Goal: Contribute content: Contribute content

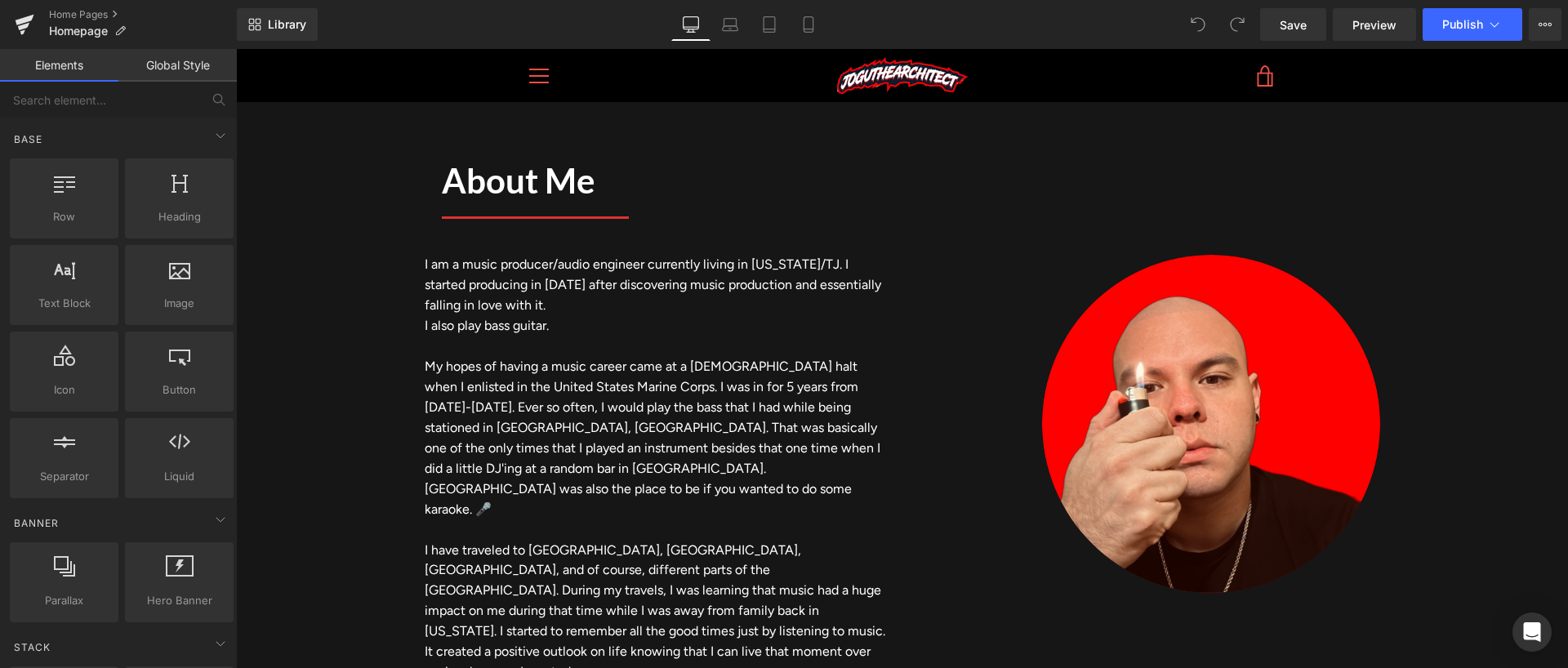
scroll to position [3191, 0]
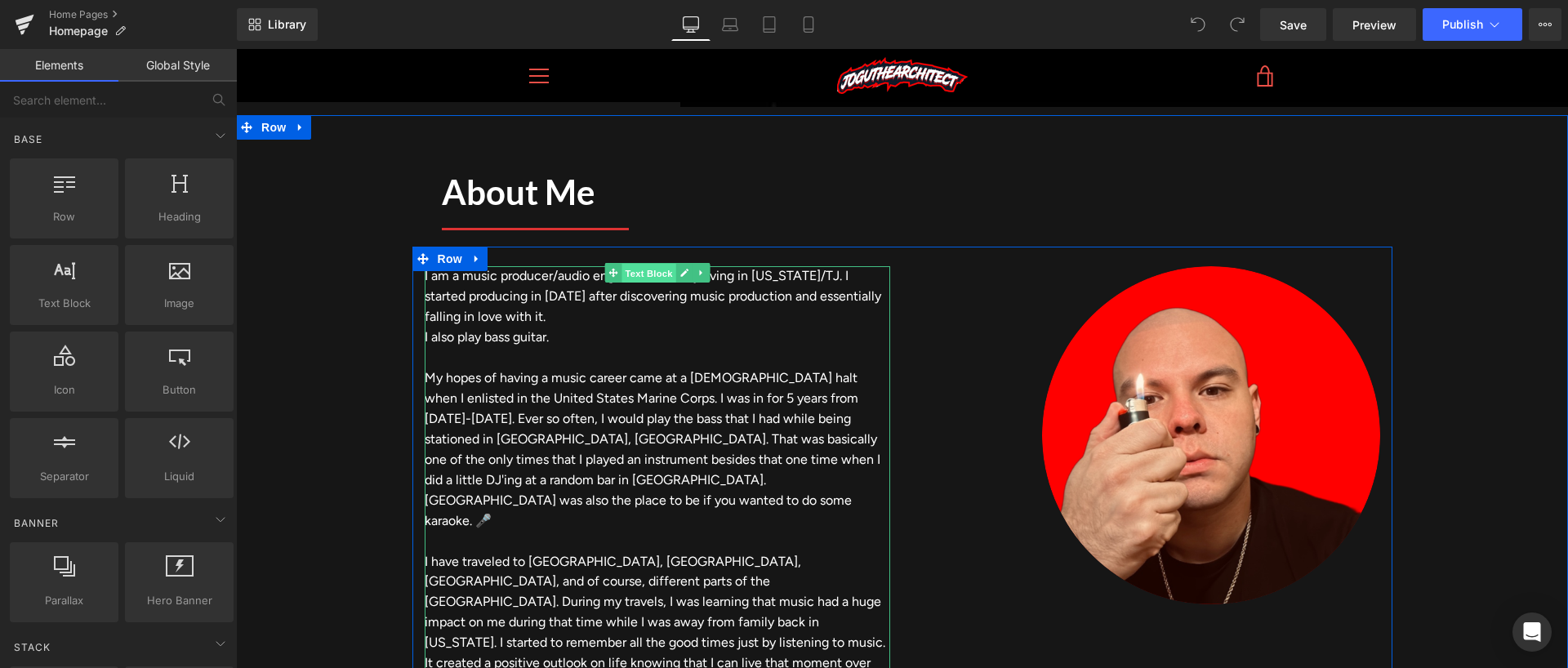
click at [645, 278] on span "Text Block" at bounding box center [648, 274] width 54 height 20
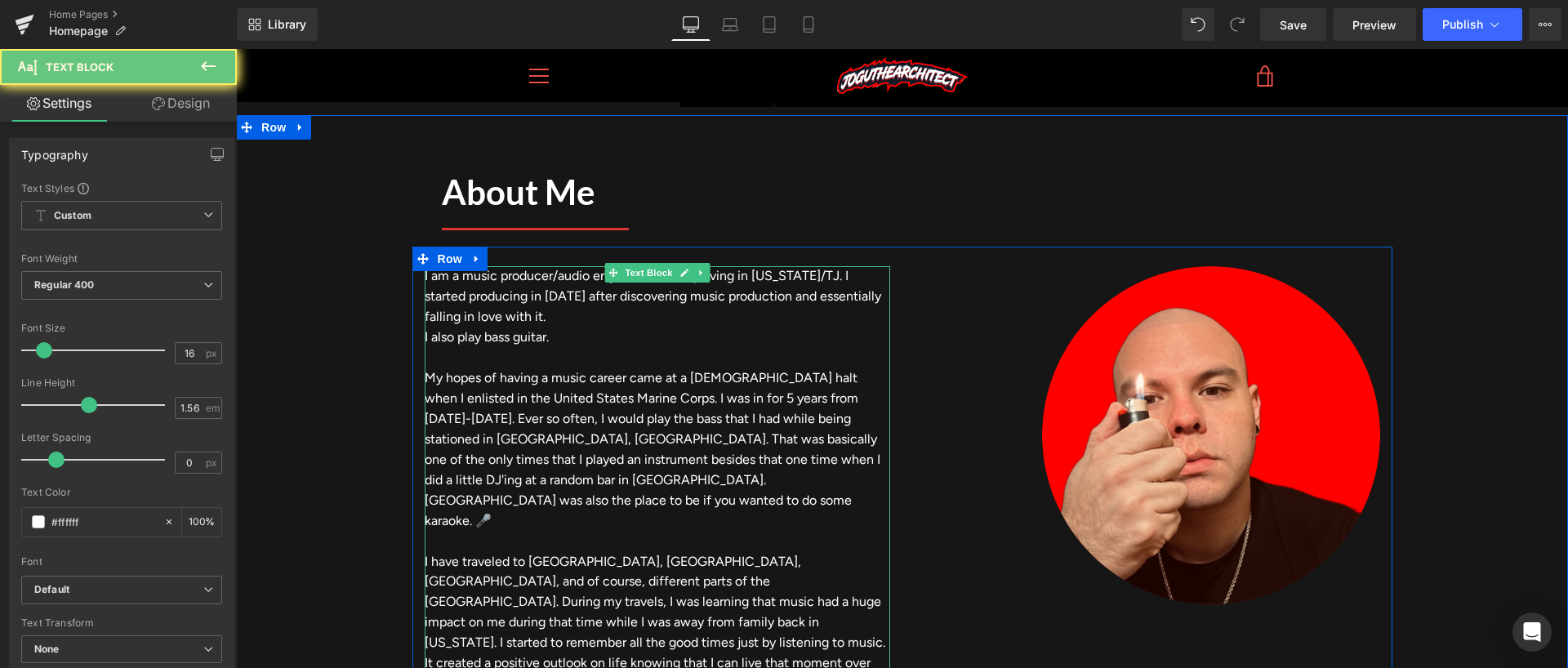
click at [449, 284] on p "I am a music producer/audio engineer currently living in California/TJ. I start…" at bounding box center [657, 297] width 466 height 61
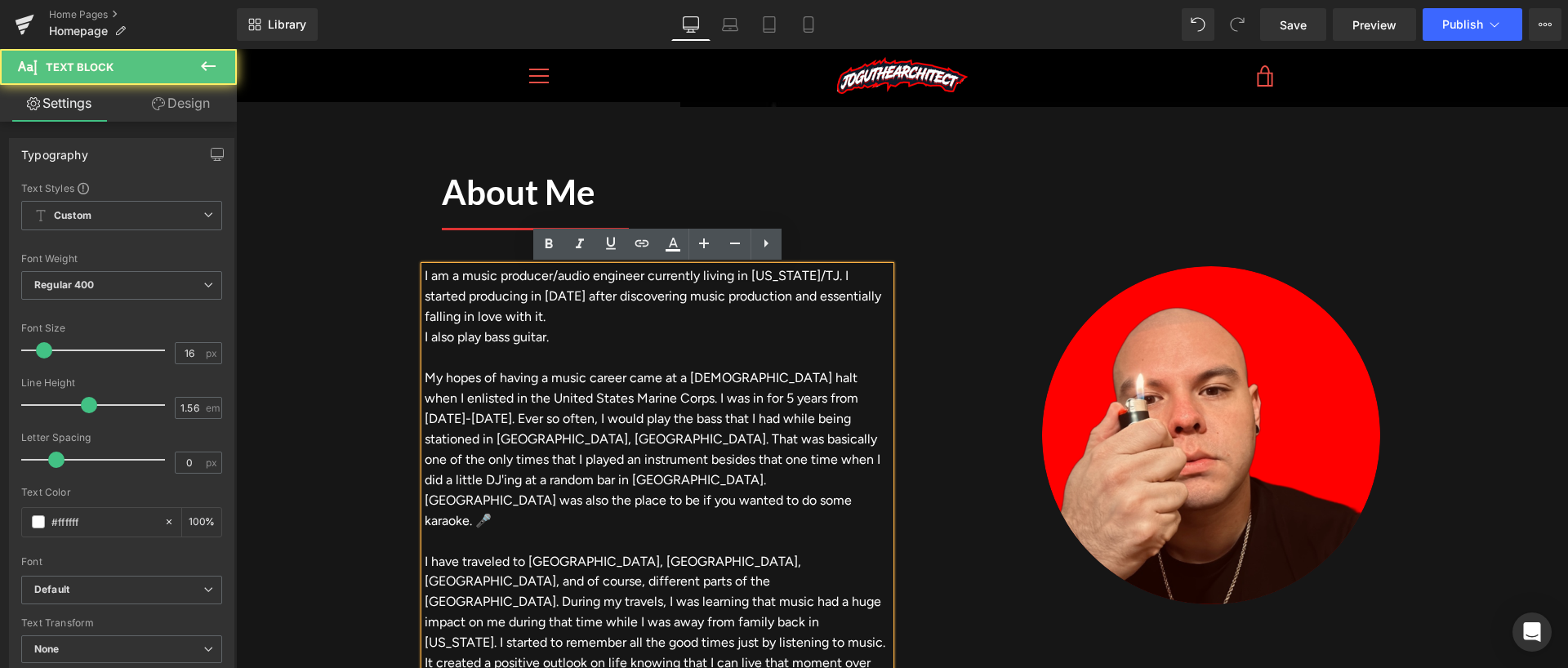
click at [429, 276] on p "I am a music producer/audio engineer currently living in California/TJ. I start…" at bounding box center [657, 297] width 466 height 61
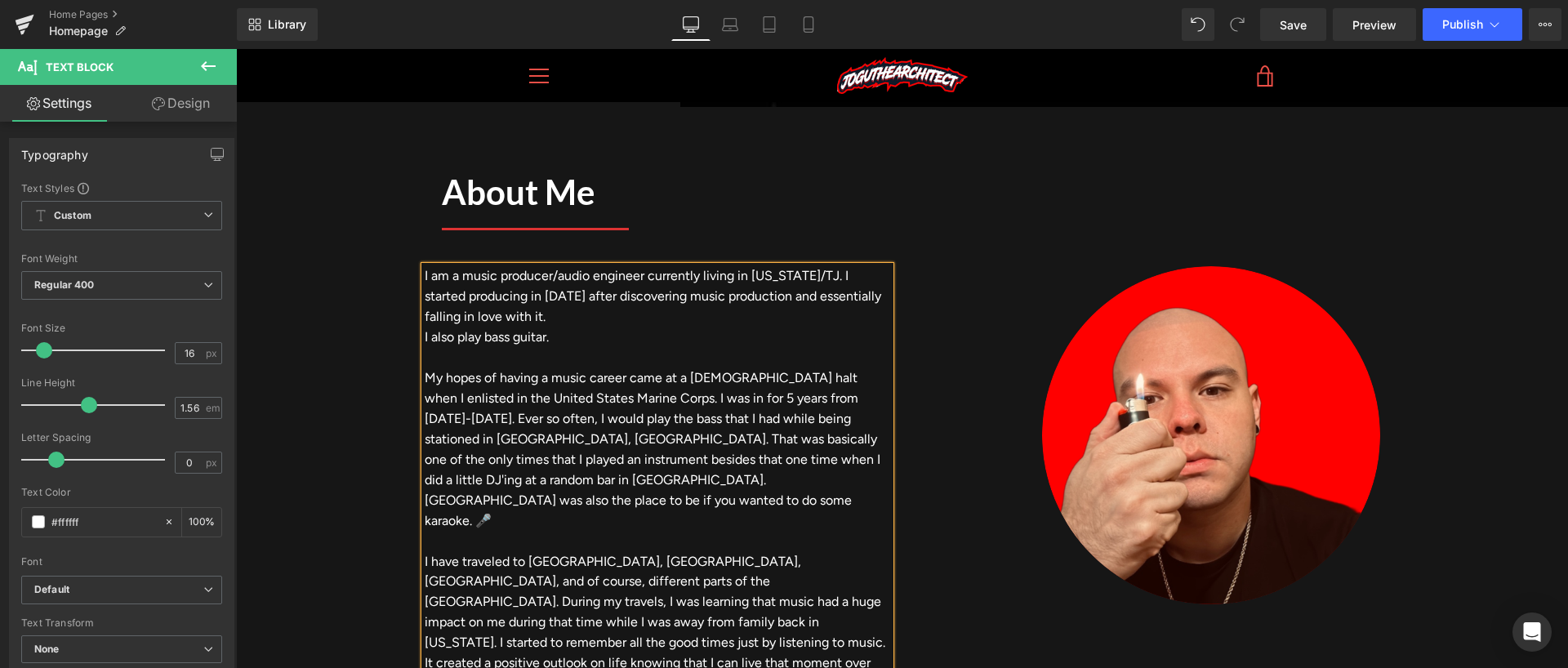
paste div
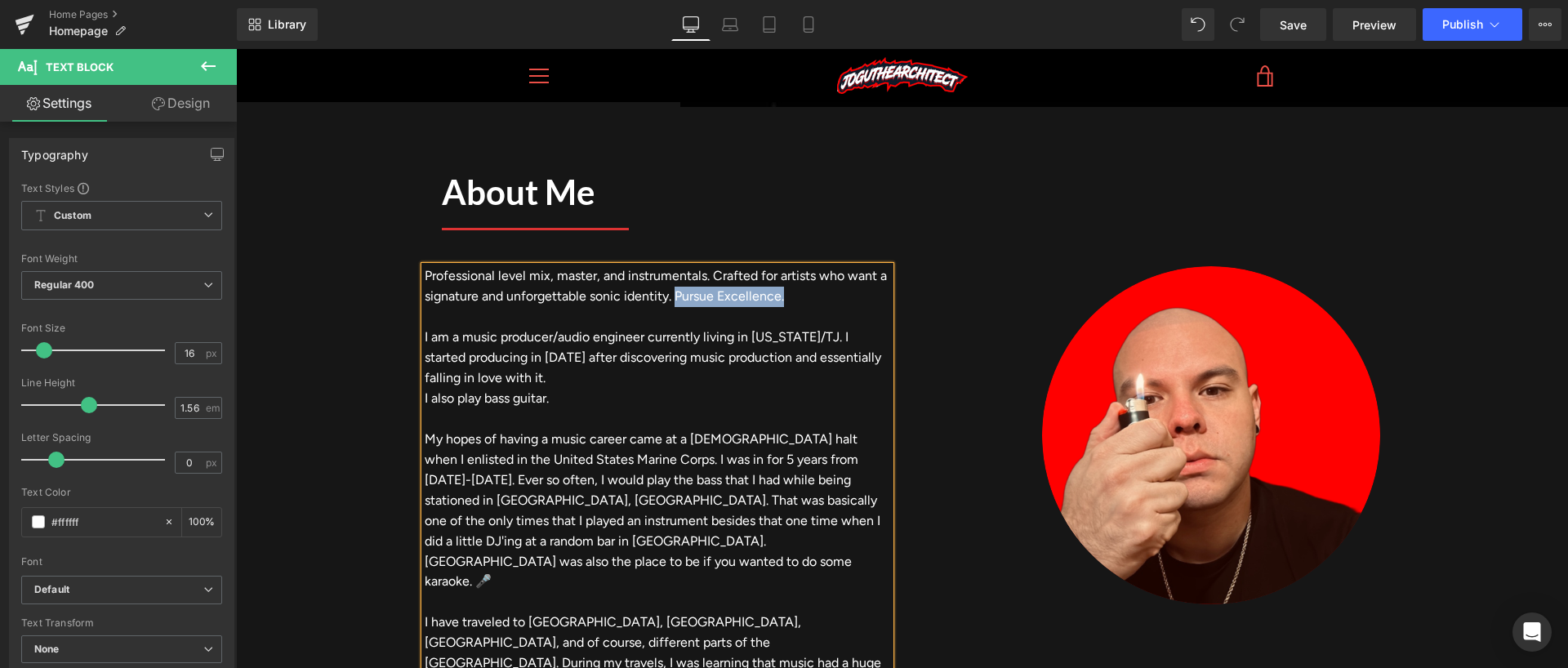
drag, startPoint x: 802, startPoint y: 299, endPoint x: 677, endPoint y: 302, distance: 125.0
click at [677, 302] on p "Professional level mix, master, and instrumentals. Crafted for artists who want…" at bounding box center [657, 286] width 466 height 41
click at [660, 317] on p at bounding box center [657, 317] width 466 height 21
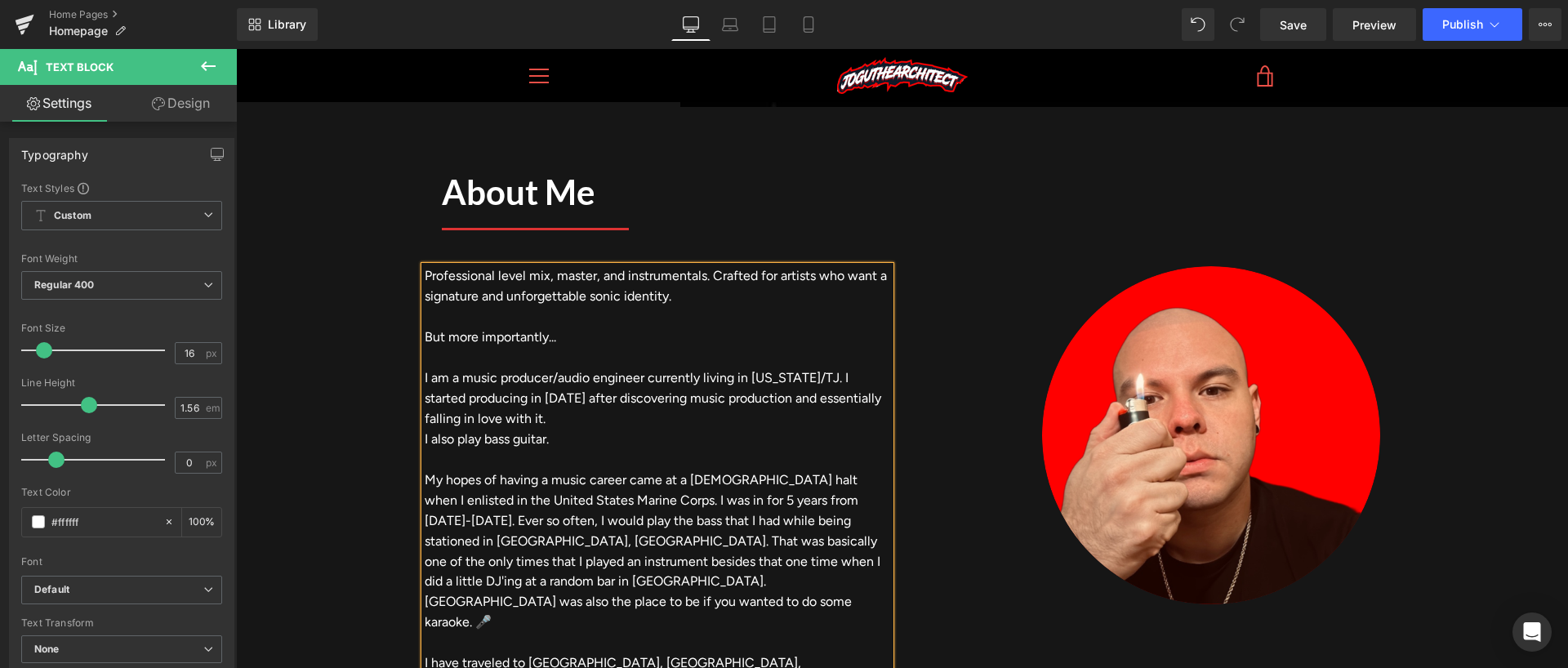
click at [500, 396] on p "I am a music producer/audio engineer currently living in California/TJ. I start…" at bounding box center [657, 399] width 466 height 61
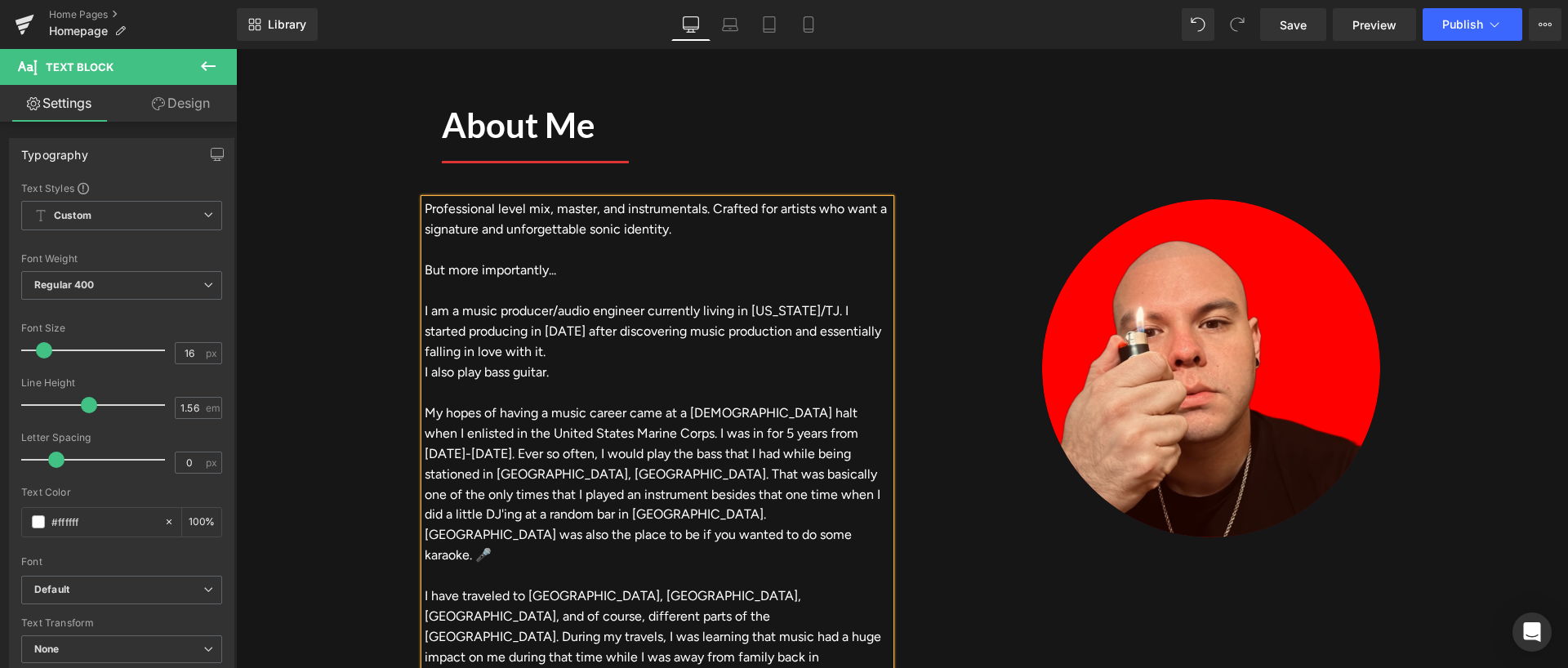
scroll to position [3276, 0]
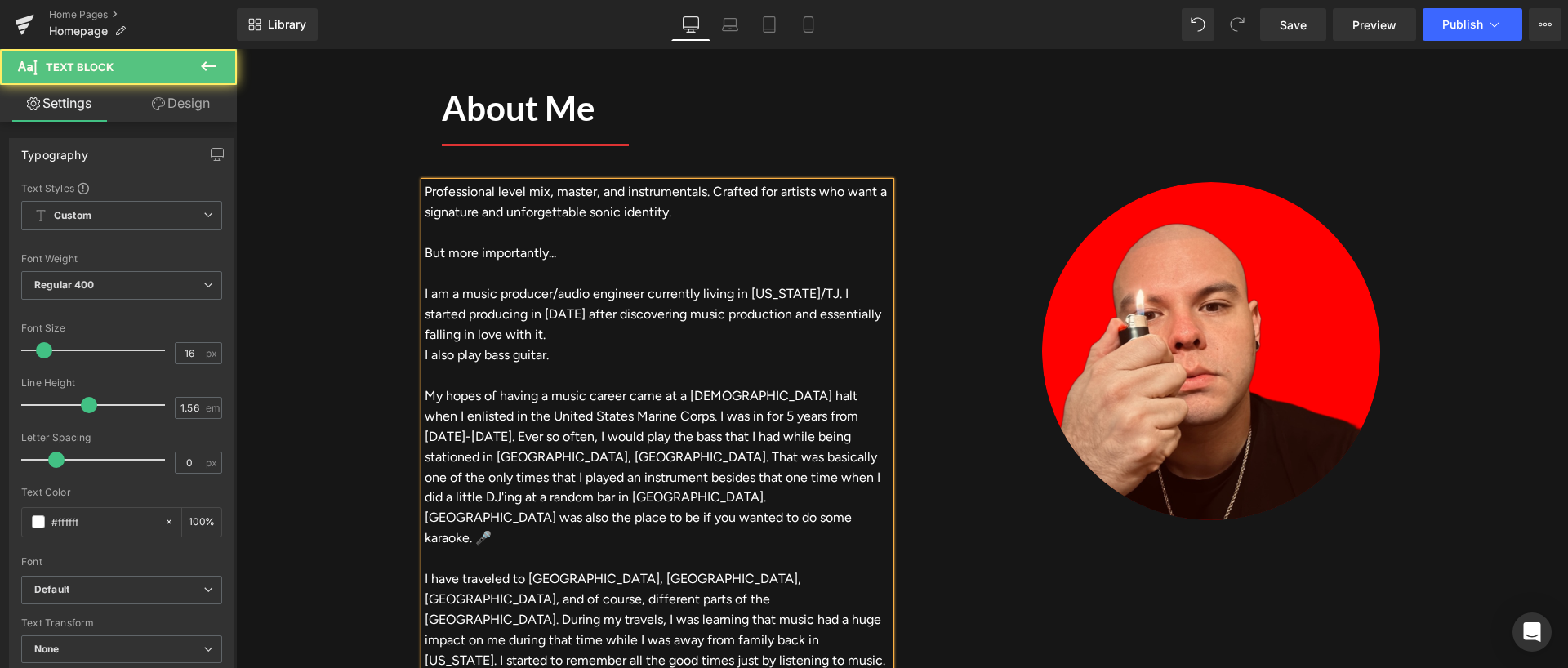
click at [635, 335] on p "I am a music producer/audio engineer currently living in [US_STATE]/TJ. I start…" at bounding box center [657, 315] width 466 height 61
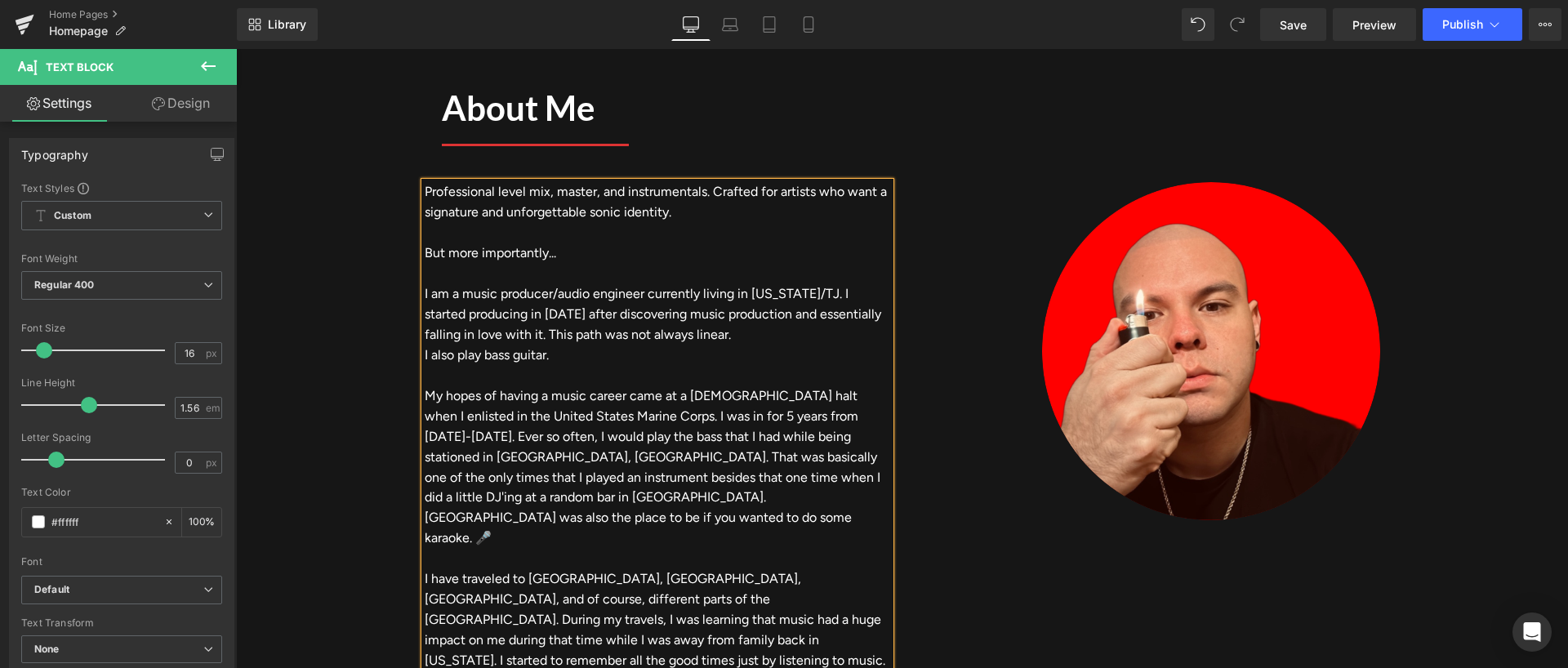
drag, startPoint x: 807, startPoint y: 330, endPoint x: 612, endPoint y: 337, distance: 195.1
click at [612, 337] on p "I am a music producer/audio engineer currently living in California/TJ. I start…" at bounding box center [657, 315] width 466 height 61
copy p "This path was not always linear."
click at [579, 356] on p "I also play bass guitar." at bounding box center [657, 355] width 466 height 21
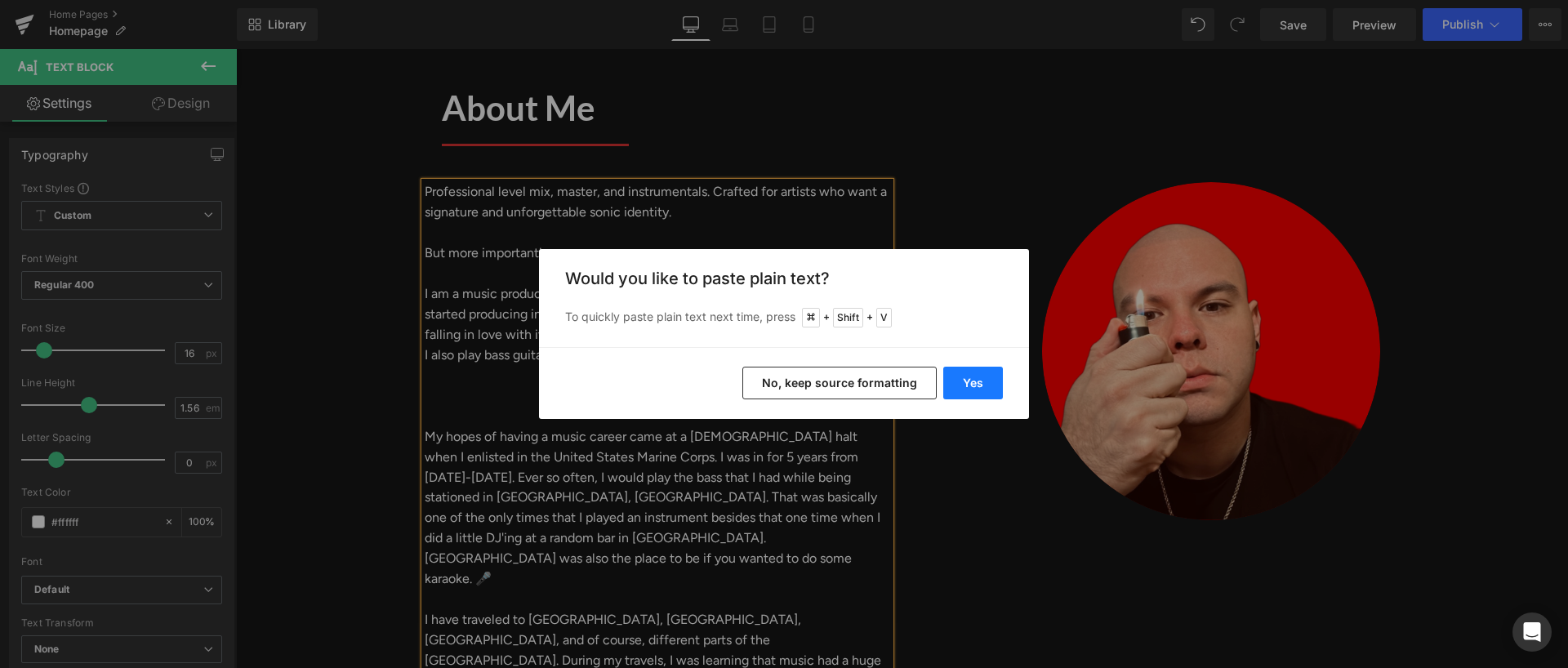
click at [972, 387] on button "Yes" at bounding box center [972, 383] width 59 height 33
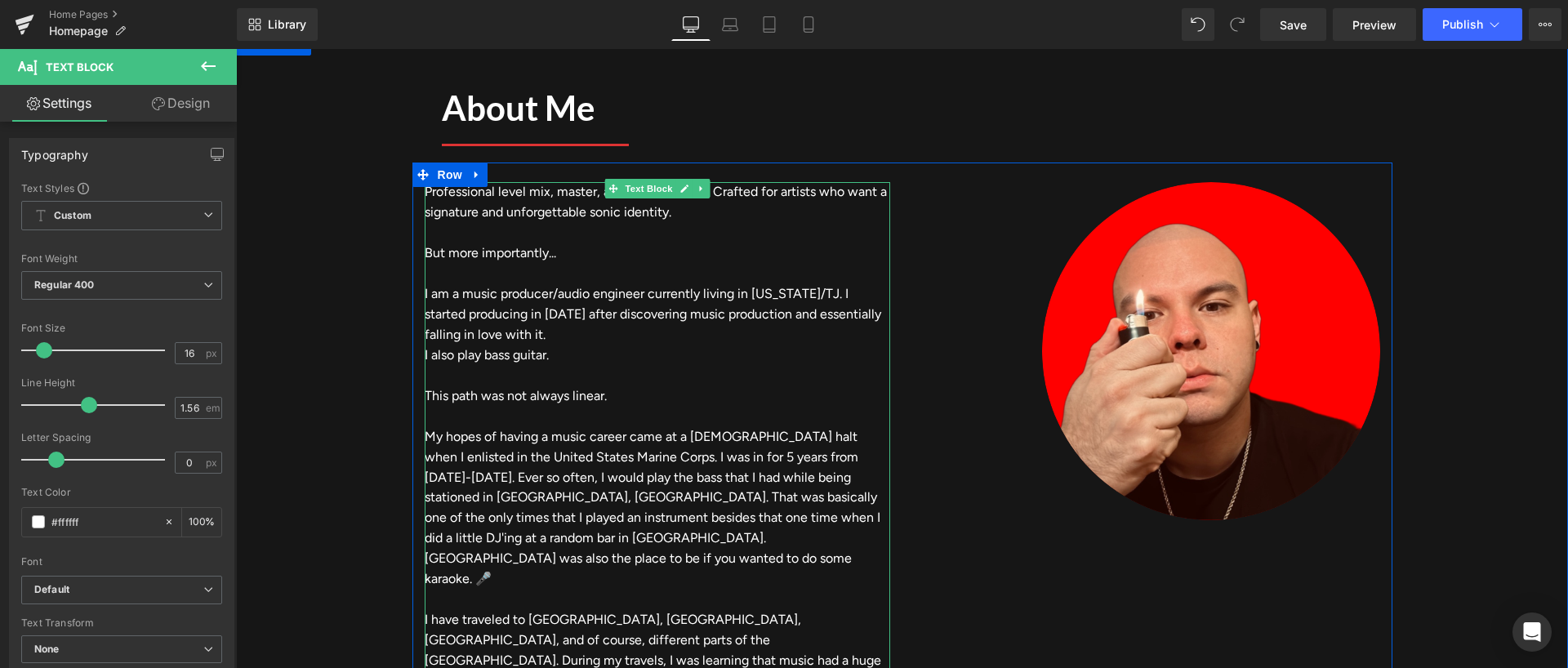
click at [607, 392] on p "This path was not always linear." at bounding box center [657, 396] width 466 height 21
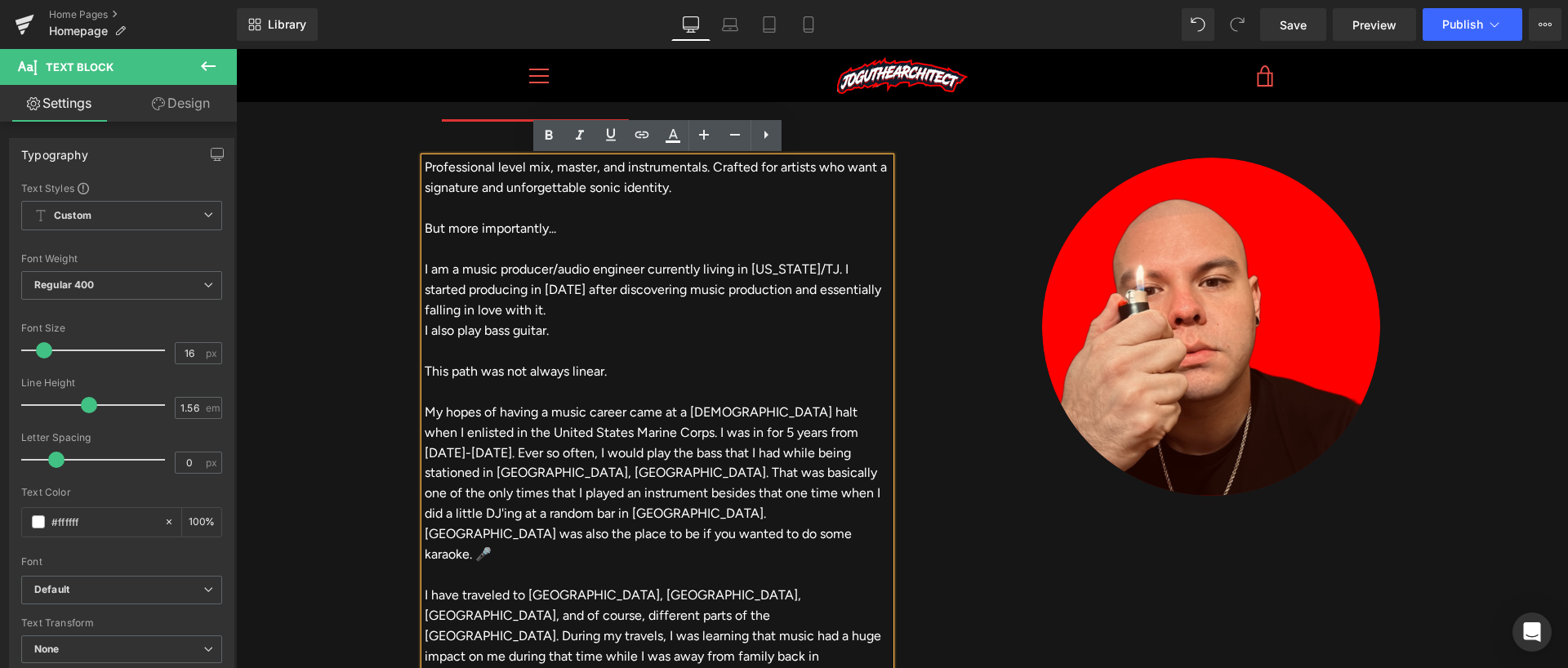
scroll to position [3301, 0]
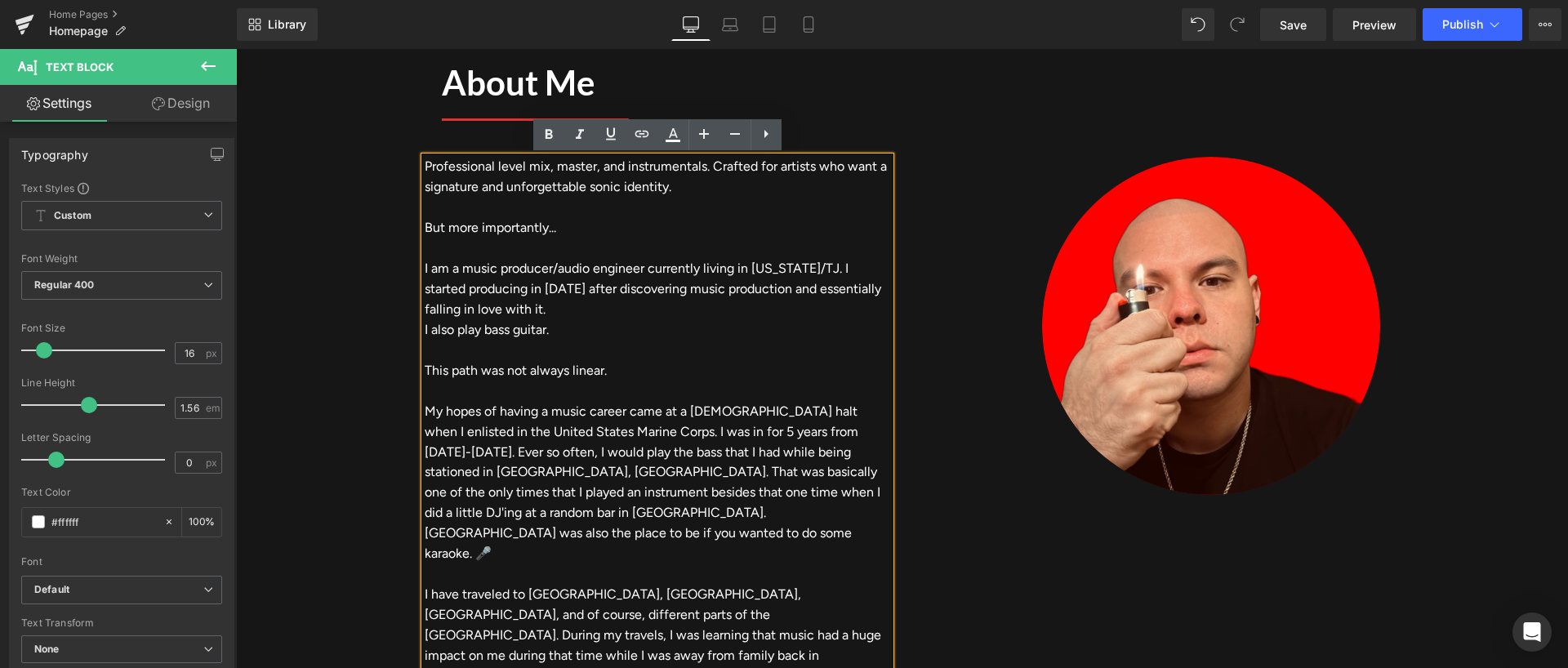
drag, startPoint x: 685, startPoint y: 196, endPoint x: 424, endPoint y: 169, distance: 262.4
click at [424, 169] on p "Professional level mix, master, and instrumentals. Crafted for artists who want…" at bounding box center [657, 176] width 466 height 41
copy p "Professional level mix, master, and instrumentals. Crafted for artists who want…"
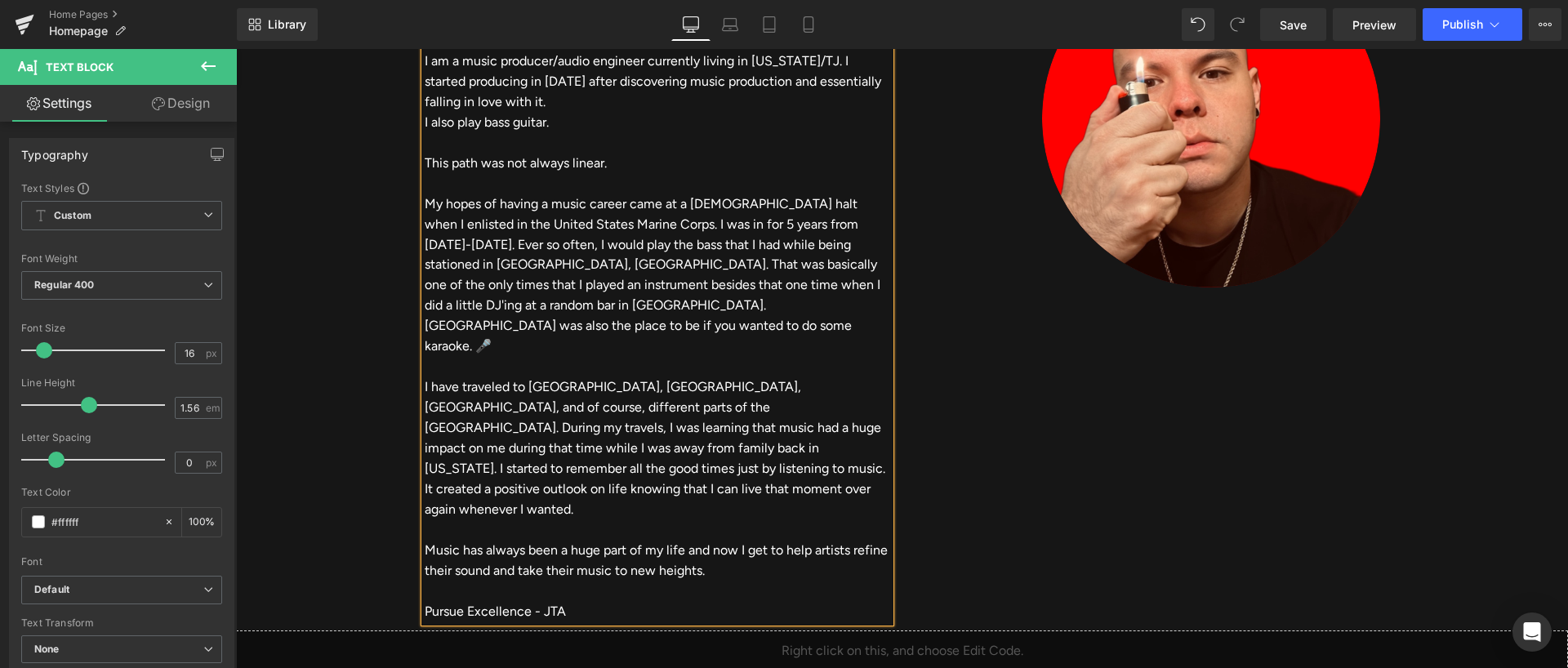
scroll to position [3602, 0]
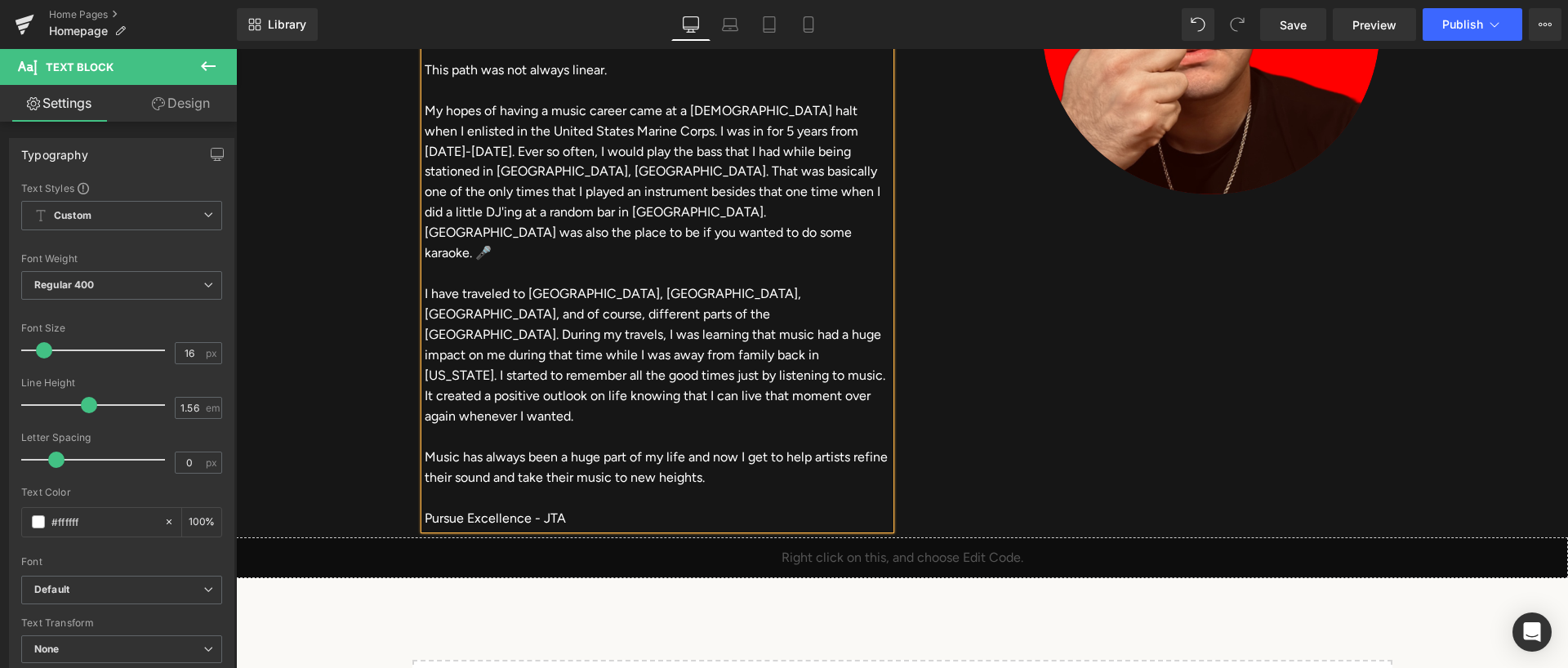
click at [730, 447] on p "Music has always been a huge part of my life and now I get to help artists refi…" at bounding box center [657, 467] width 466 height 41
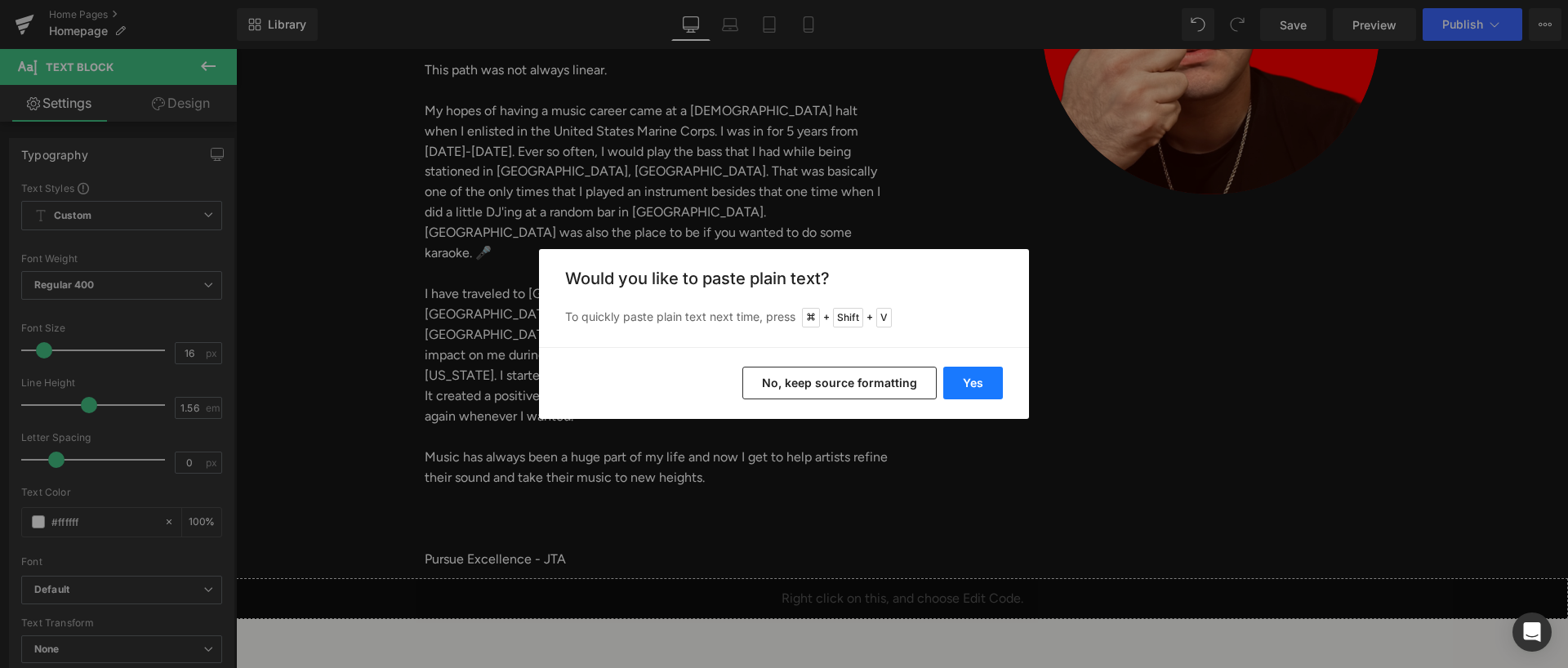
click at [988, 374] on button "Yes" at bounding box center [972, 383] width 59 height 33
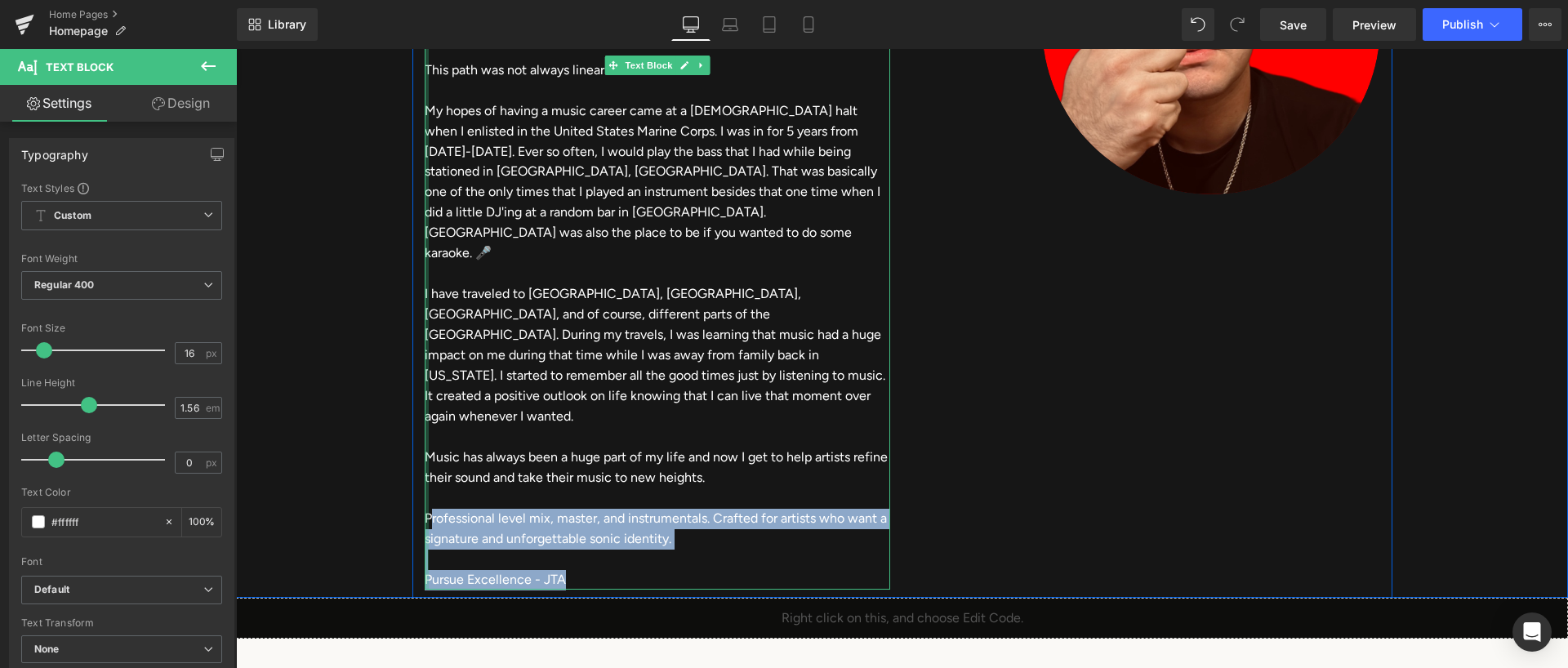
drag, startPoint x: 590, startPoint y: 511, endPoint x: 428, endPoint y: 459, distance: 170.1
click at [428, 459] on div "Professional level mix, master, and instrumentals. Crafted for artists who want…" at bounding box center [657, 223] width 466 height 733
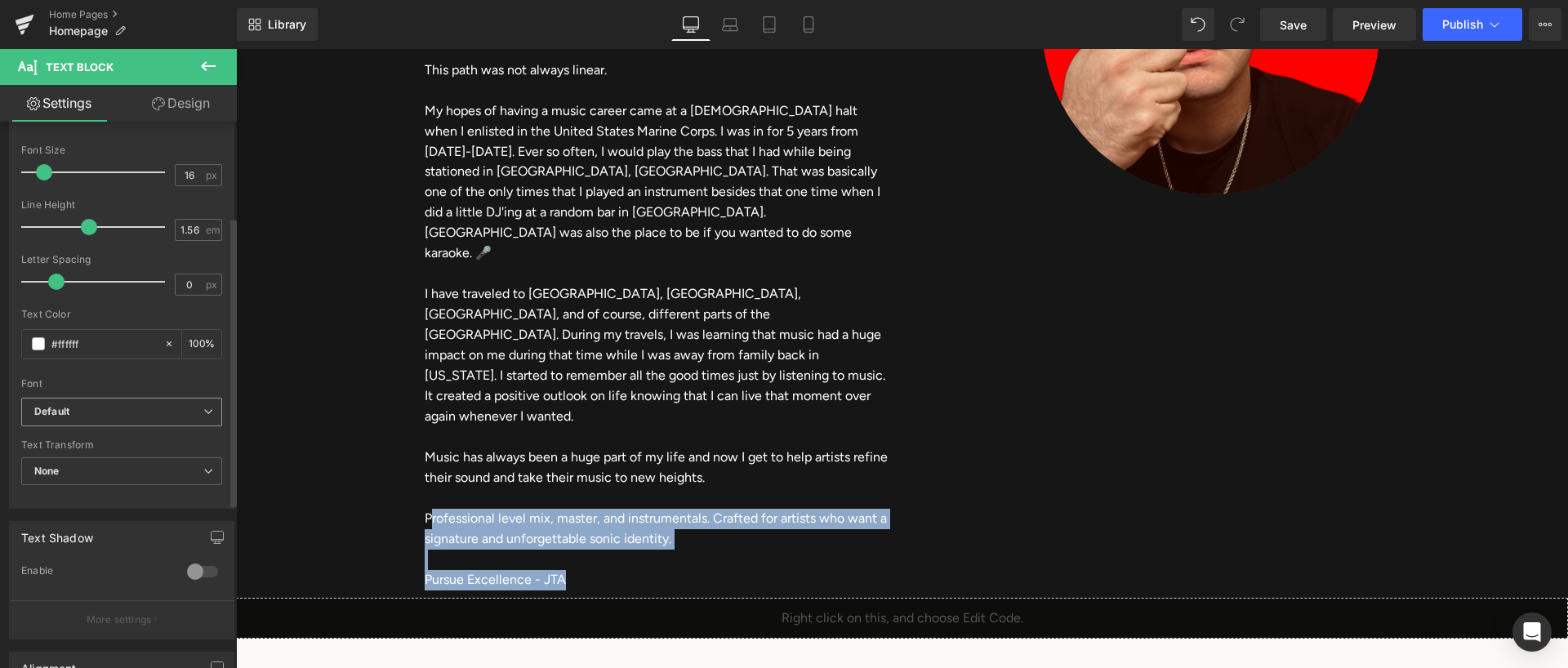
scroll to position [180, 0]
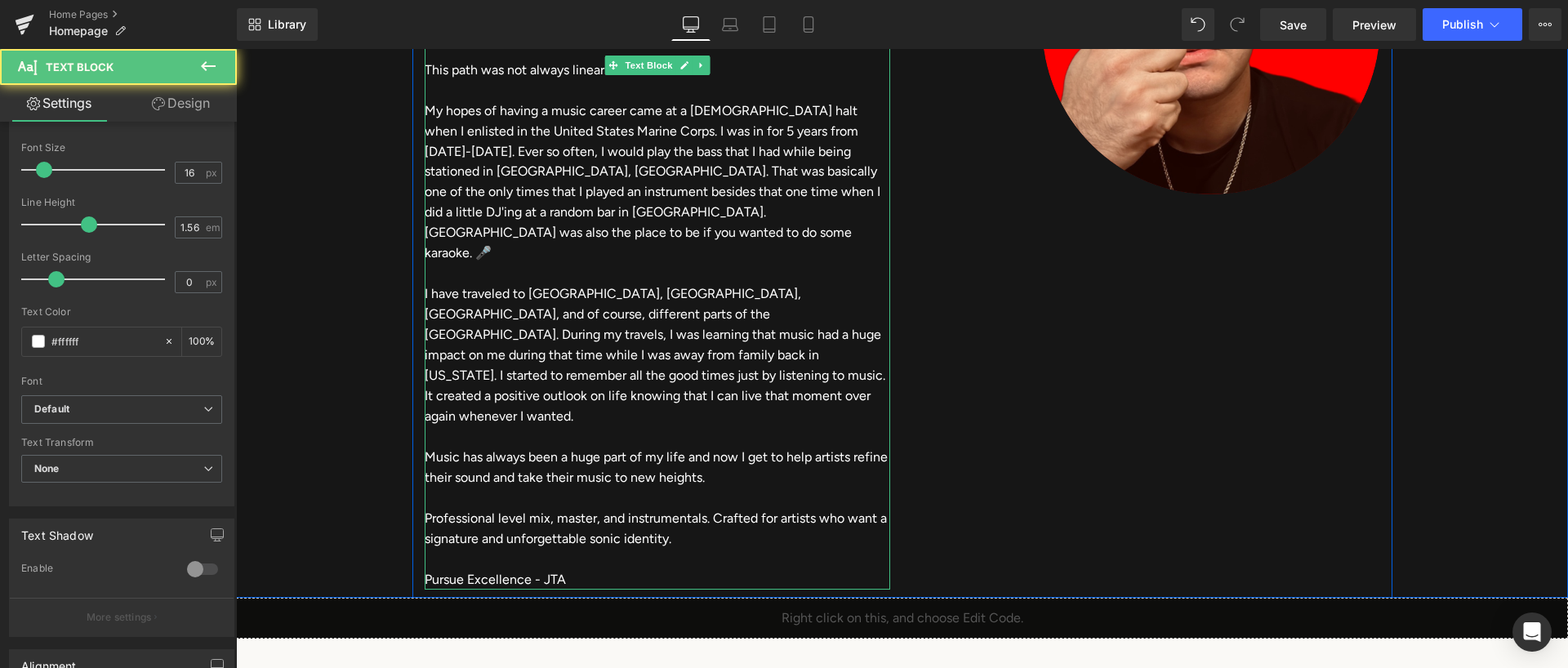
click at [560, 570] on p "Pursue Excellence - JTA" at bounding box center [657, 580] width 466 height 21
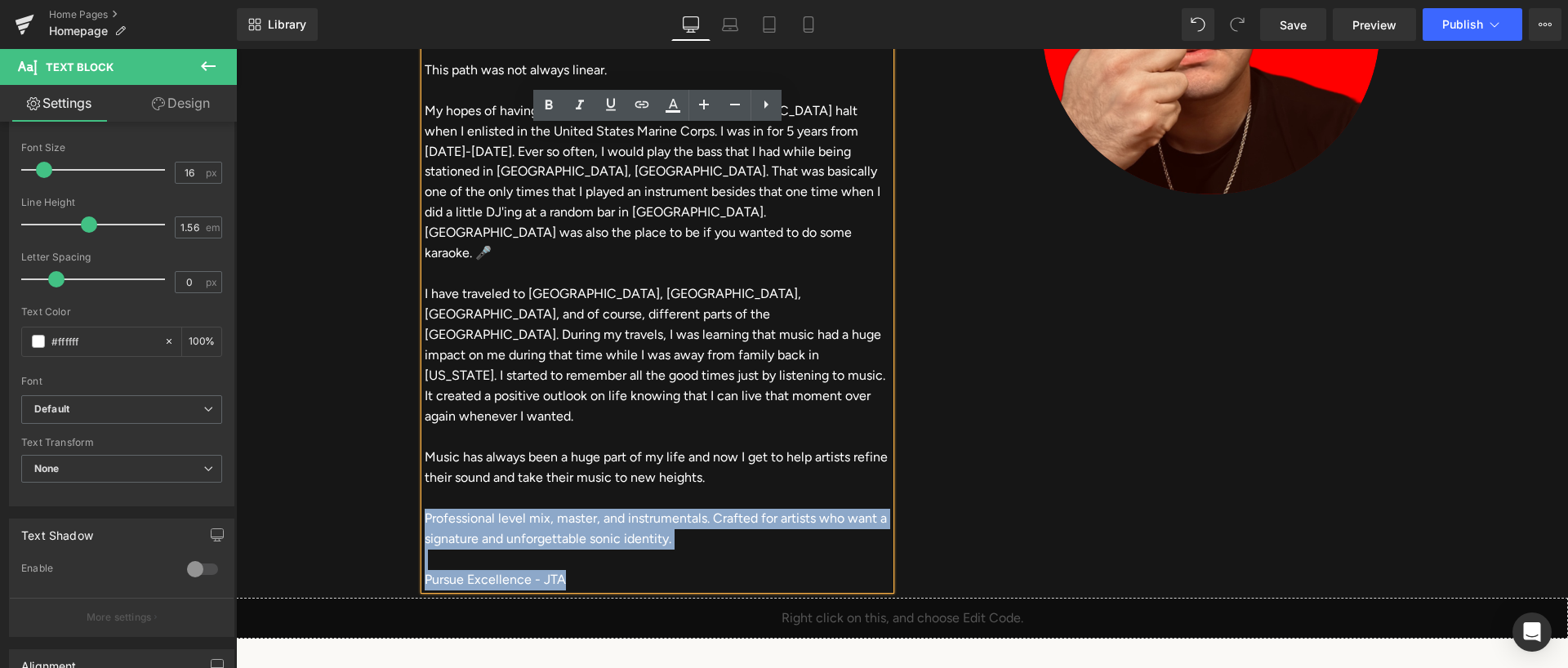
drag, startPoint x: 580, startPoint y: 516, endPoint x: 424, endPoint y: 461, distance: 165.4
click at [424, 461] on div "Professional level mix, master, and instrumentals. Crafted for artists who want…" at bounding box center [657, 223] width 466 height 733
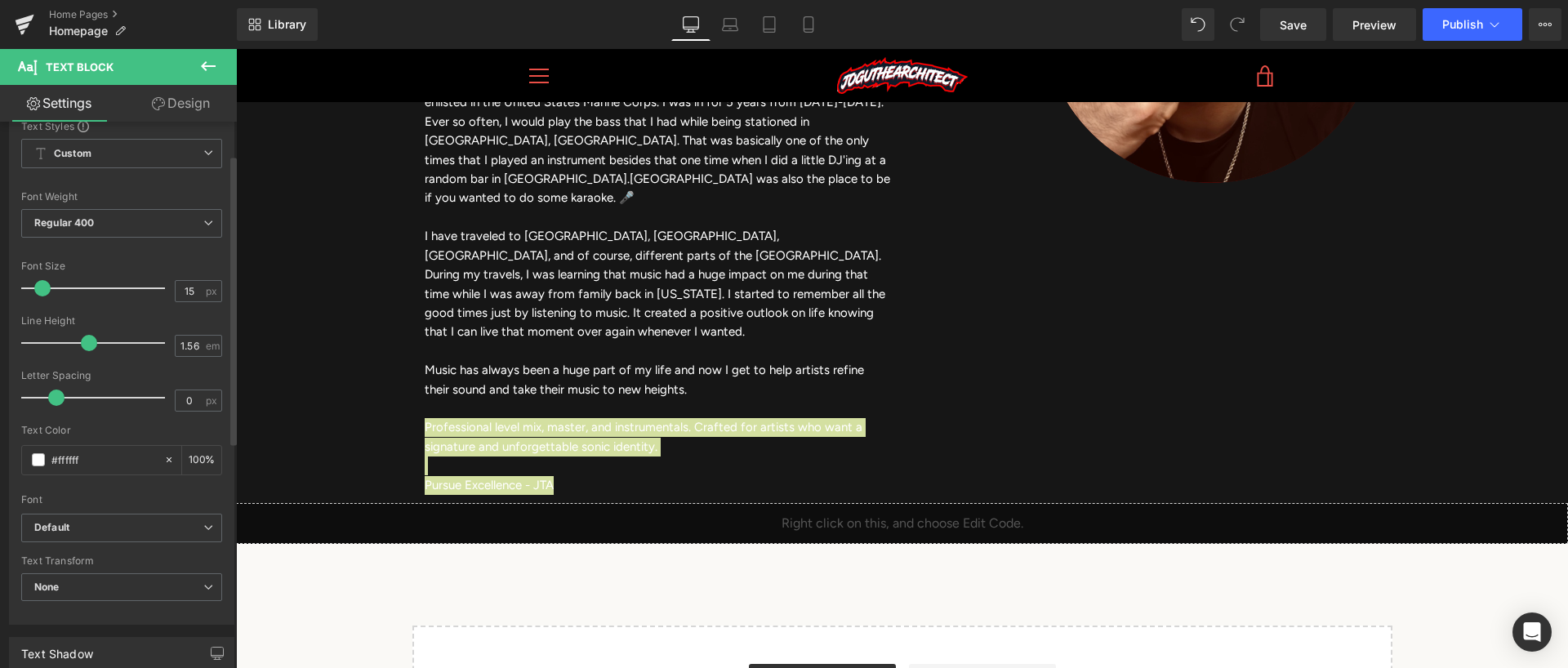
scroll to position [3590, 0]
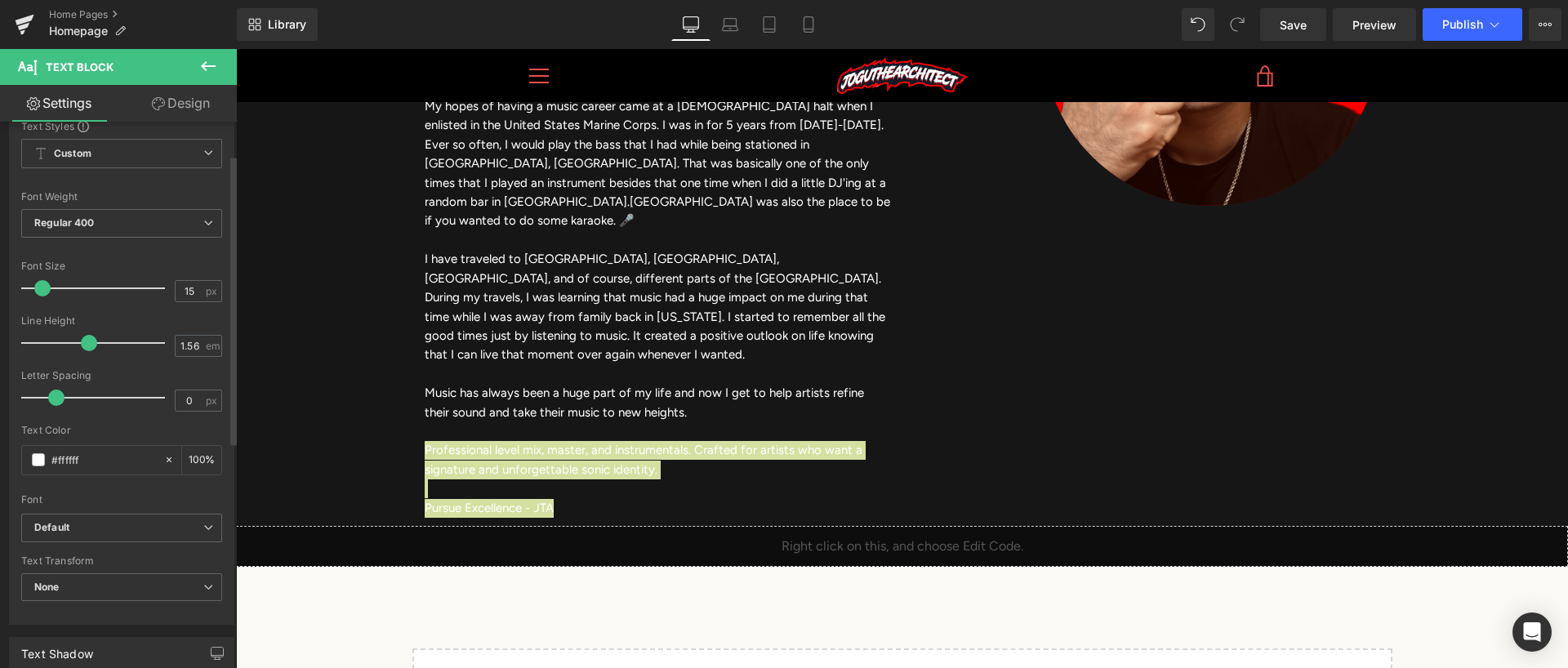
click at [49, 292] on div at bounding box center [97, 287] width 136 height 33
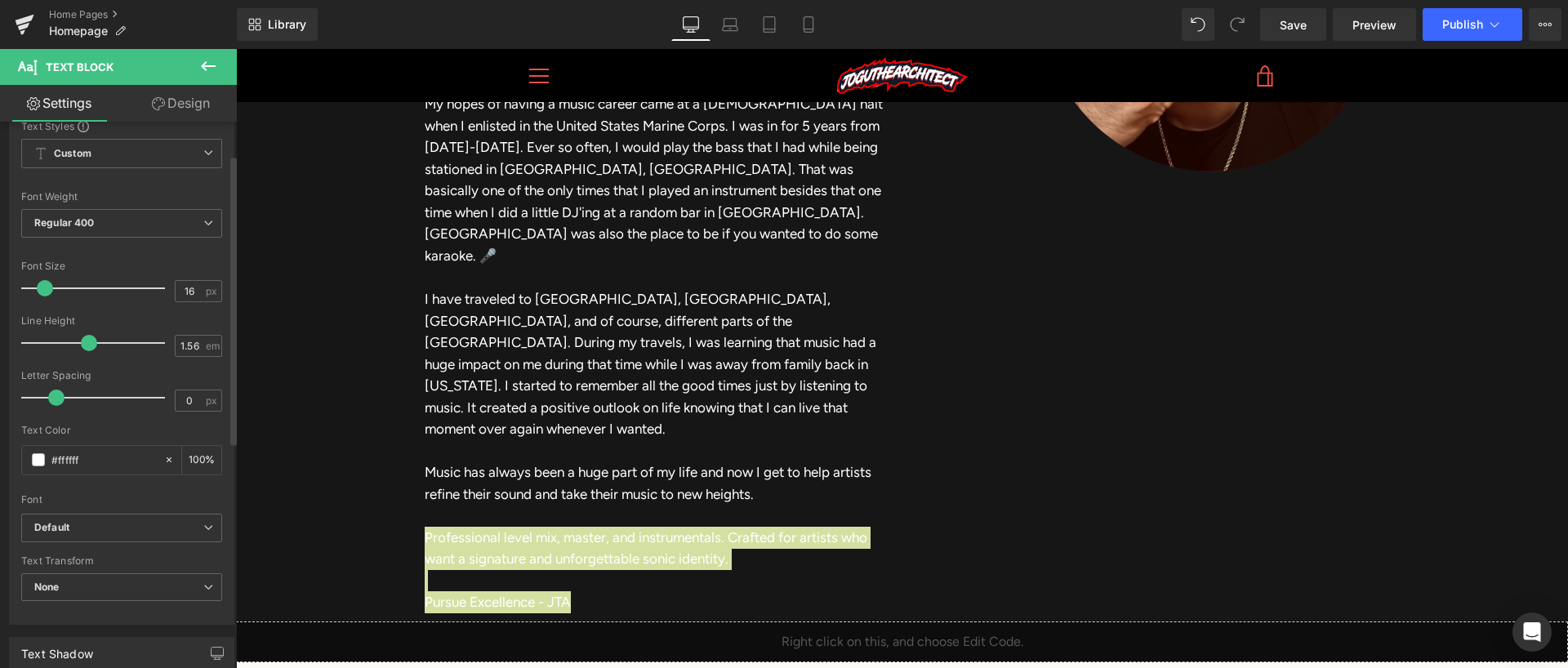
scroll to position [3602, 0]
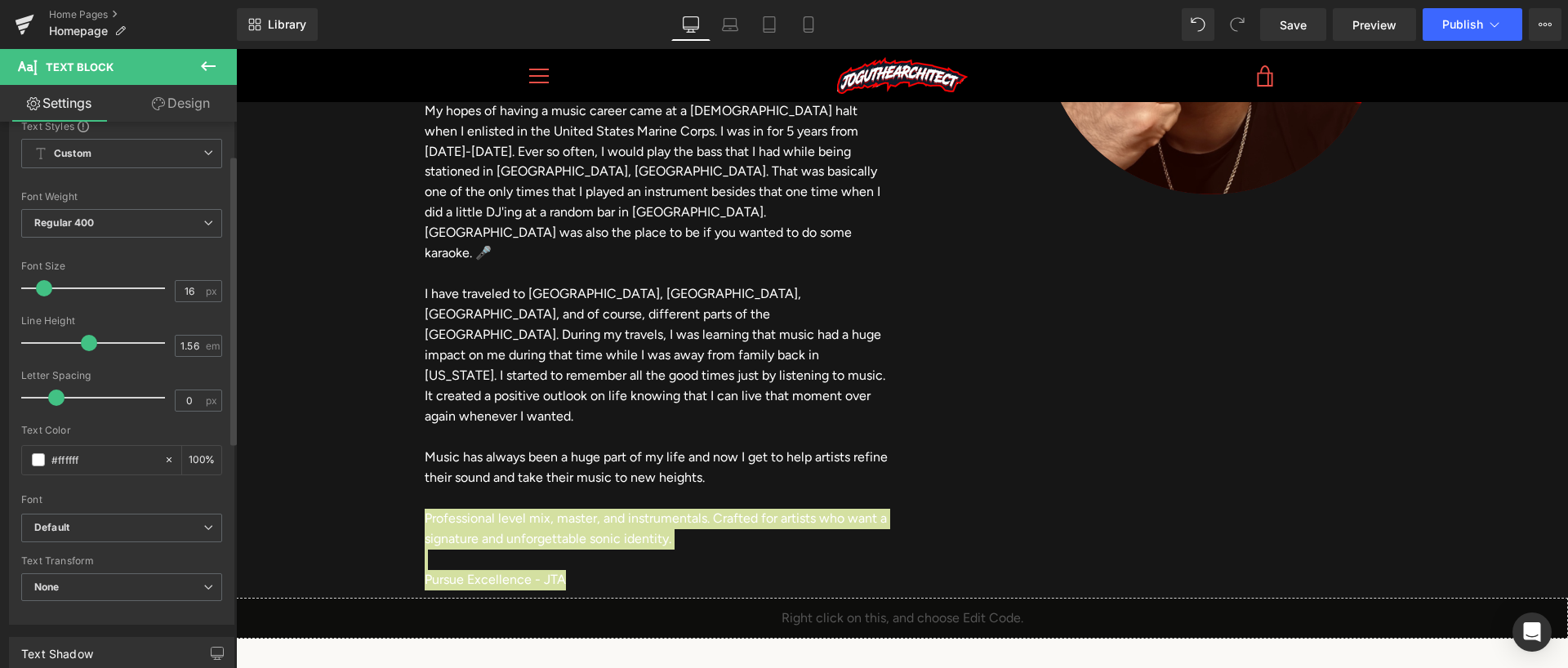
type input "17"
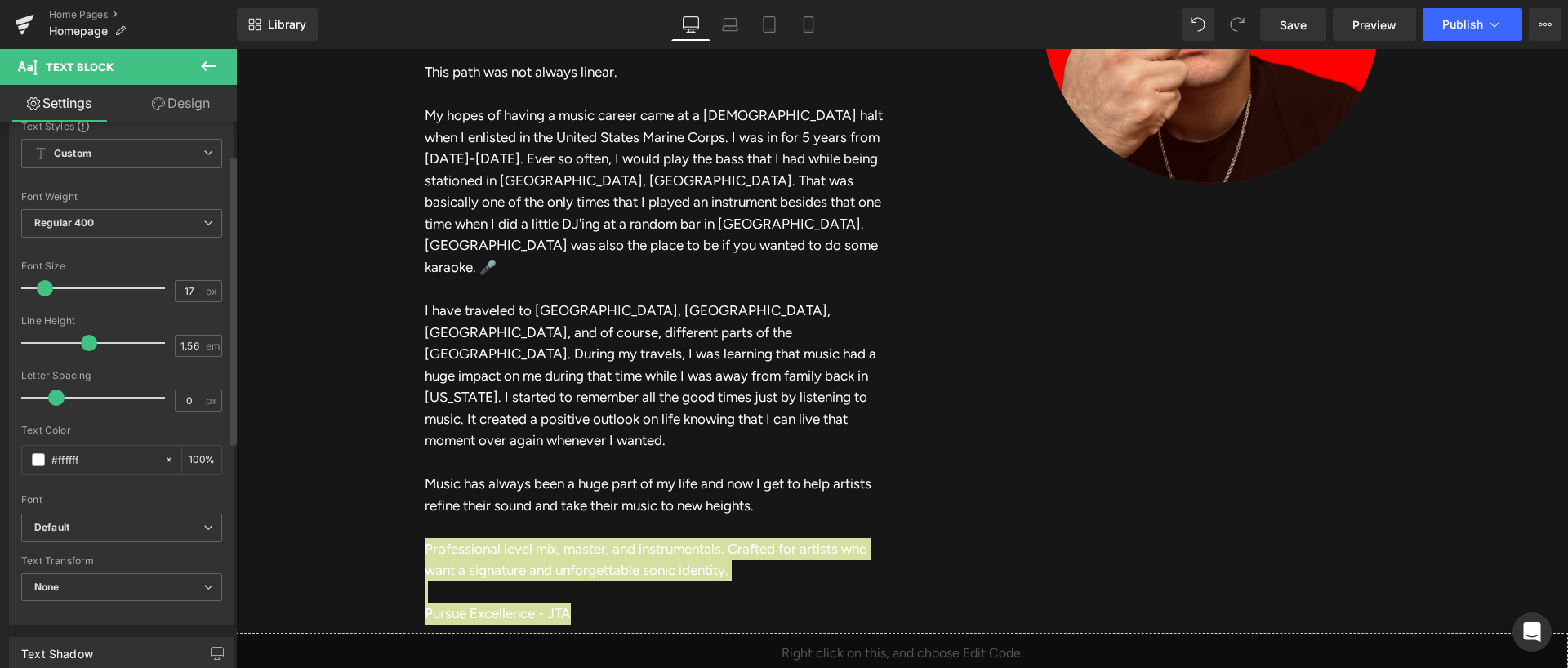
click at [44, 293] on div at bounding box center [97, 287] width 136 height 33
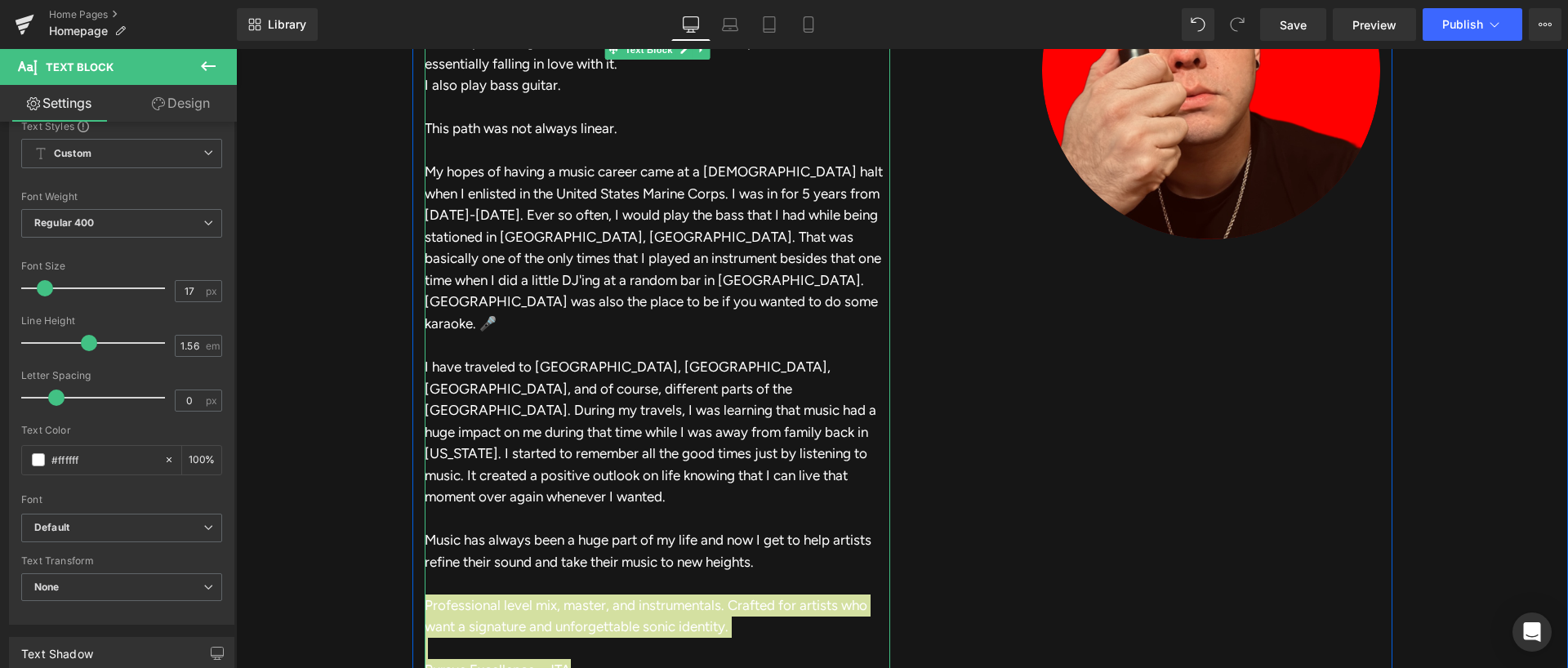
scroll to position [3559, 0]
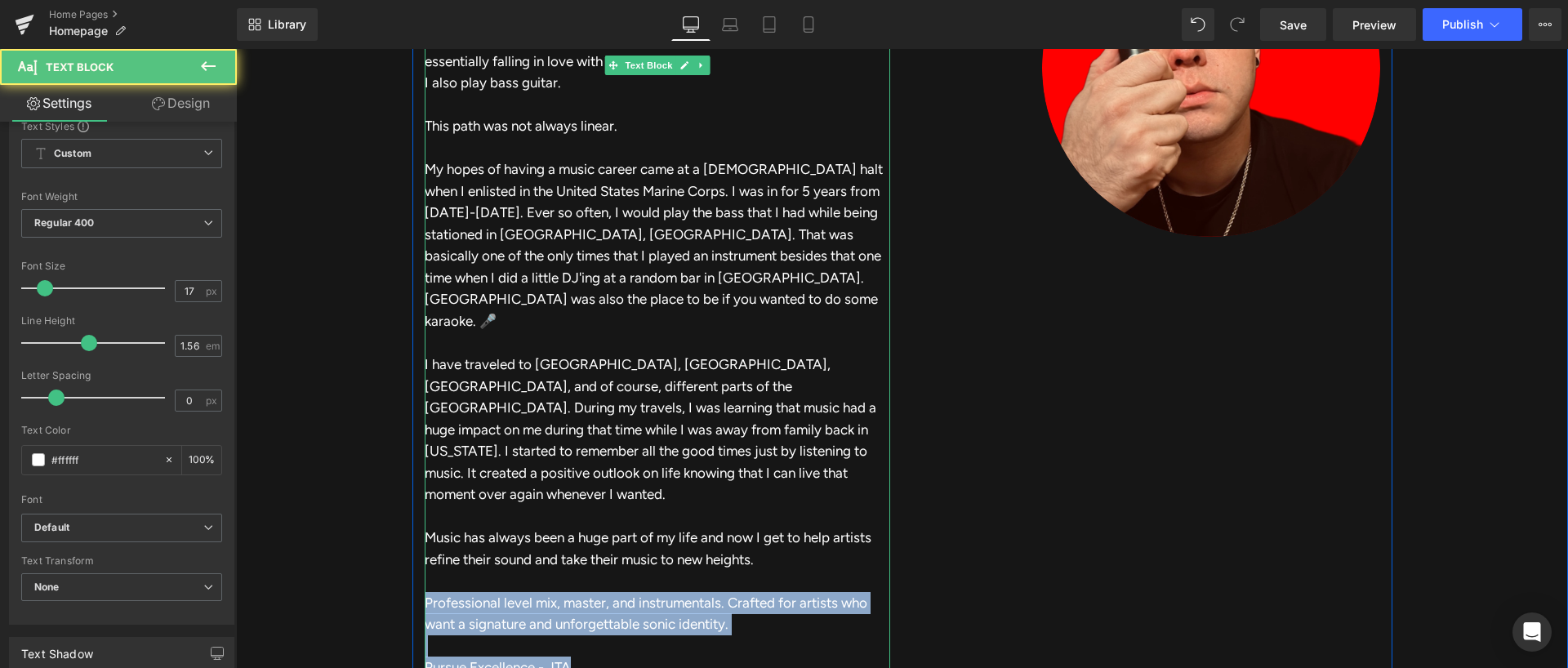
click at [697, 656] on p "Pursue Excellence - JTA" at bounding box center [657, 667] width 466 height 22
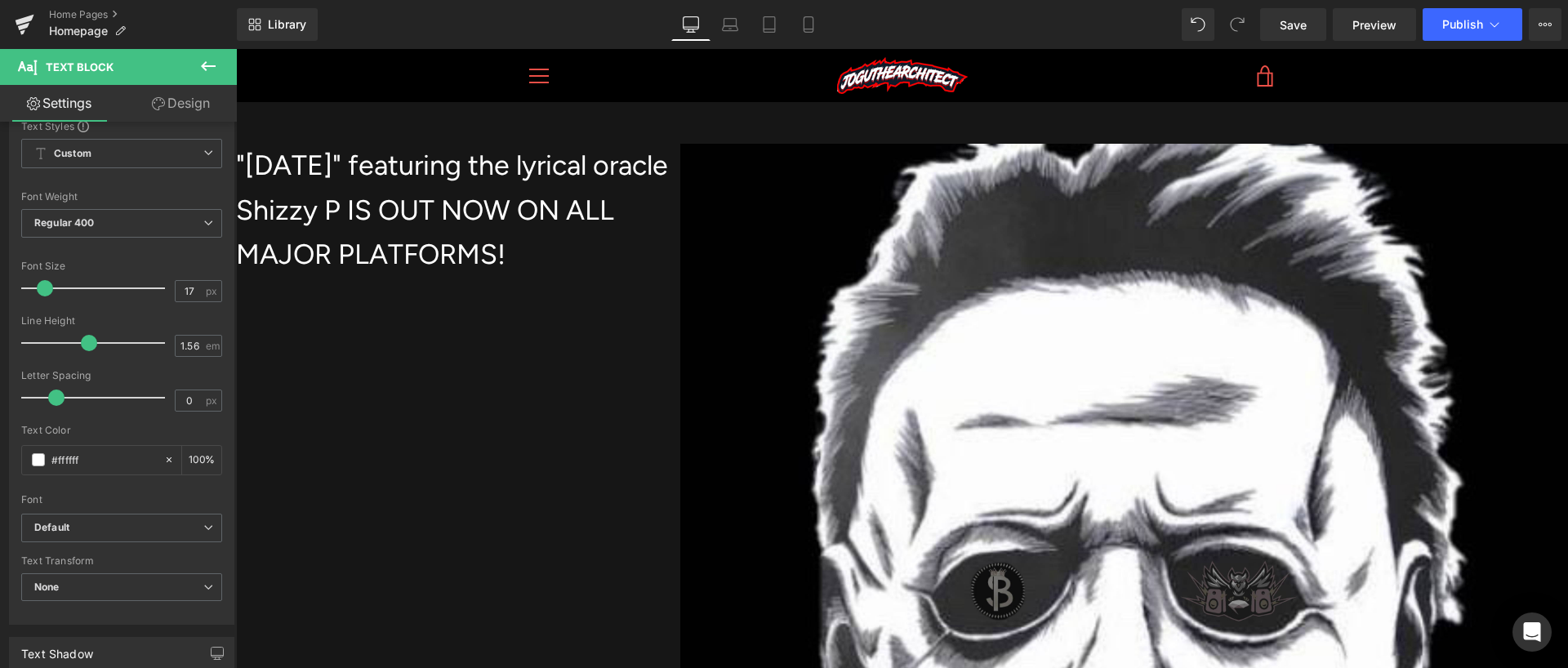
scroll to position [2254, 0]
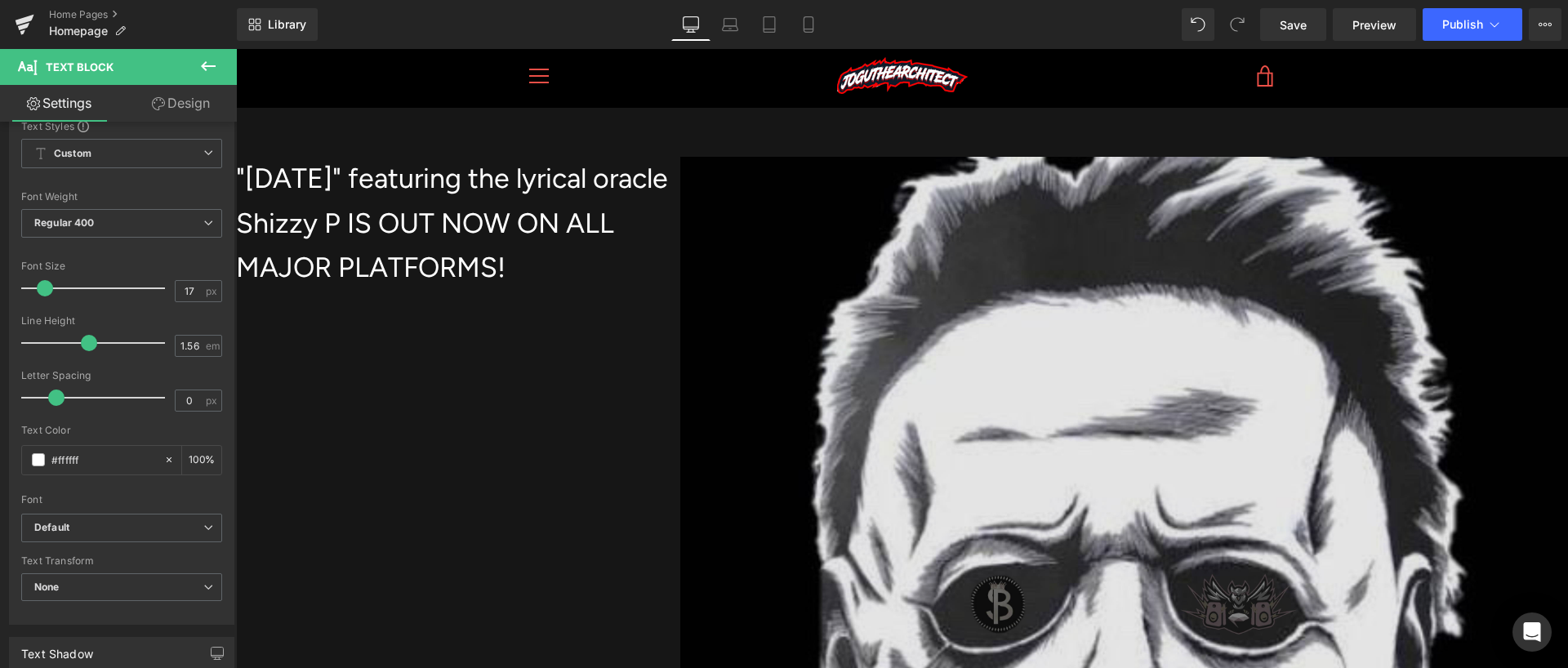
click at [967, 473] on img at bounding box center [1123, 600] width 887 height 887
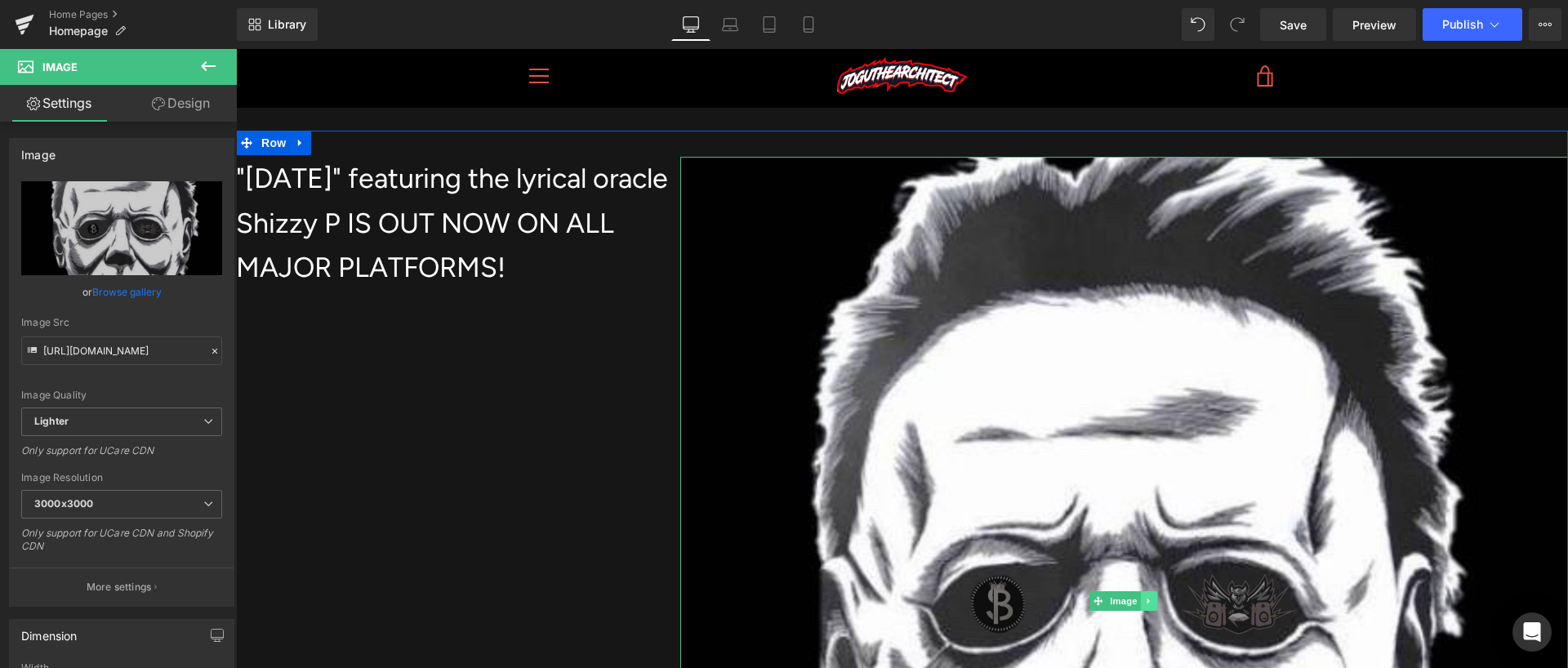
click at [1151, 602] on icon at bounding box center [1149, 601] width 9 height 10
click at [1100, 599] on link "Image" at bounding box center [1115, 601] width 51 height 20
click at [582, 265] on p ""Halloween" featuring the lyrical oracle Shizzy P IS OUT NOW ON ALL MAJOR PLATF…" at bounding box center [458, 223] width 444 height 133
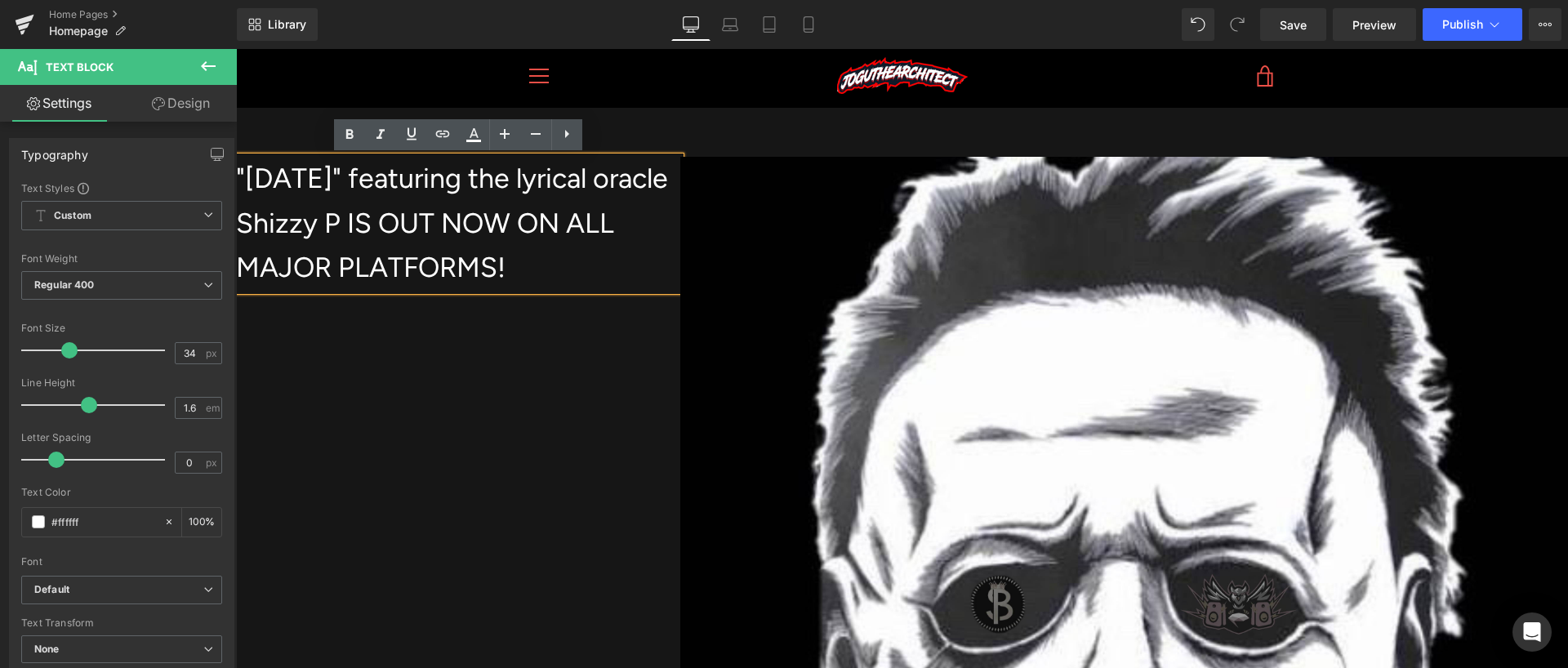
drag, startPoint x: 573, startPoint y: 273, endPoint x: 240, endPoint y: 168, distance: 349.2
click at [240, 168] on p ""Halloween" featuring the lyrical oracle Shizzy P IS OUT NOW ON ALL MAJOR PLATF…" at bounding box center [458, 223] width 444 height 133
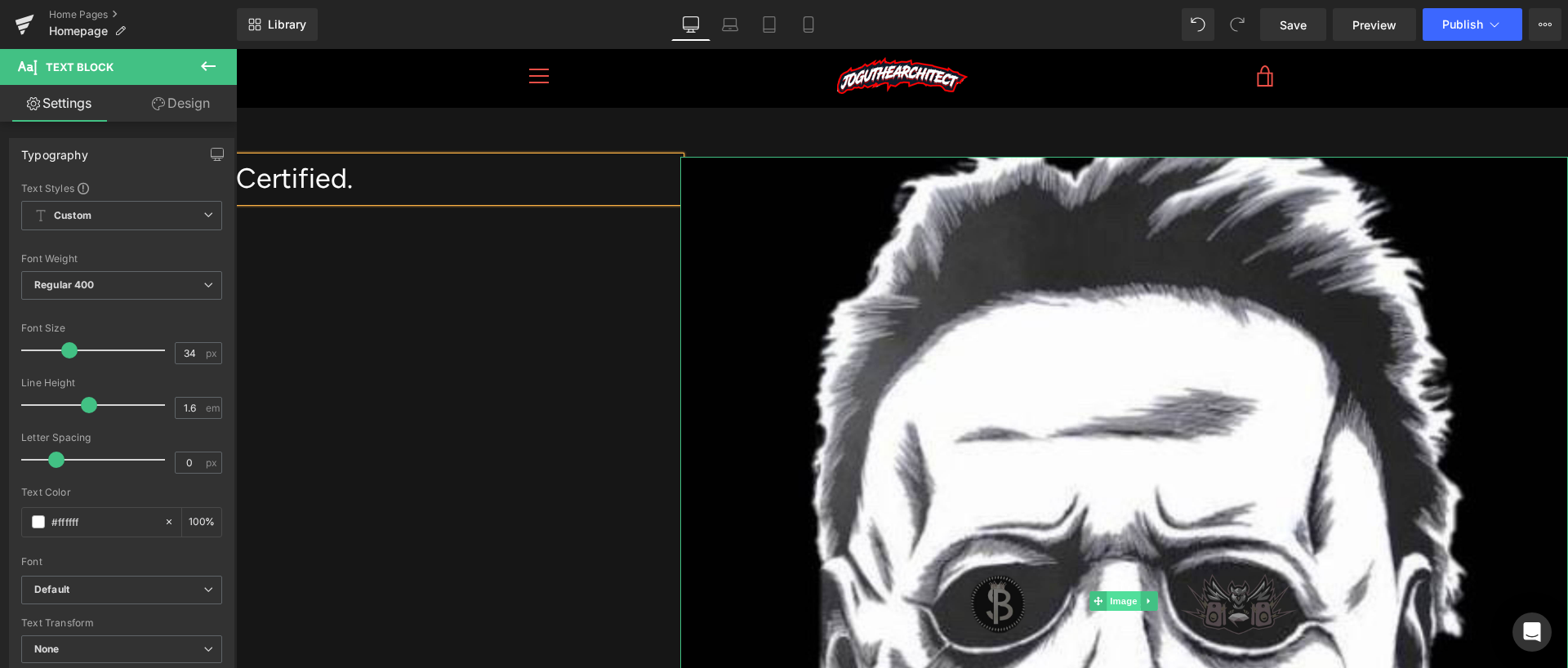
click at [1122, 605] on span "Image" at bounding box center [1124, 601] width 35 height 20
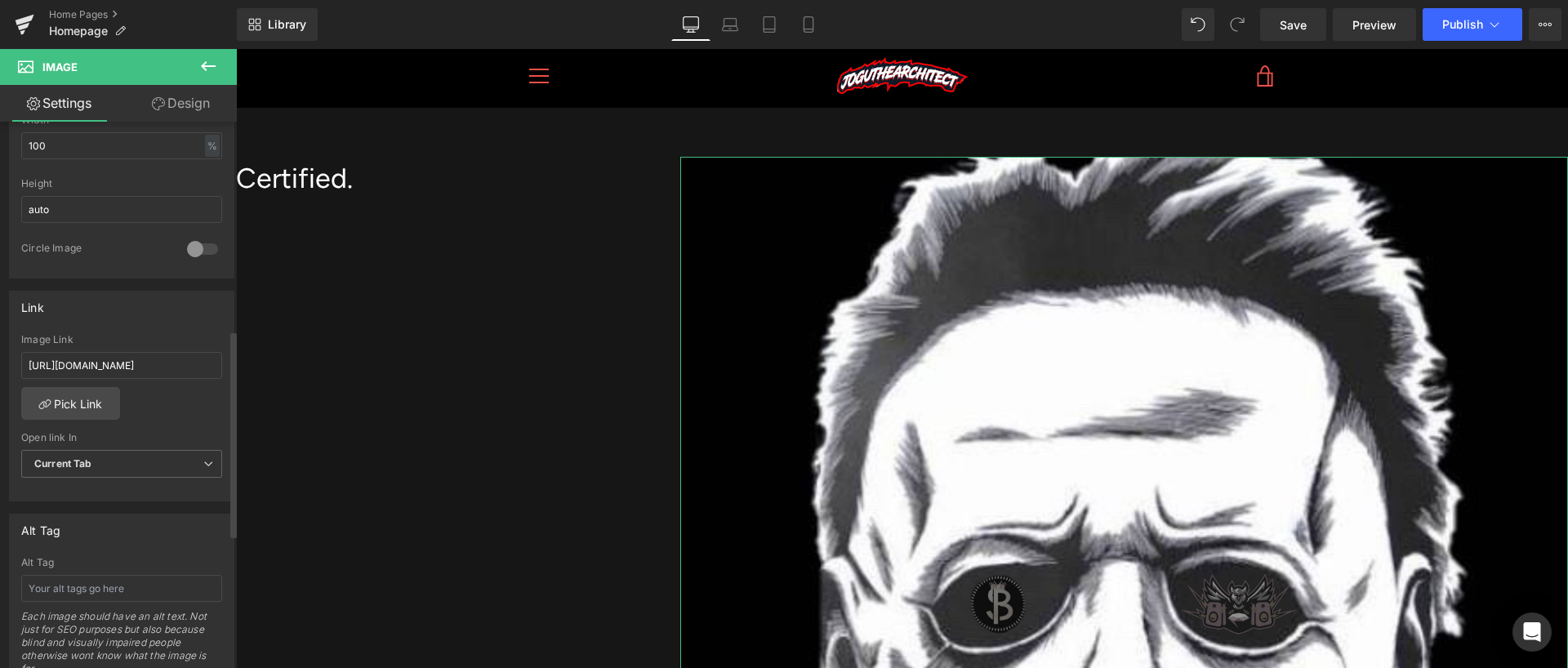
scroll to position [544, 0]
click at [176, 369] on input "https://hr-drv.lnk.to/Halloween" at bounding box center [121, 369] width 201 height 27
drag, startPoint x: 180, startPoint y: 370, endPoint x: 27, endPoint y: 375, distance: 153.1
click at [27, 375] on input "https://hr-drv.lnk.to/Halloween" at bounding box center [121, 369] width 201 height 27
click at [186, 372] on input "https://hr-drv.lnk.to/Halloween" at bounding box center [121, 369] width 201 height 27
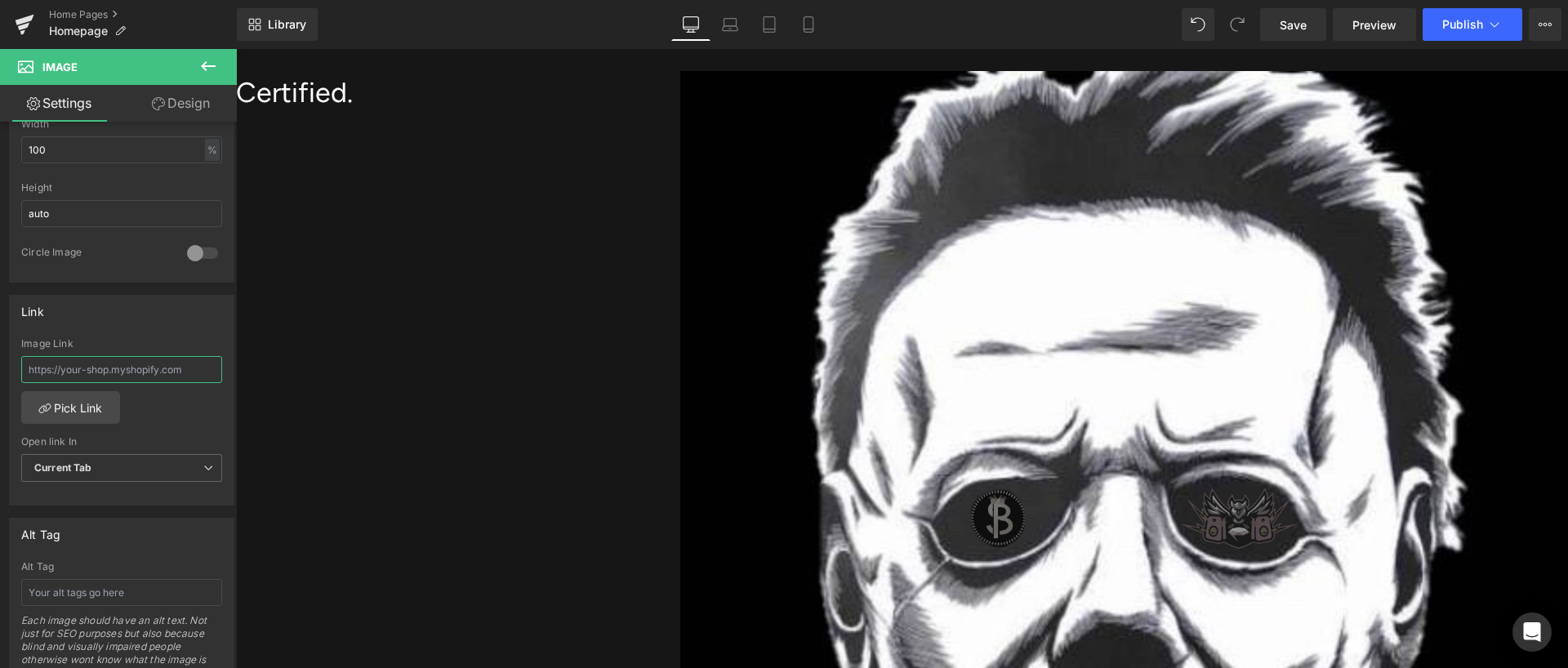
scroll to position [2346, 0]
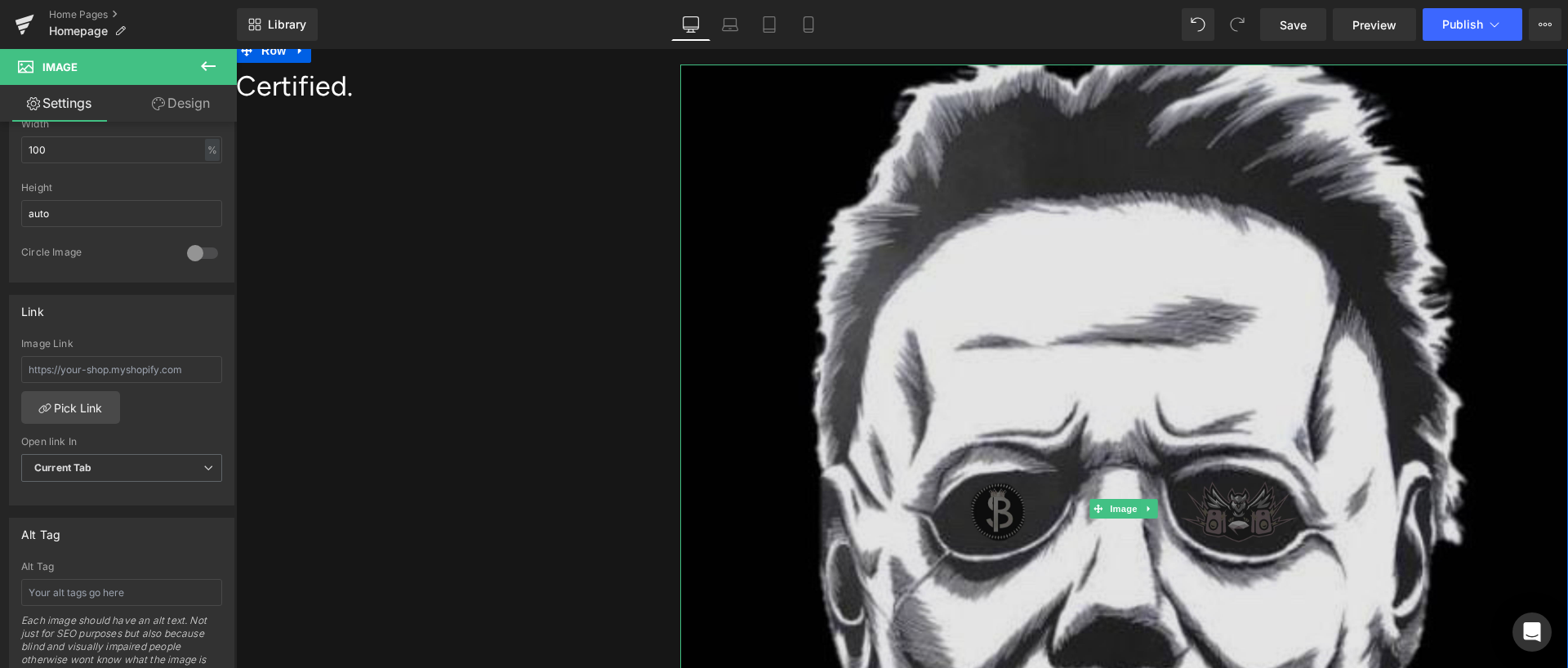
click at [1070, 460] on img at bounding box center [1123, 507] width 887 height 887
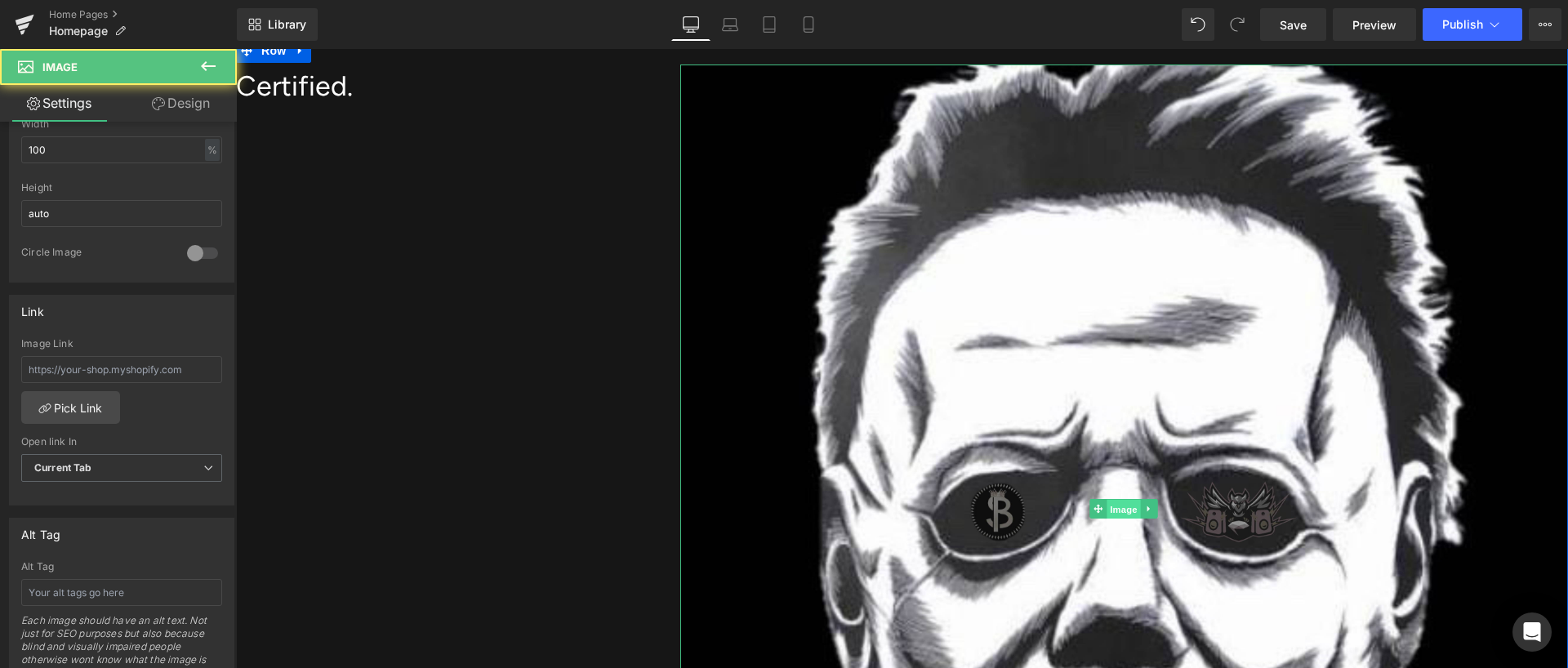
click at [1120, 512] on span "Image" at bounding box center [1124, 509] width 35 height 20
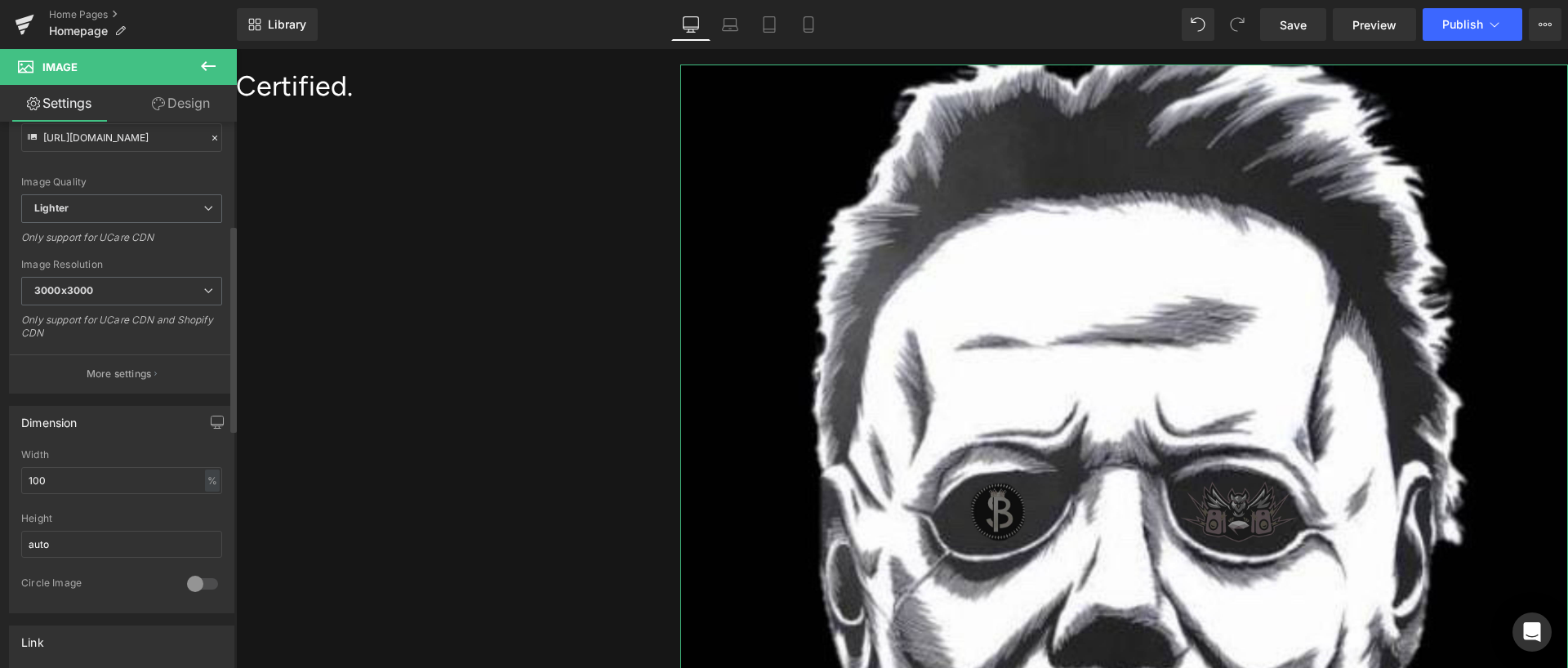
scroll to position [0, 0]
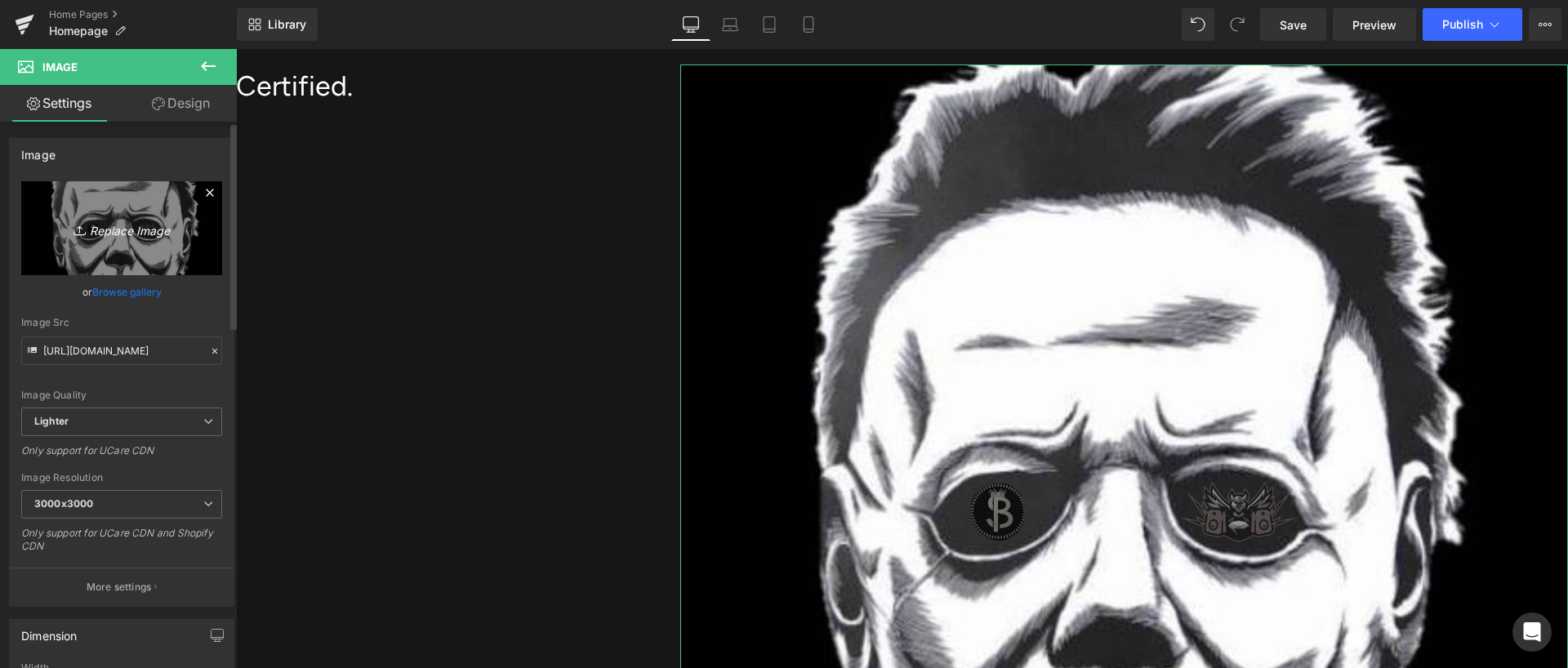
click at [125, 234] on icon "Replace Image" at bounding box center [122, 228] width 131 height 21
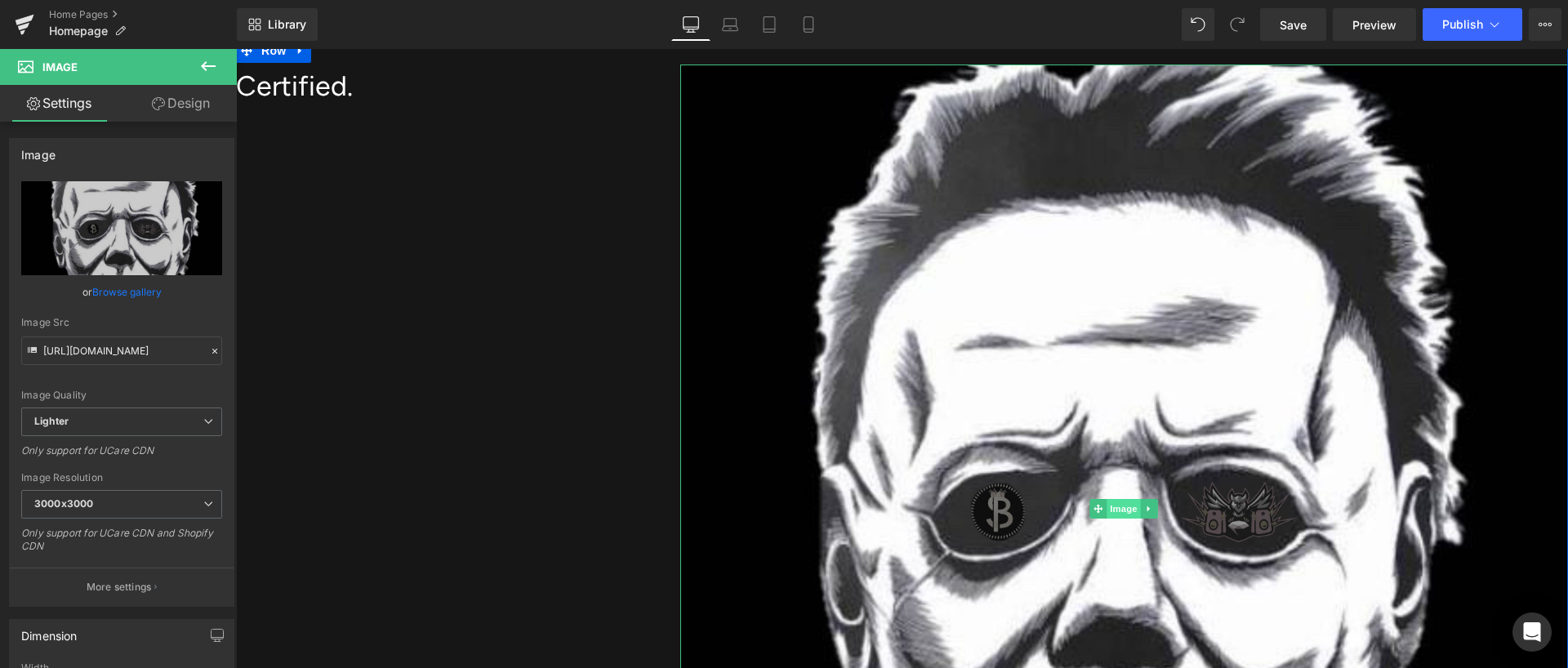
click at [1117, 502] on span "Image" at bounding box center [1124, 508] width 35 height 20
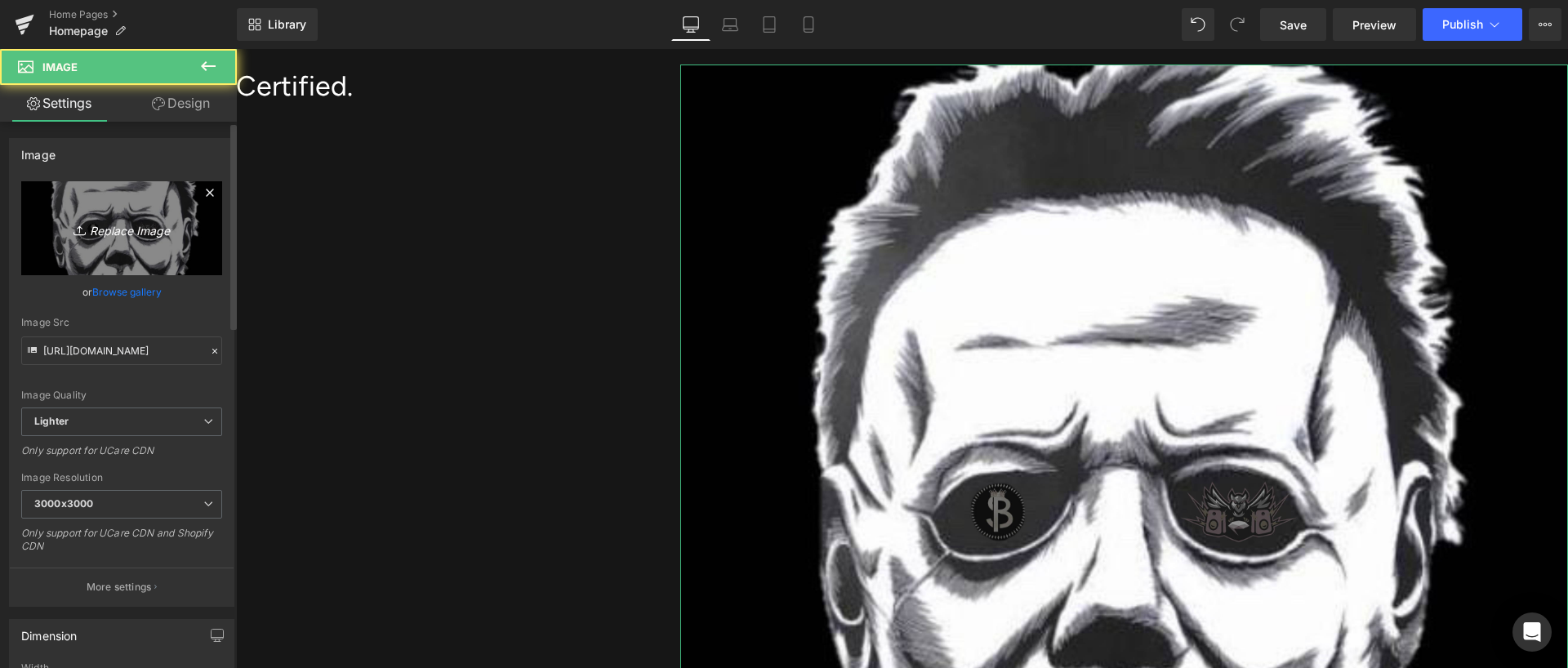
click at [146, 222] on icon "Replace Image" at bounding box center [122, 228] width 131 height 21
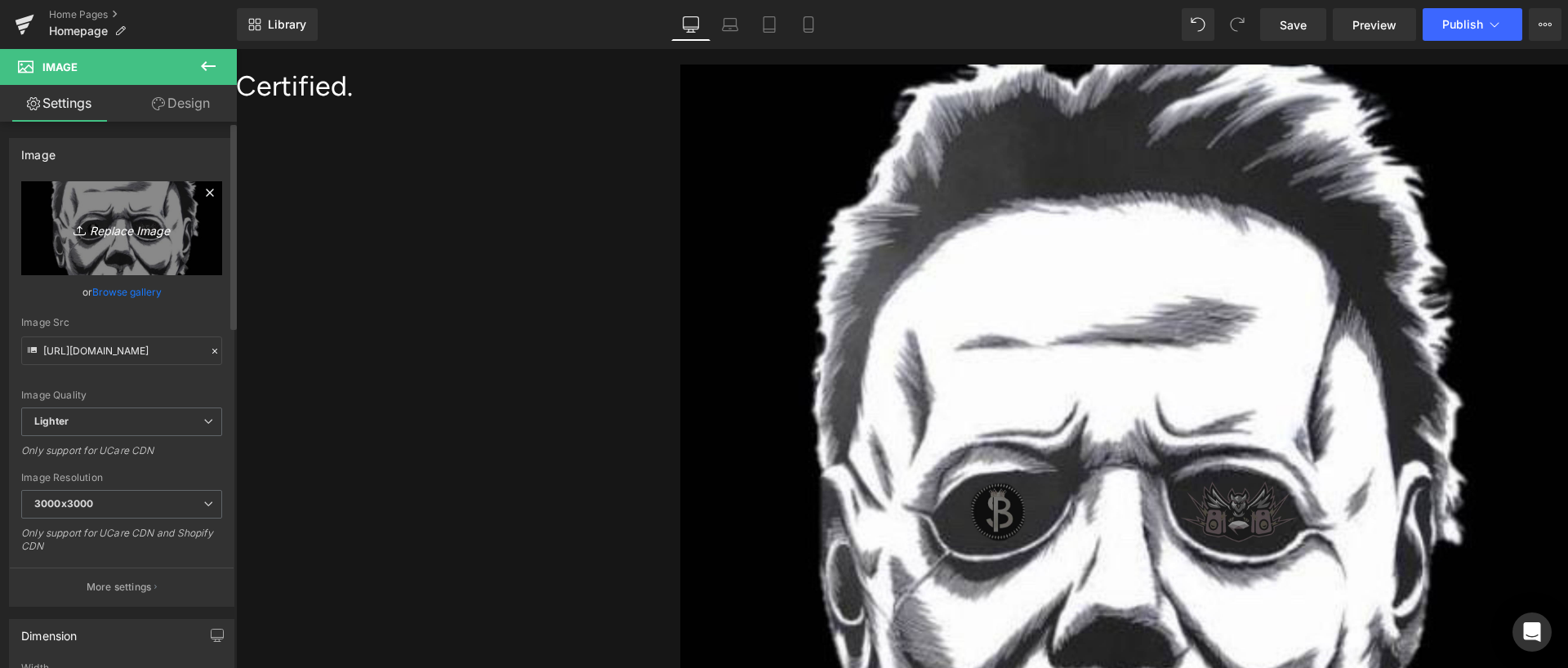
type input "C:\fakepath\EF1ED452-6C4C-4115-961B-DFB7CC373FFF.jpeg"
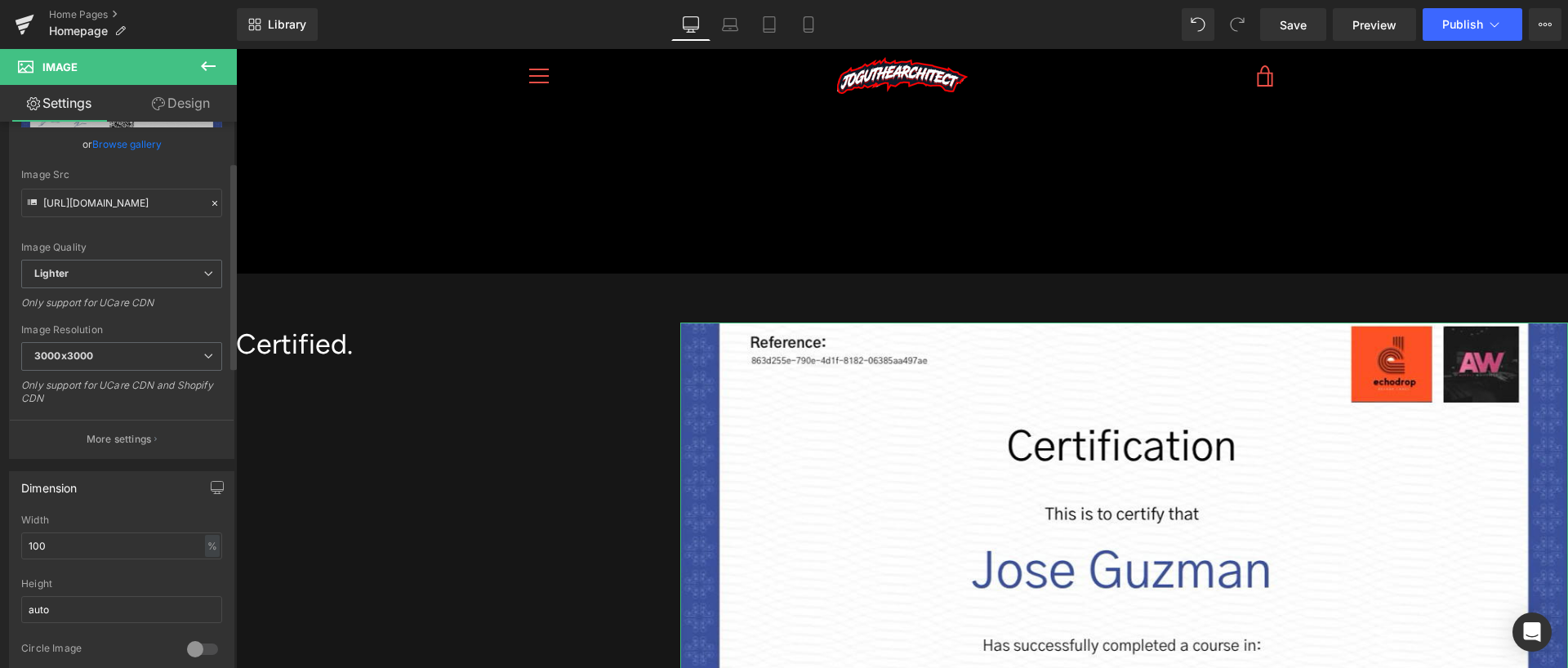
scroll to position [153, 0]
click at [203, 353] on icon at bounding box center [208, 351] width 10 height 10
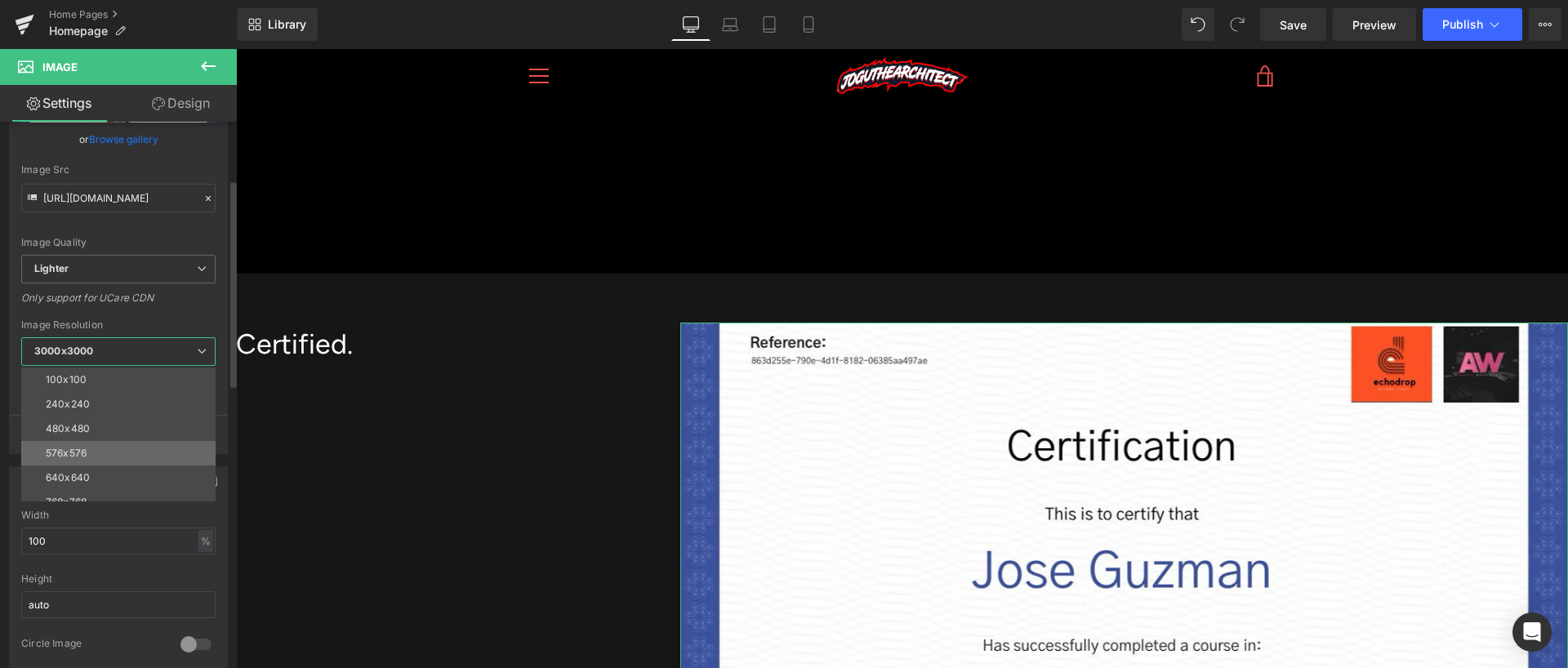
click at [94, 459] on li "576x576" at bounding box center [121, 453] width 201 height 25
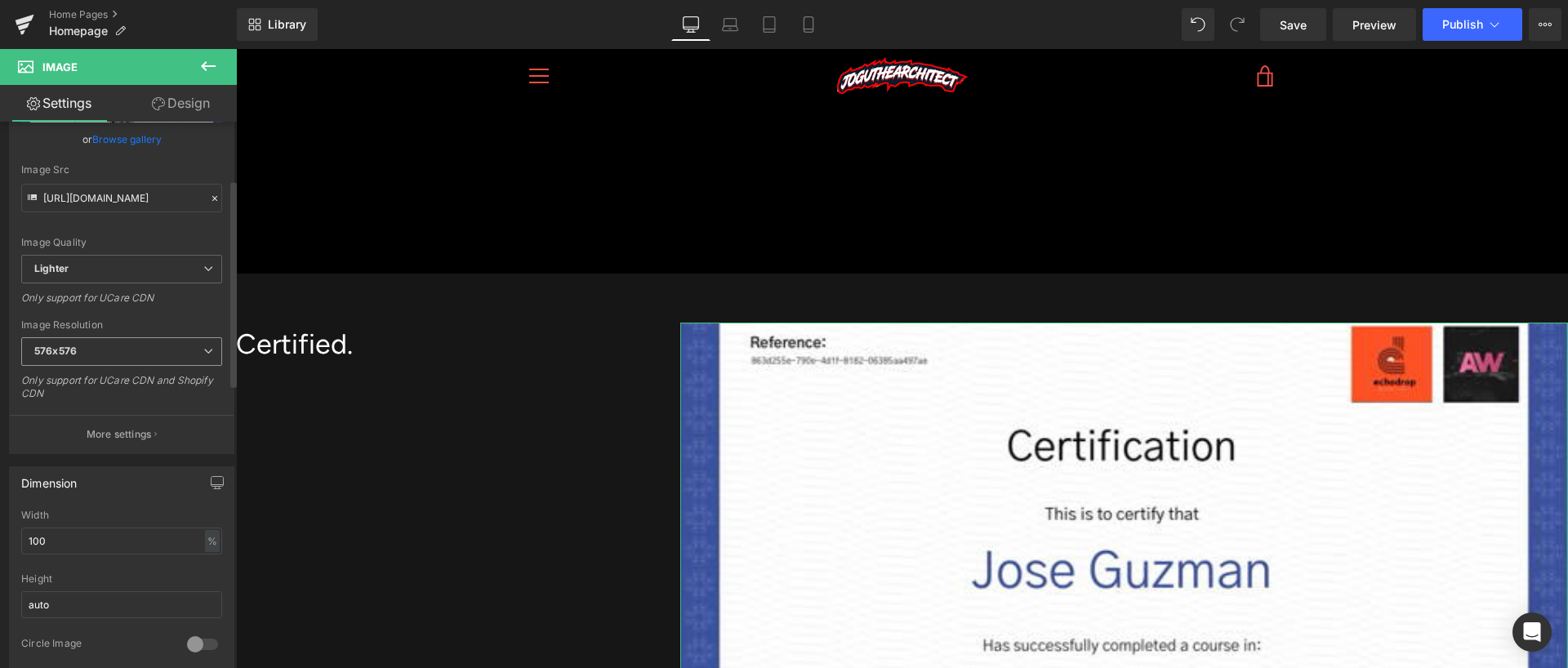
click at [189, 347] on span "576x576" at bounding box center [121, 351] width 201 height 29
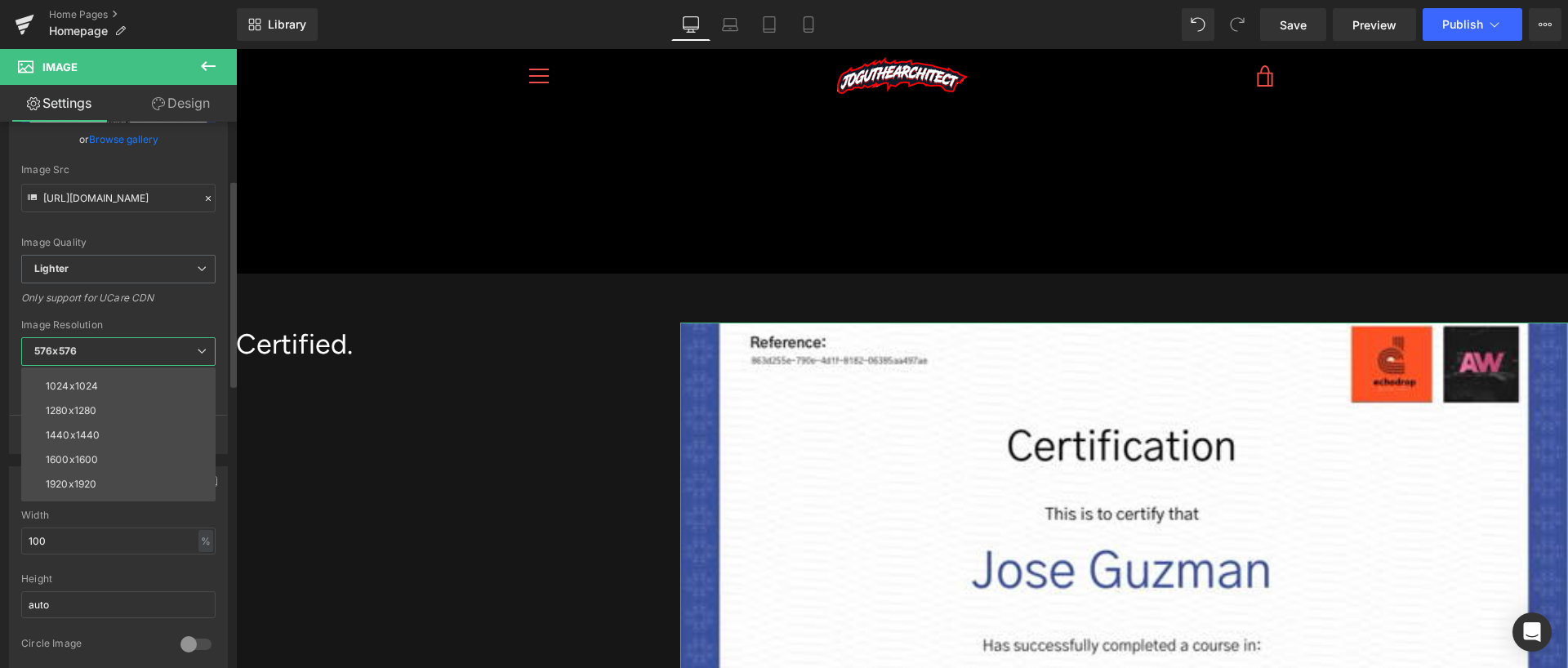
scroll to position [234, 0]
click at [112, 484] on li "3000x3000" at bounding box center [121, 489] width 201 height 25
type input "https://ucarecdn.com/2ffd979c-ad7b-4399-a9b6-5bb50b95ad80/-/format/auto/-/previ…"
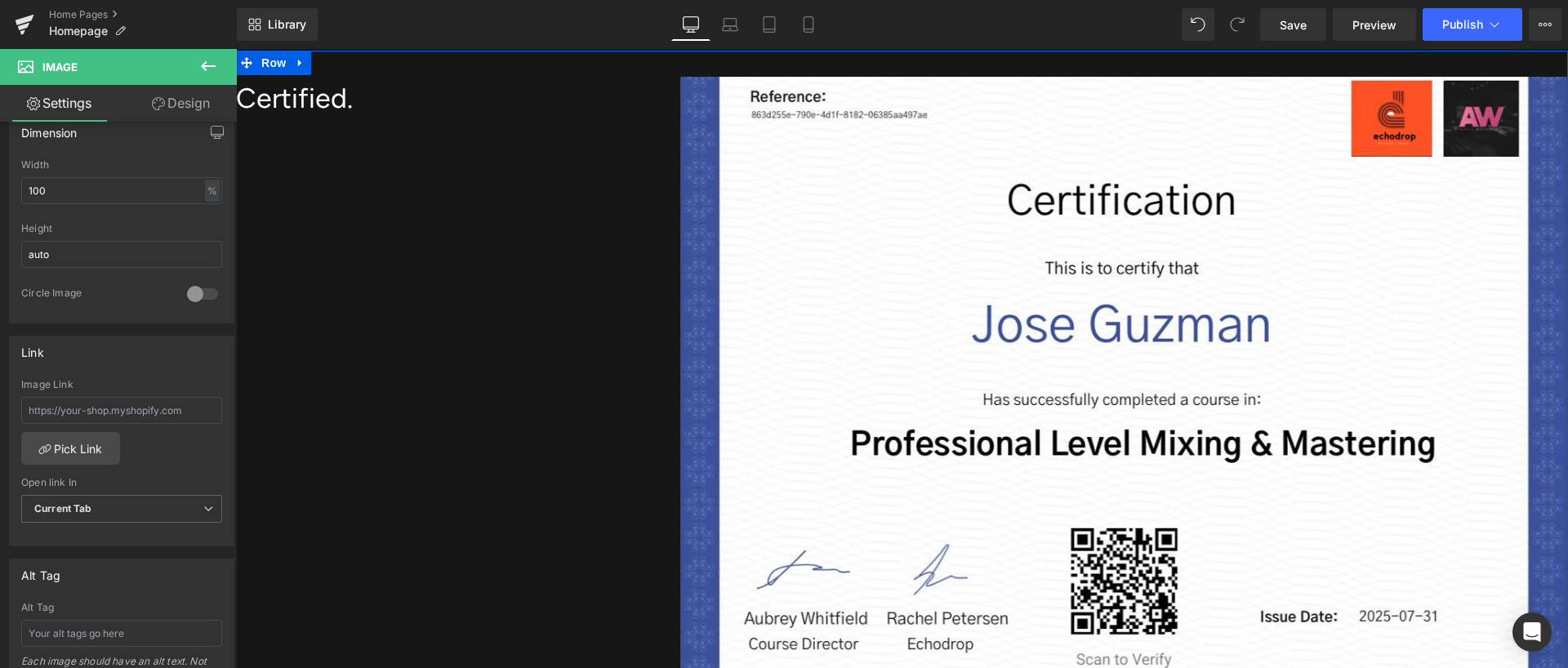
scroll to position [2356, 0]
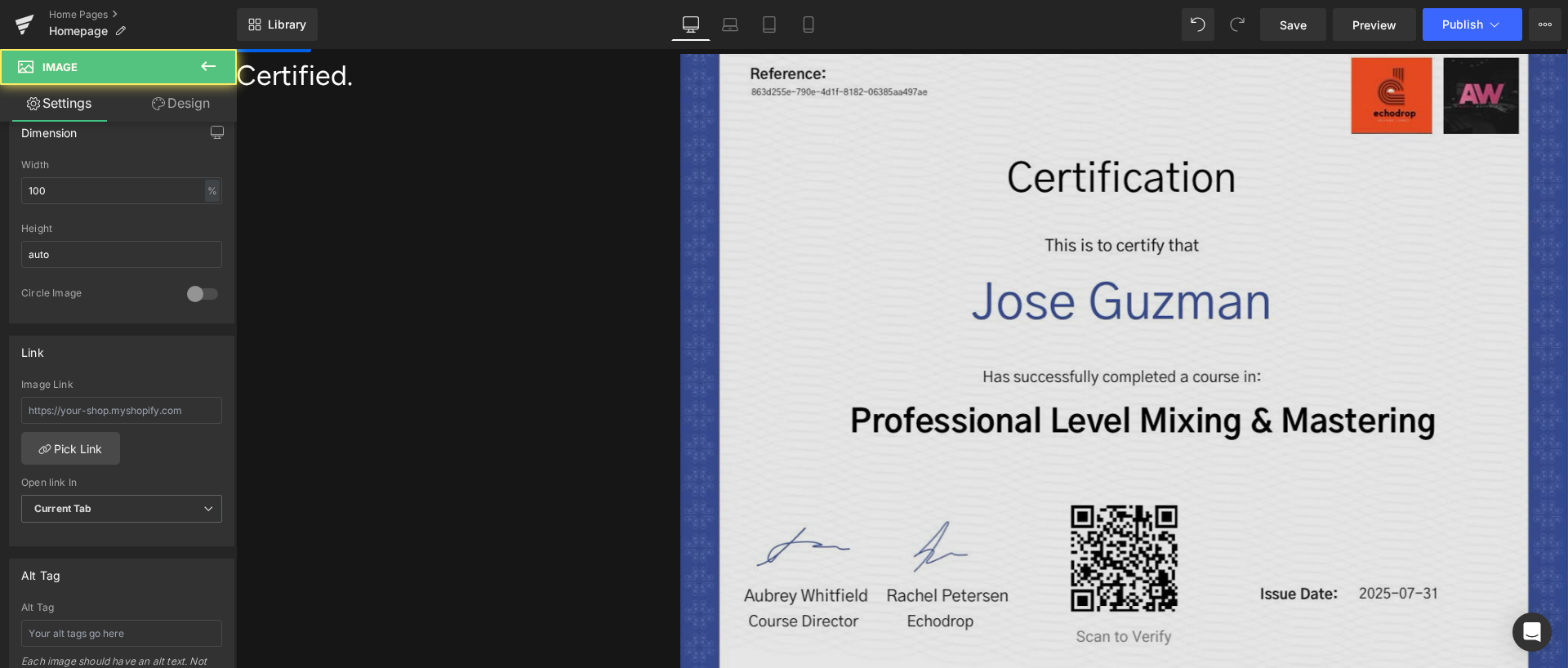
click at [1039, 435] on img at bounding box center [1123, 363] width 887 height 619
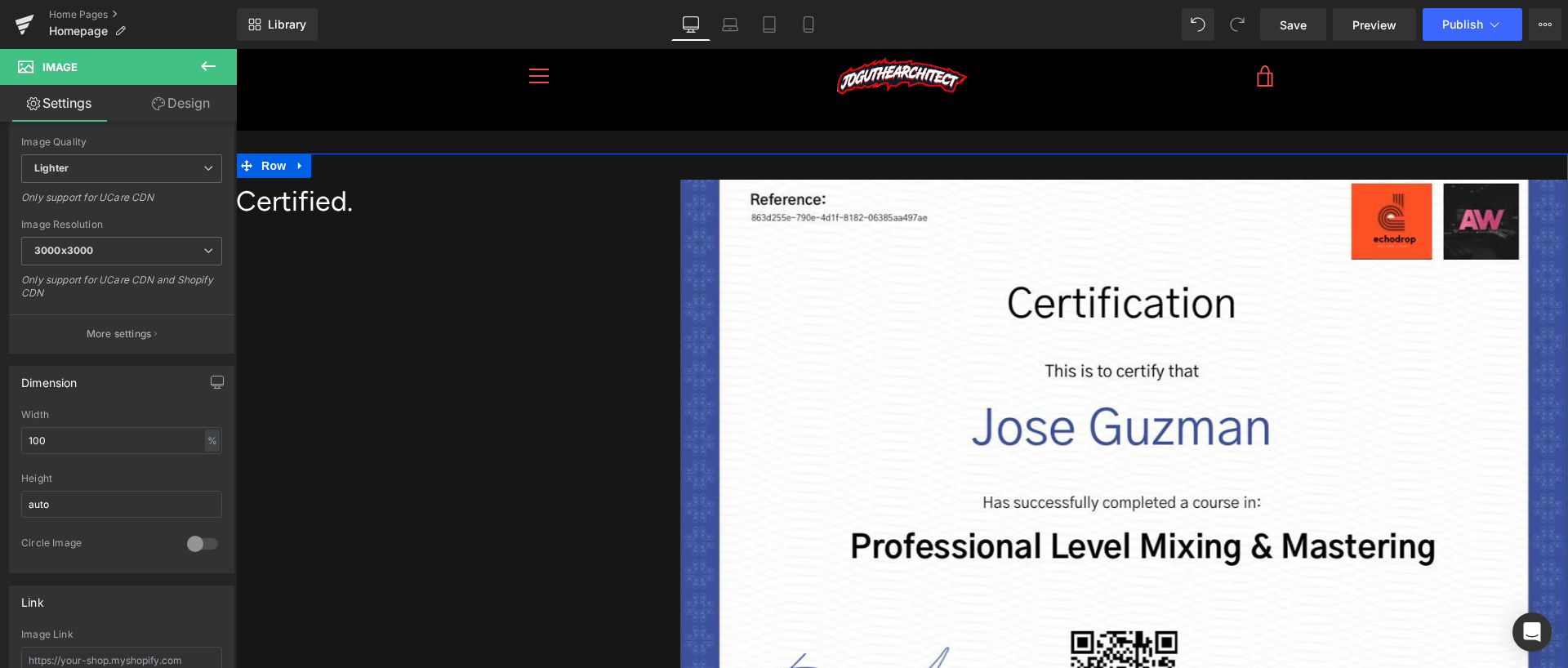
scroll to position [2227, 0]
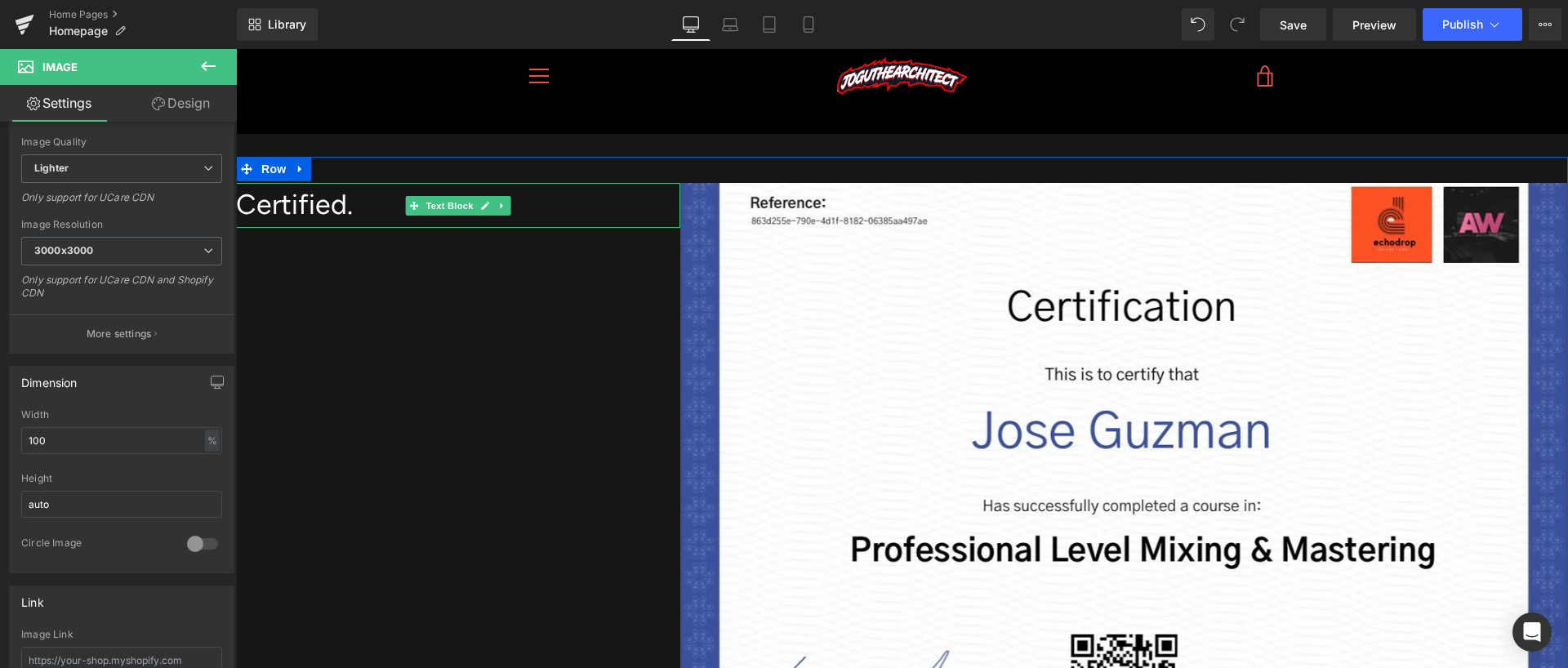
click at [374, 207] on p "Certified." at bounding box center [458, 205] width 444 height 44
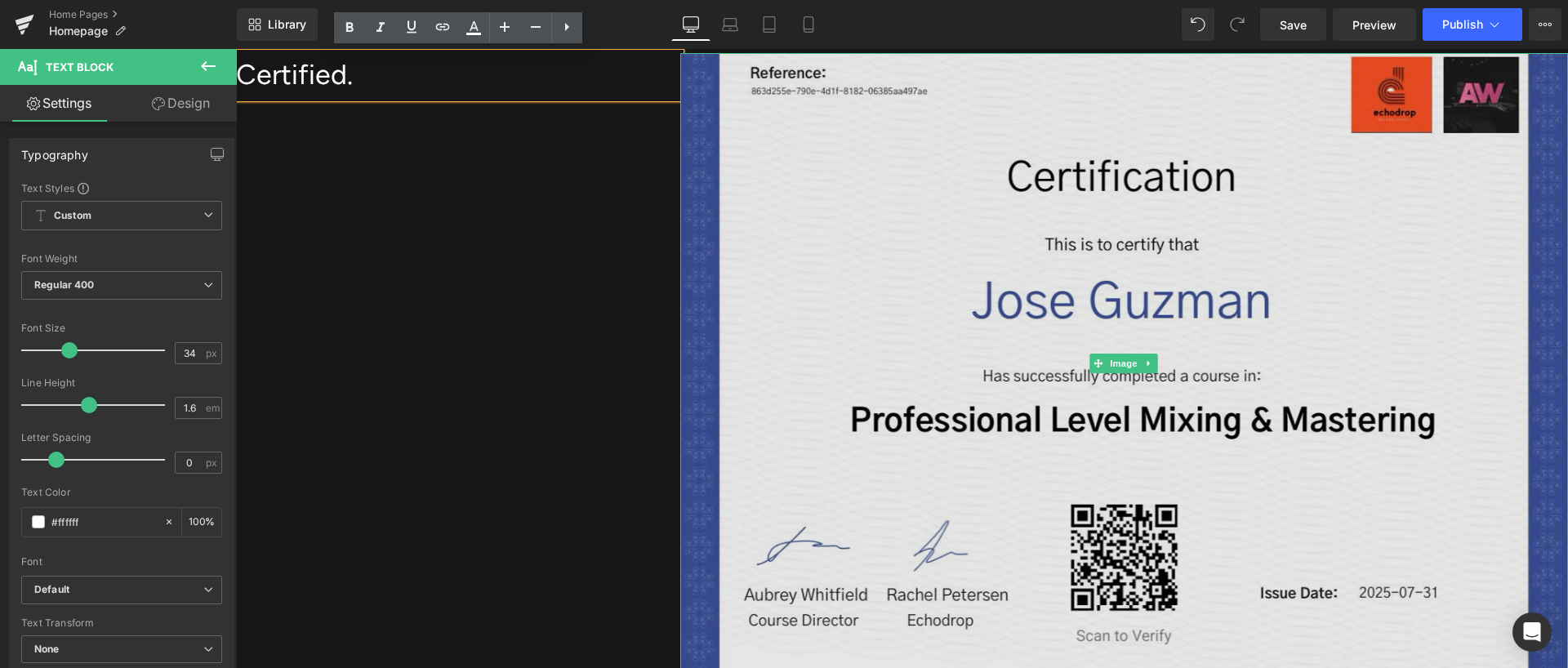
scroll to position [2377, 0]
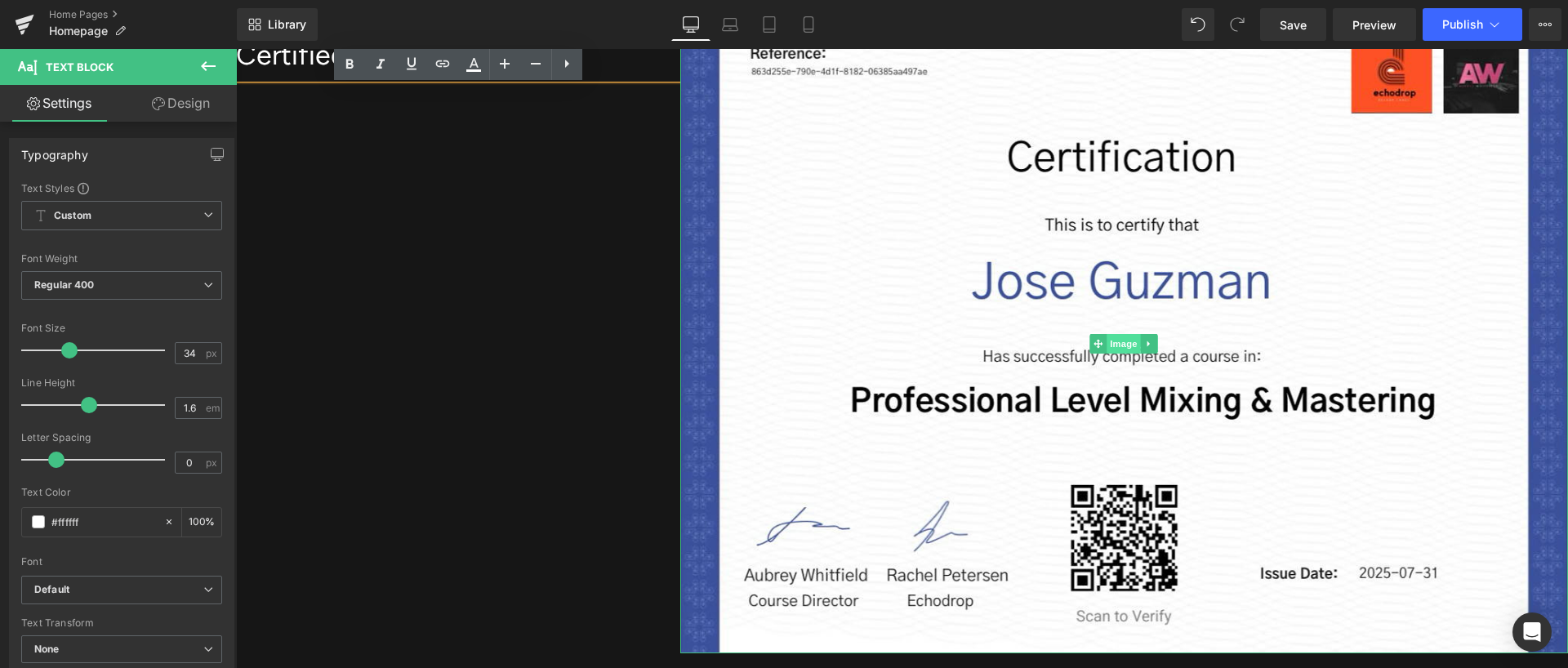
click at [1126, 345] on span "Image" at bounding box center [1124, 344] width 35 height 20
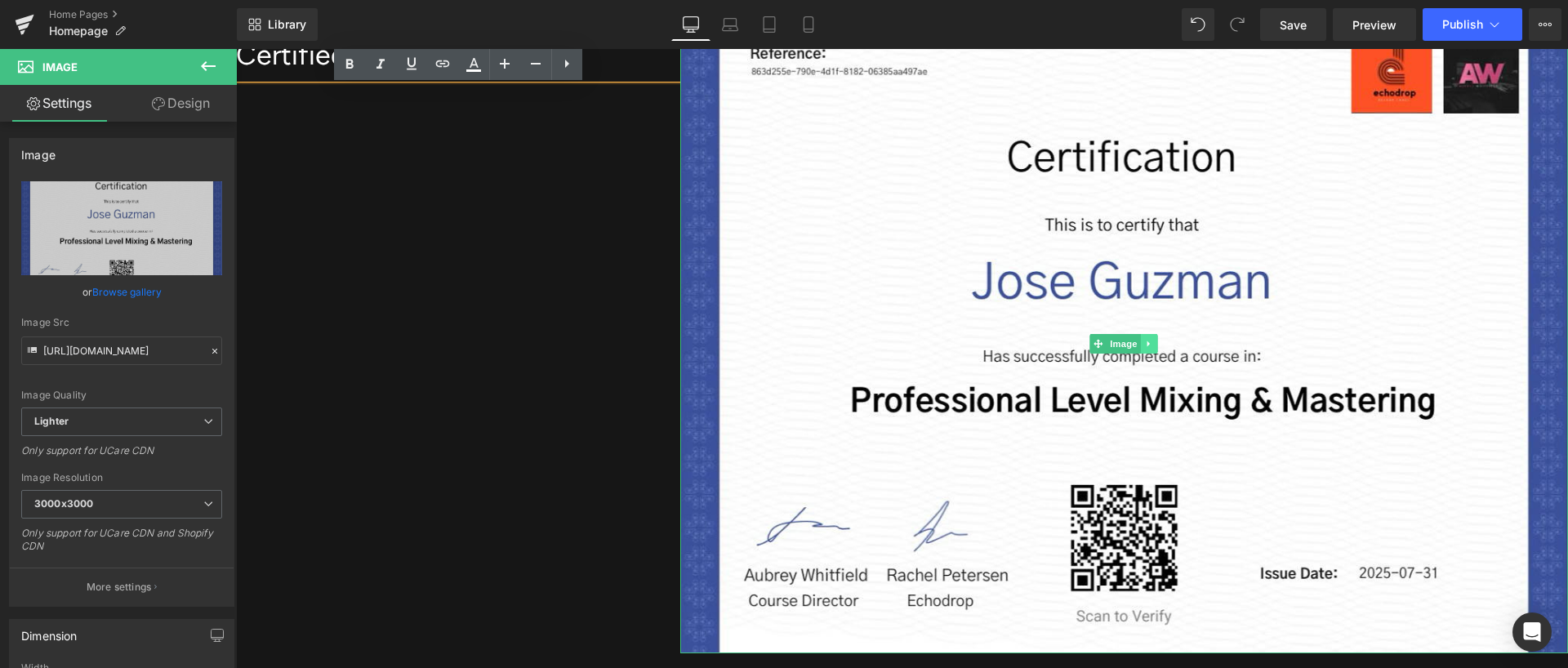
click at [1147, 340] on icon at bounding box center [1149, 344] width 9 height 10
click at [1174, 343] on icon at bounding box center [1174, 344] width 9 height 10
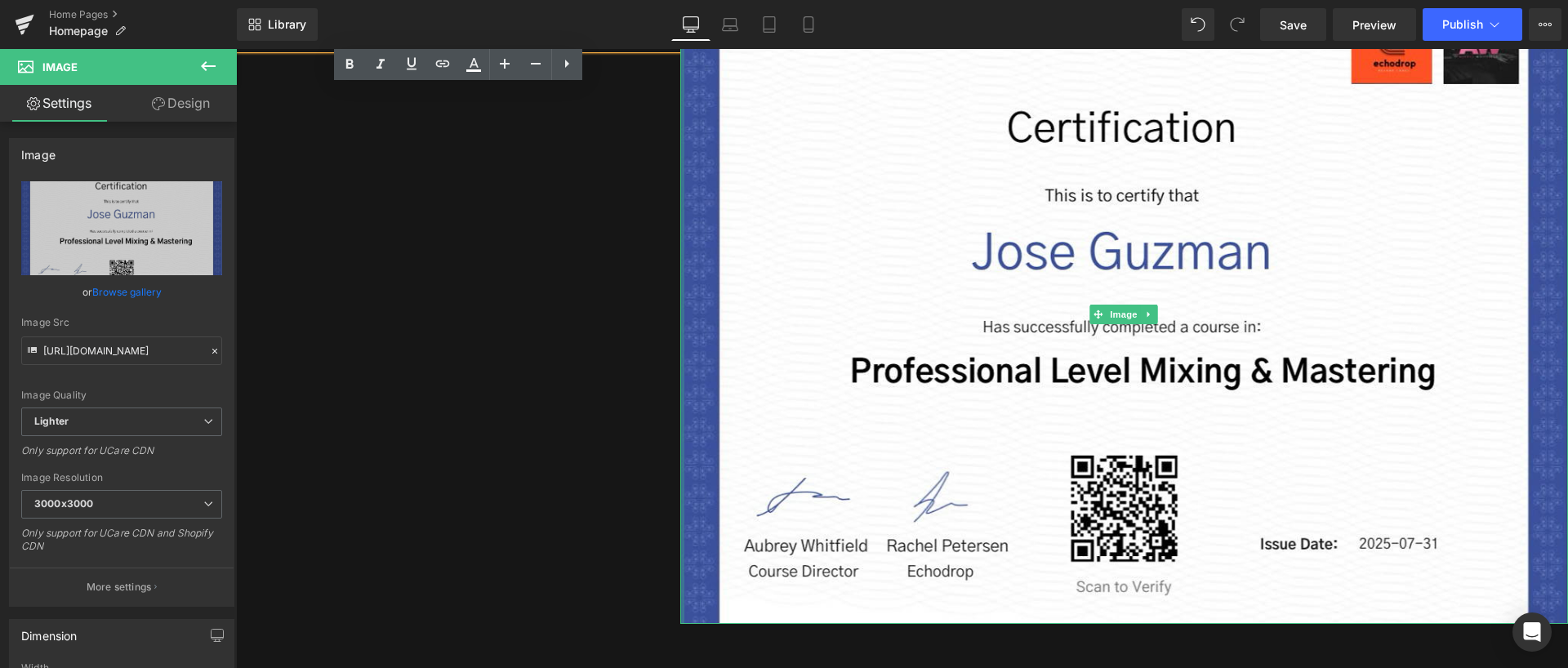
scroll to position [2410, 0]
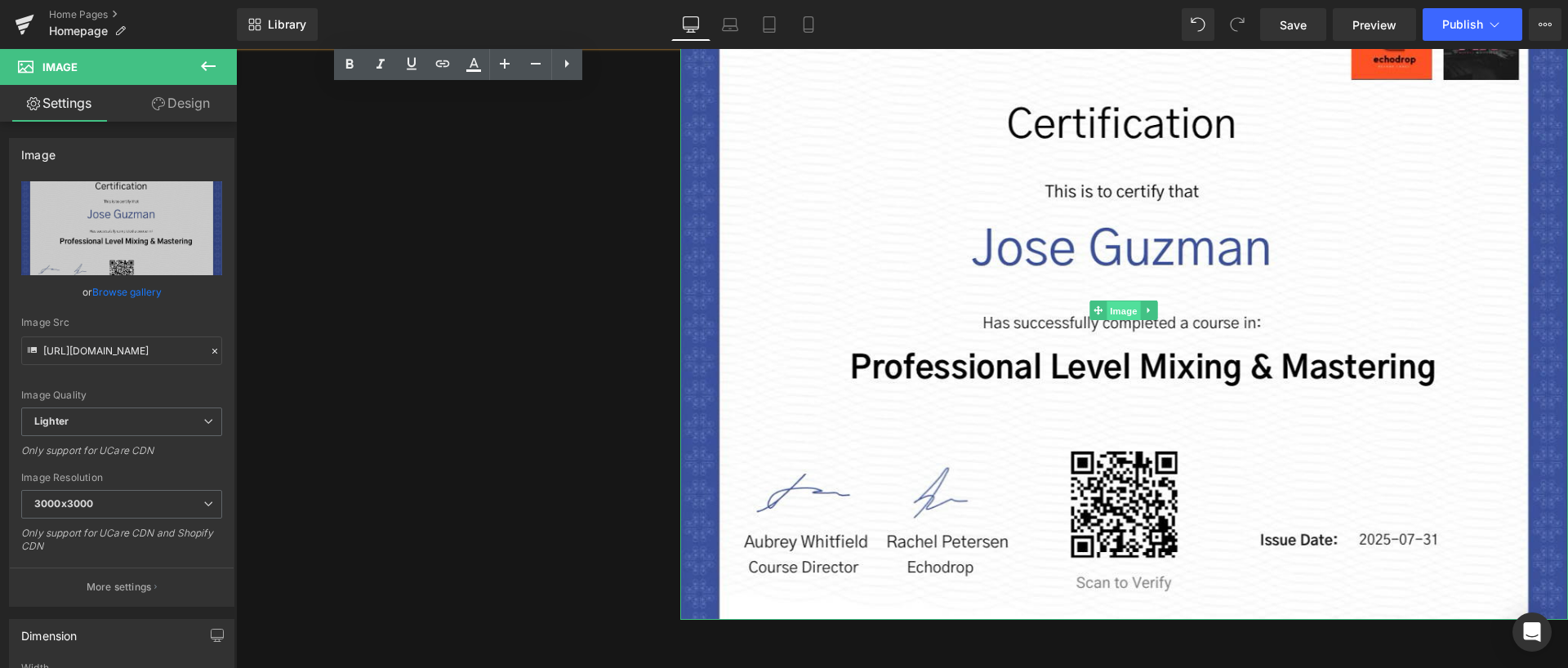
click at [1124, 314] on span "Image" at bounding box center [1124, 311] width 35 height 20
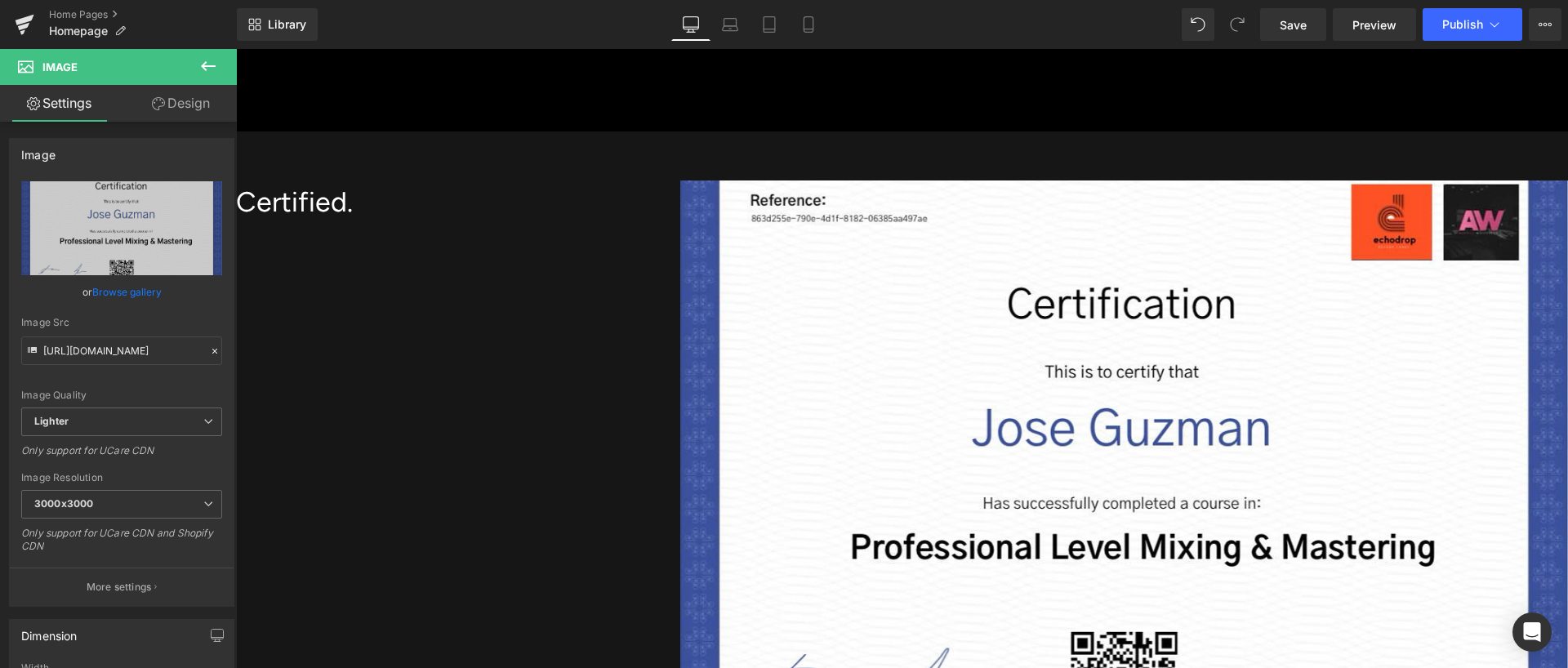
scroll to position [2245, 0]
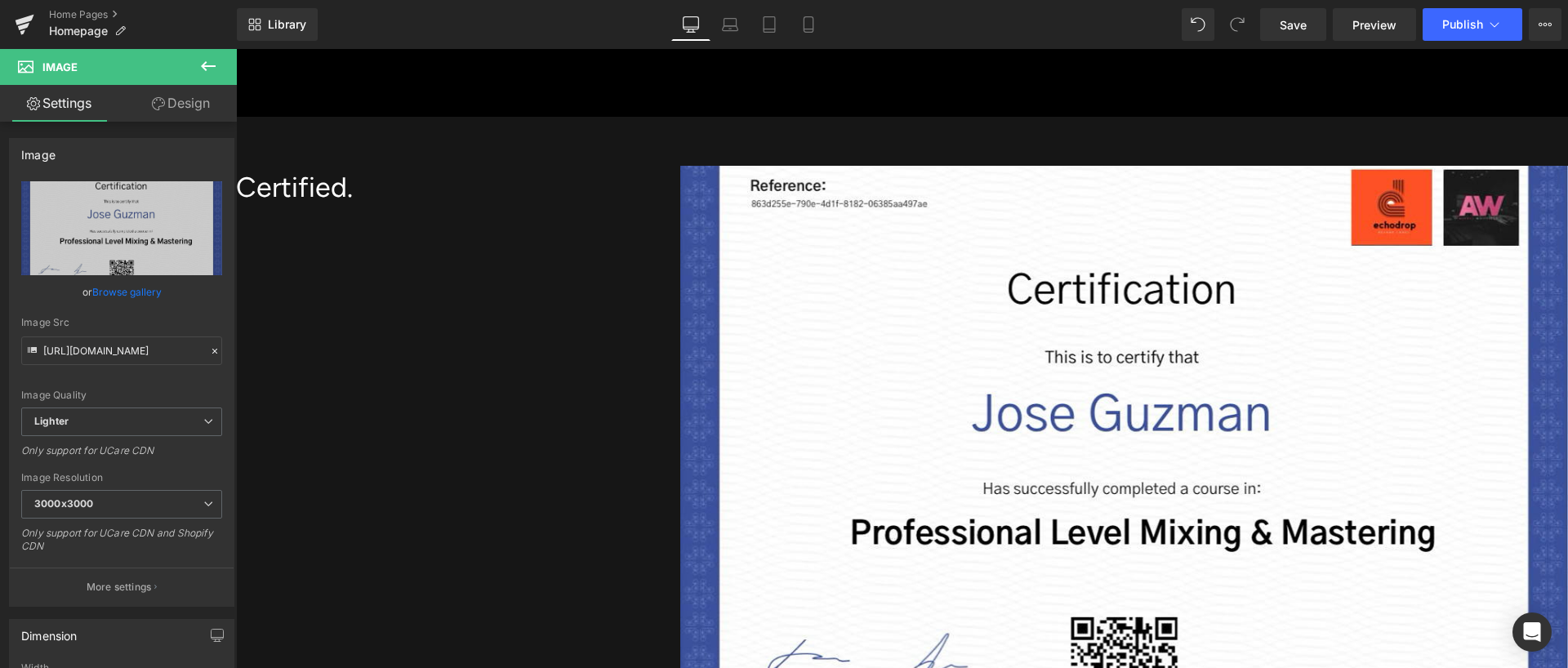
click at [379, 194] on p "Certified." at bounding box center [458, 187] width 444 height 44
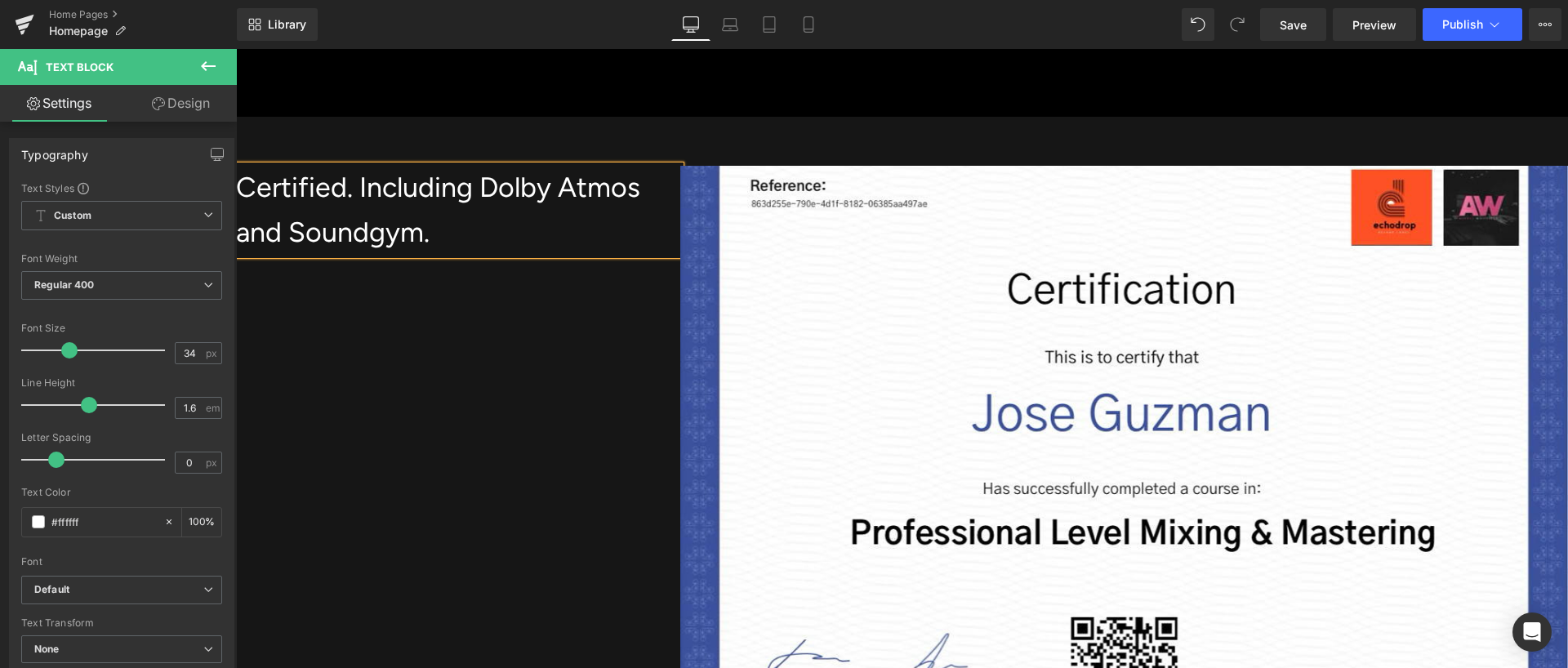
click at [452, 313] on div "Certified. Including Dolby Atmos and Soundgym. Text Block" at bounding box center [458, 475] width 444 height 619
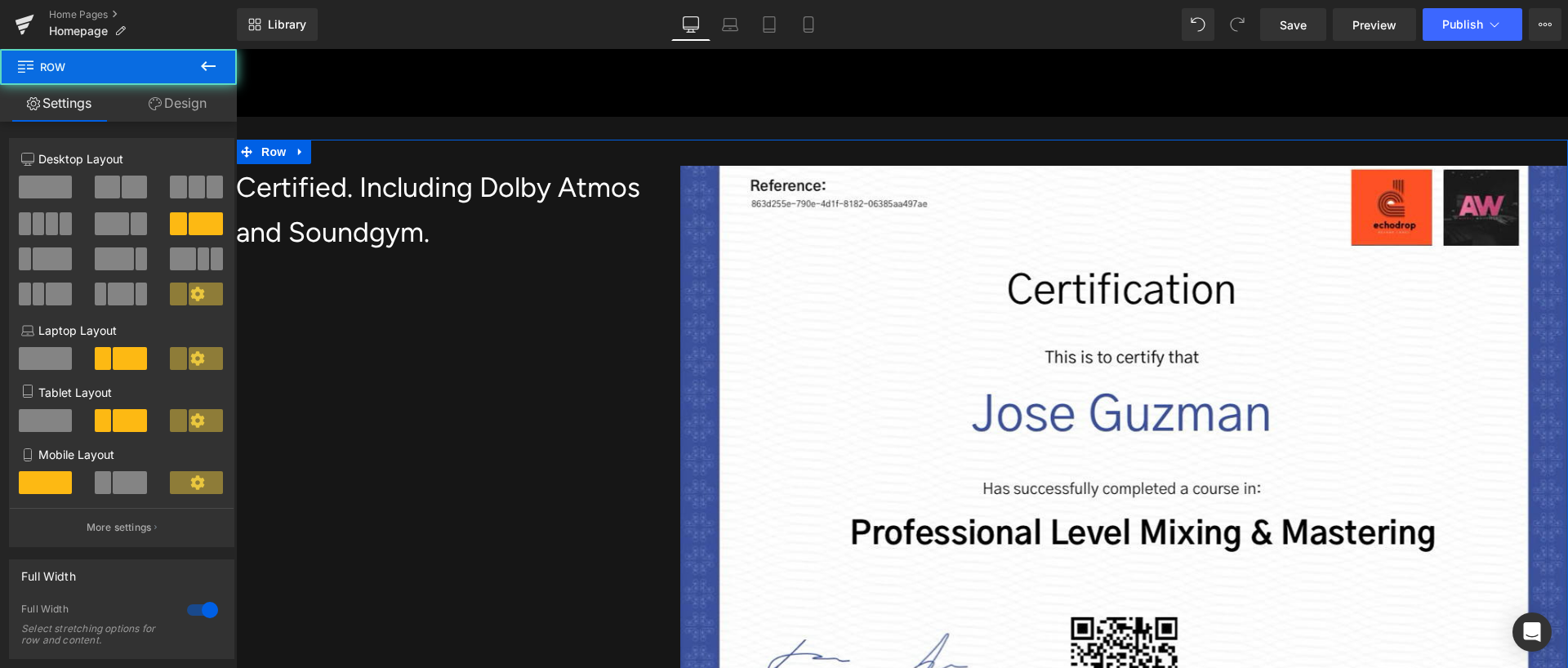
click at [479, 394] on div "Certified. Including Dolby Atmos and Soundgym. Text Block" at bounding box center [458, 475] width 444 height 619
click at [499, 392] on div "Certified. Including Dolby Atmos and Soundgym. Text Block" at bounding box center [458, 475] width 444 height 619
click at [201, 296] on span at bounding box center [205, 293] width 35 height 23
click at [189, 188] on span at bounding box center [196, 186] width 16 height 23
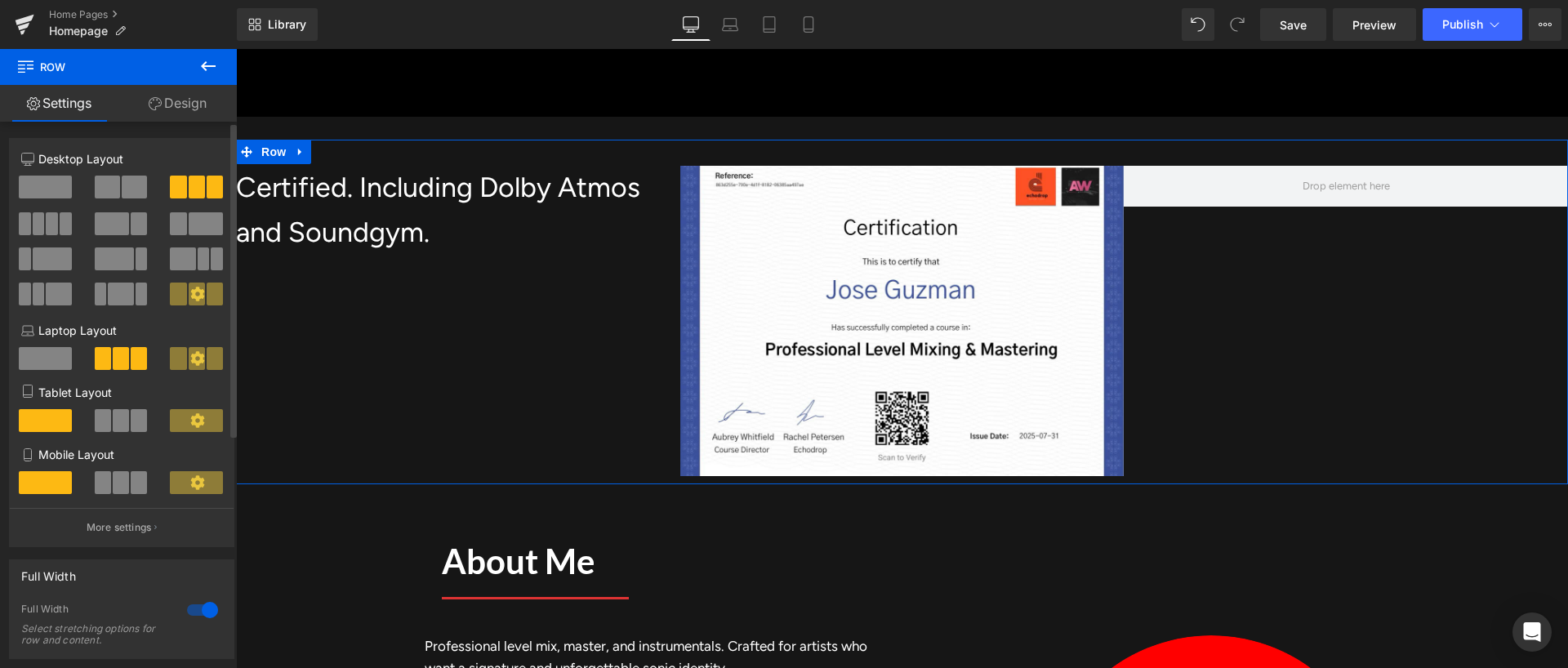
scroll to position [2276, 0]
click at [52, 220] on span at bounding box center [52, 223] width 12 height 23
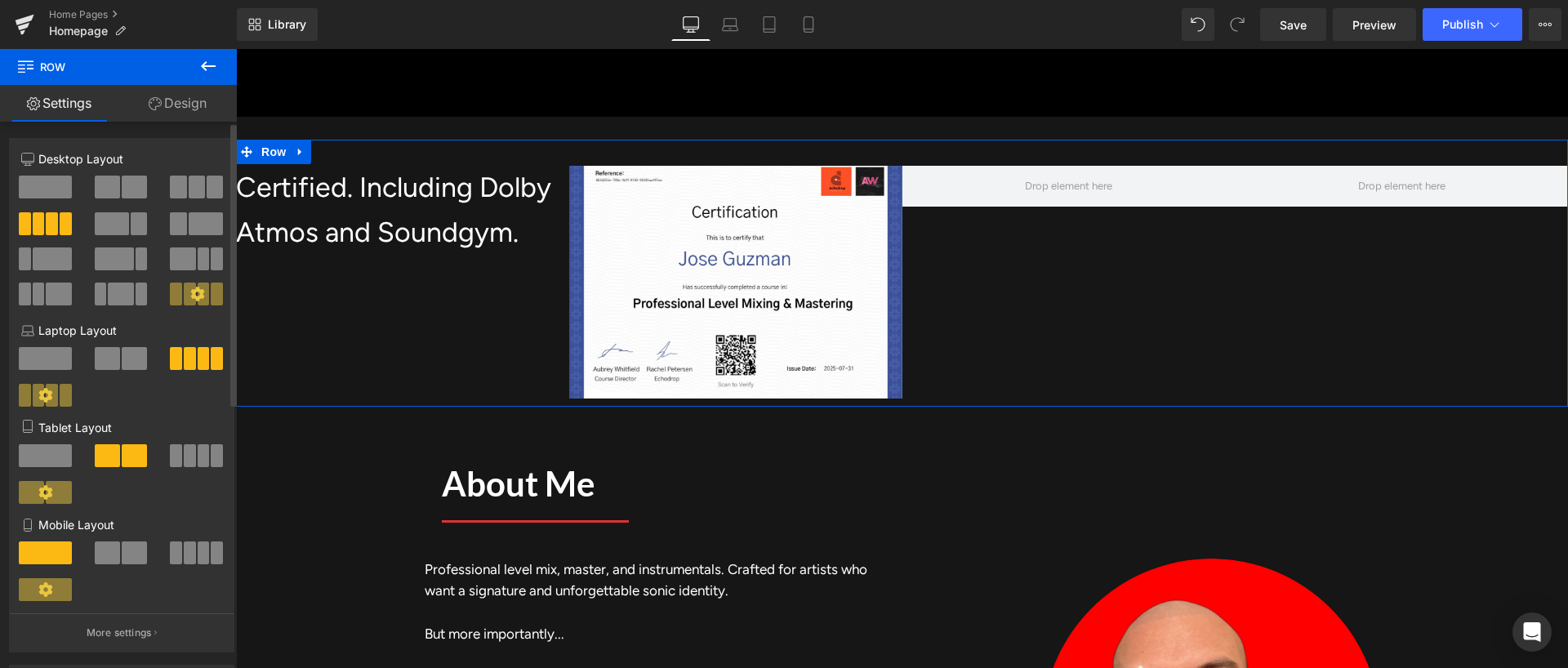
click at [201, 548] on span at bounding box center [203, 552] width 12 height 23
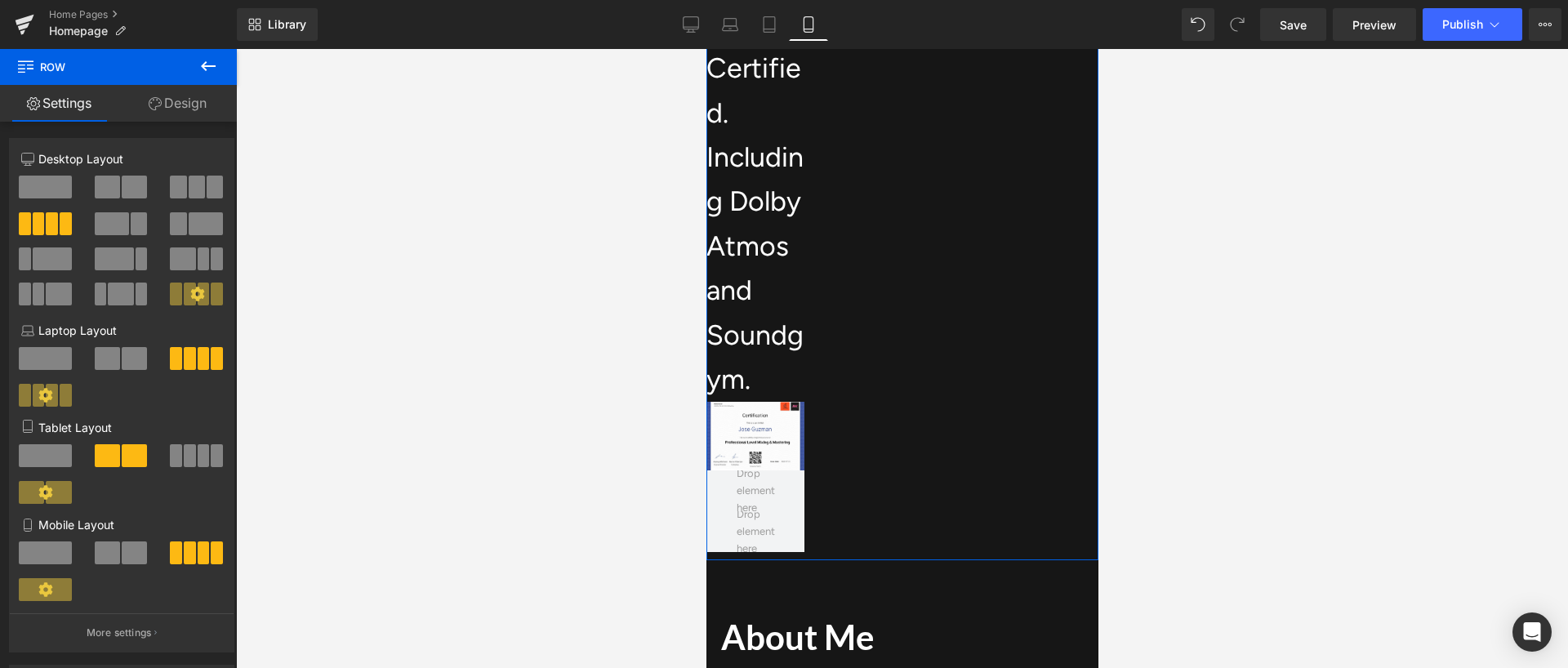
scroll to position [1930, 0]
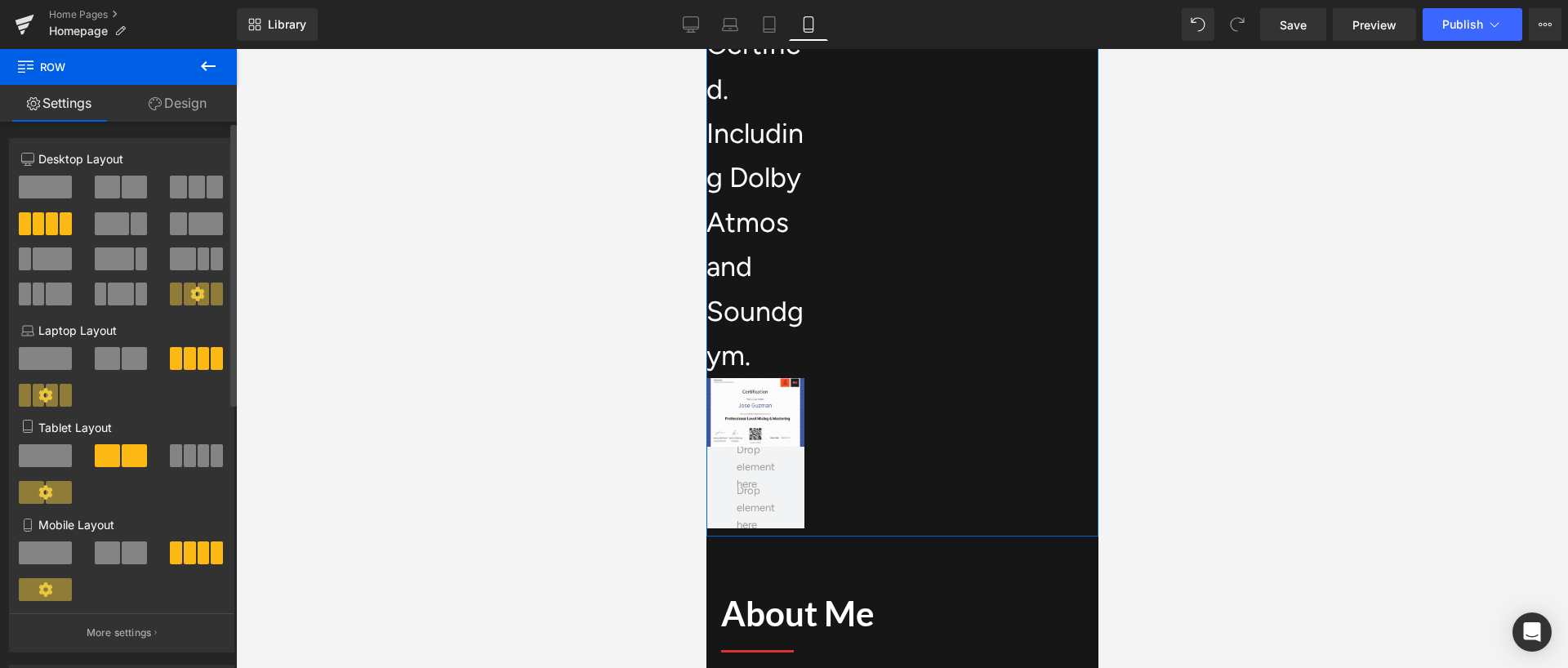
click at [41, 561] on span at bounding box center [46, 552] width 54 height 23
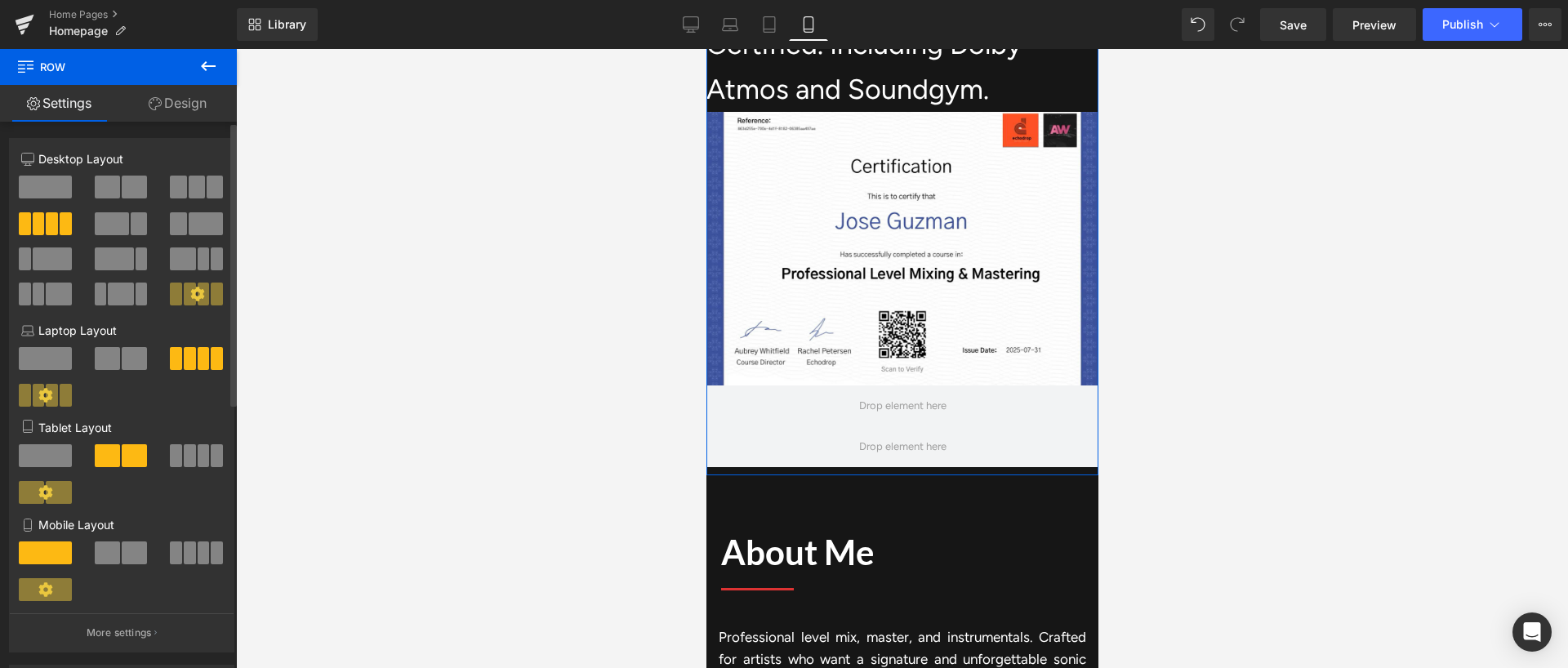
click at [59, 226] on span at bounding box center [65, 223] width 12 height 23
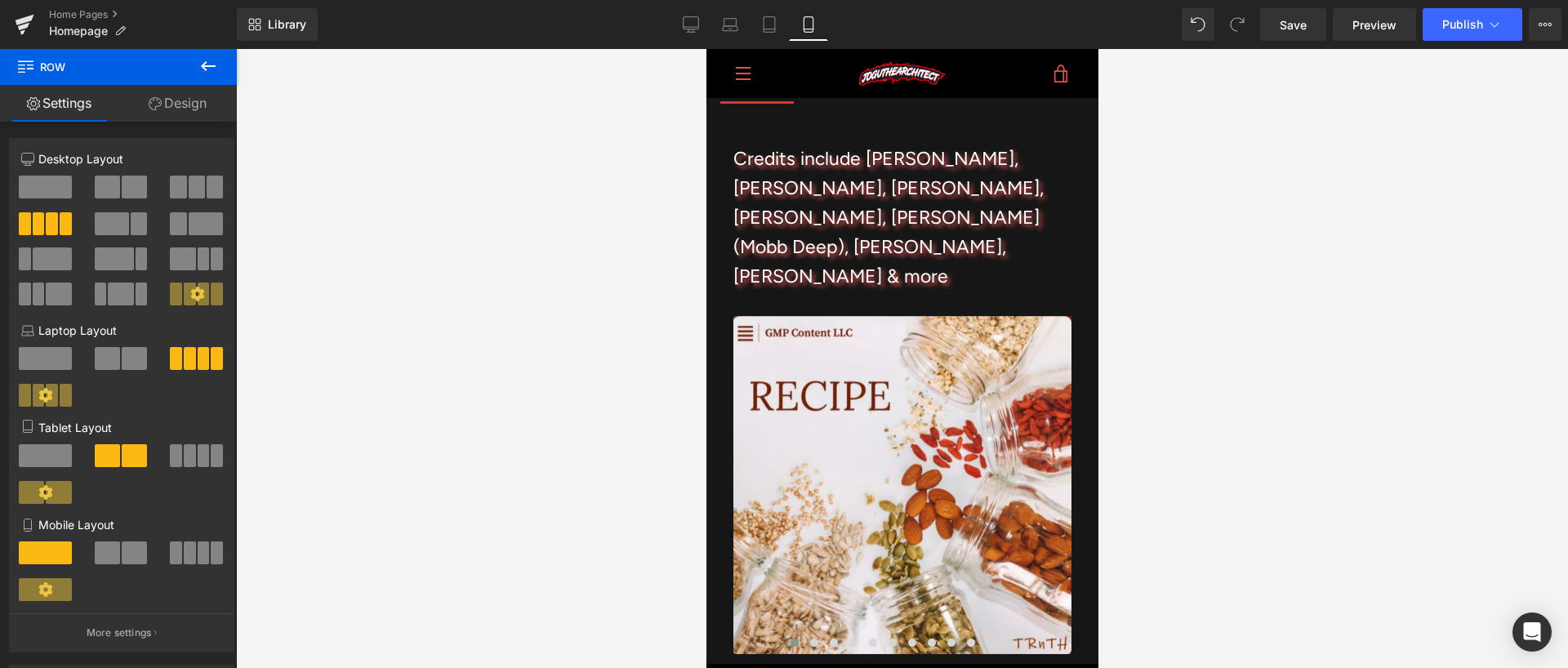
scroll to position [904, 0]
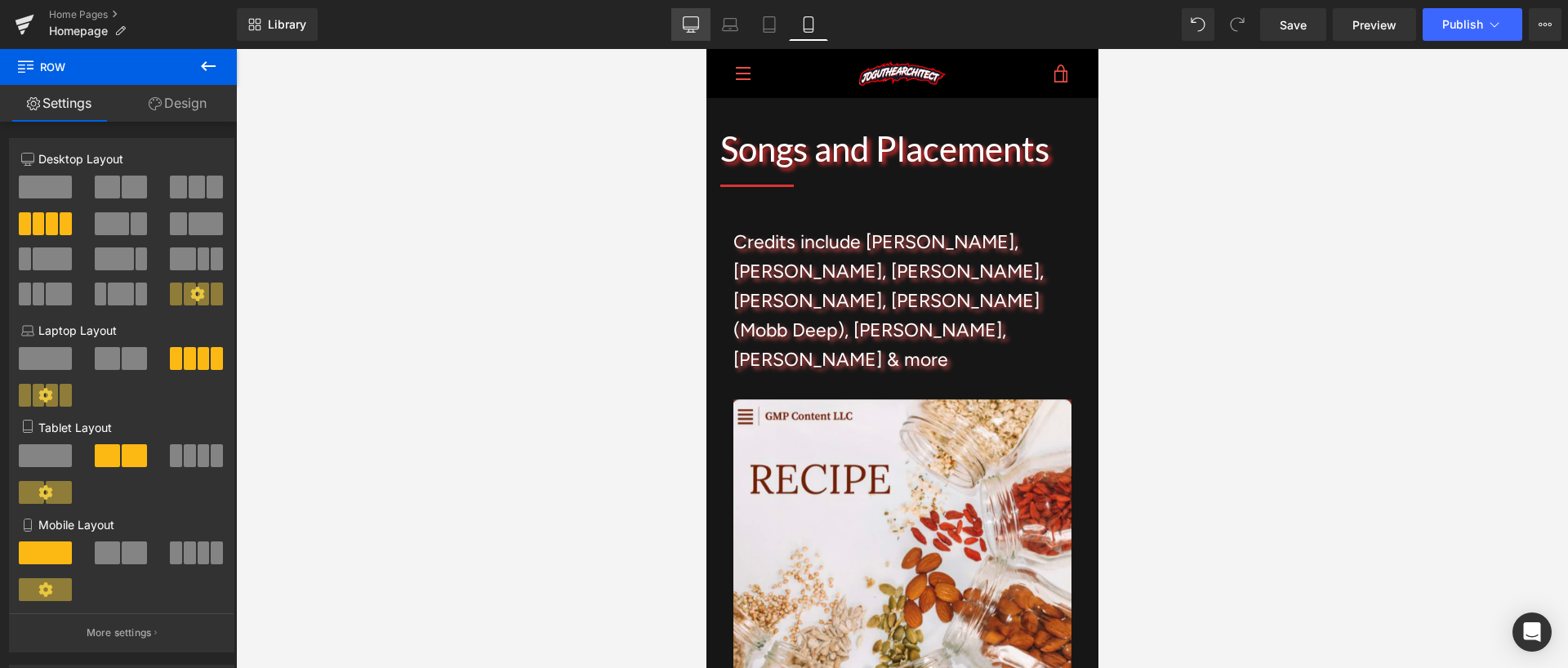
click at [705, 20] on link "Desktop" at bounding box center [691, 24] width 40 height 33
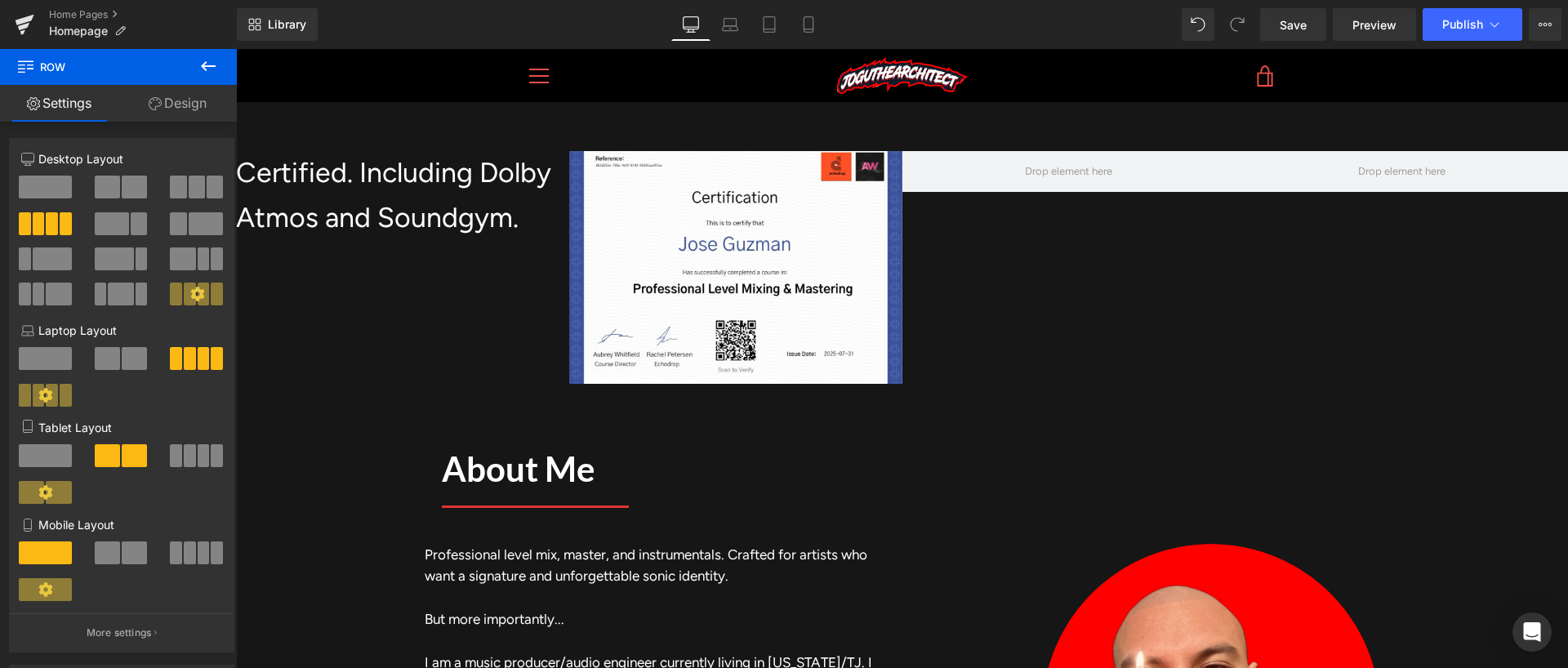
scroll to position [2282, 0]
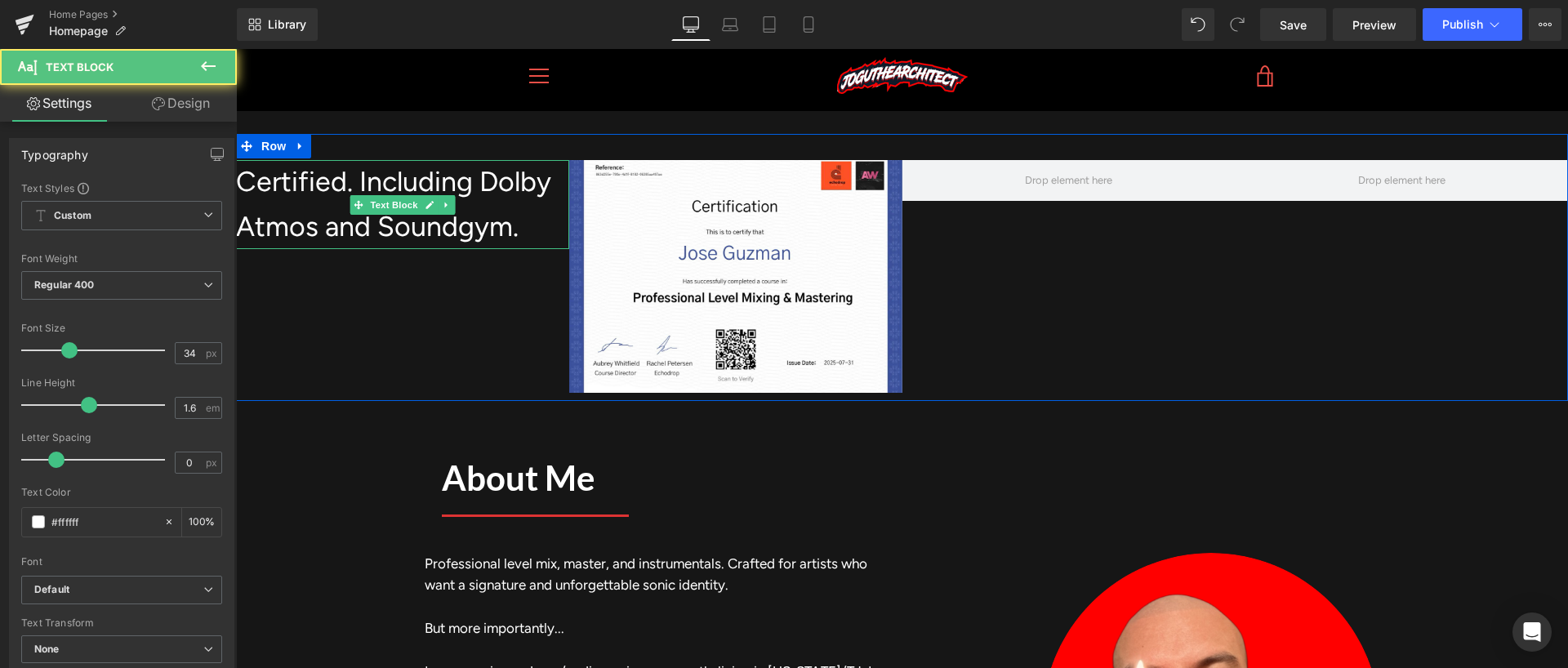
click at [539, 221] on p "Certified. Including Dolby Atmos and Soundgym." at bounding box center [402, 204] width 333 height 89
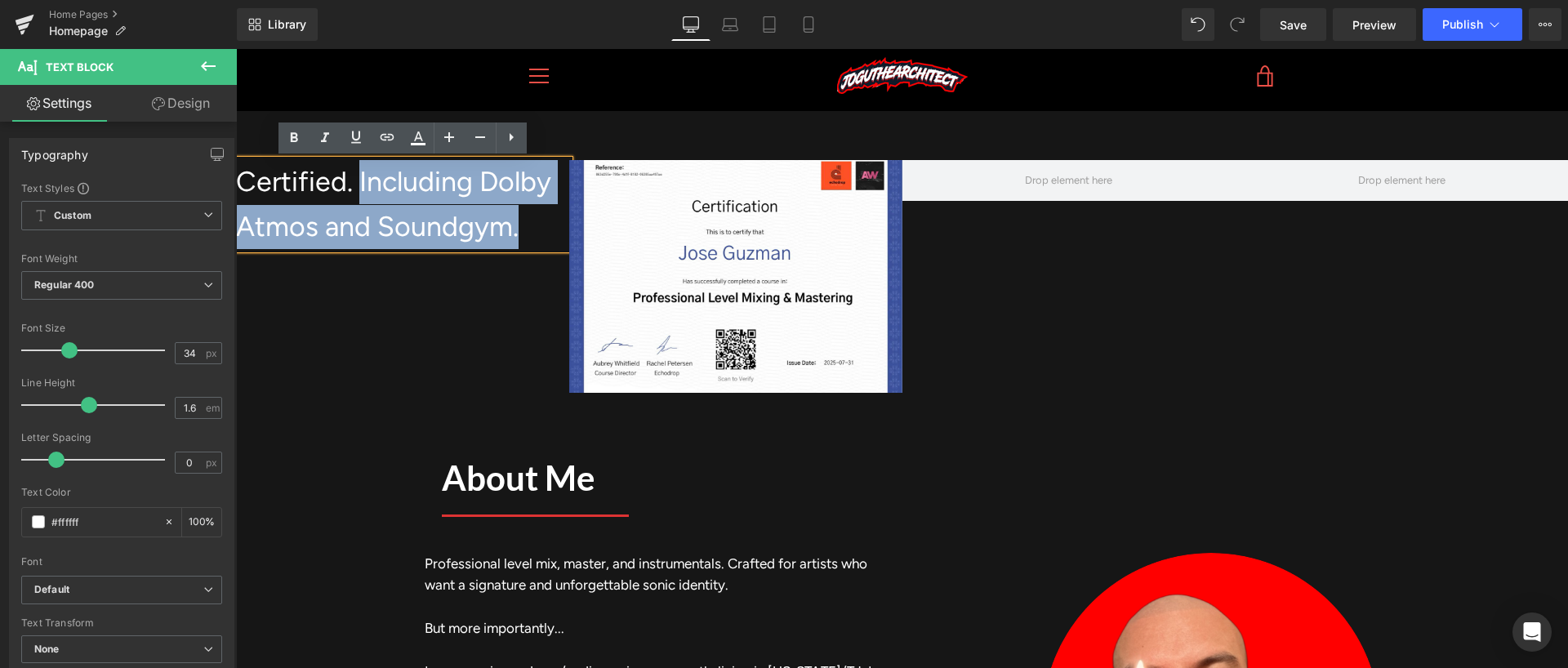
drag, startPoint x: 538, startPoint y: 240, endPoint x: 355, endPoint y: 185, distance: 191.1
click at [355, 185] on p "Certified. Including Dolby Atmos and Soundgym." at bounding box center [402, 204] width 333 height 89
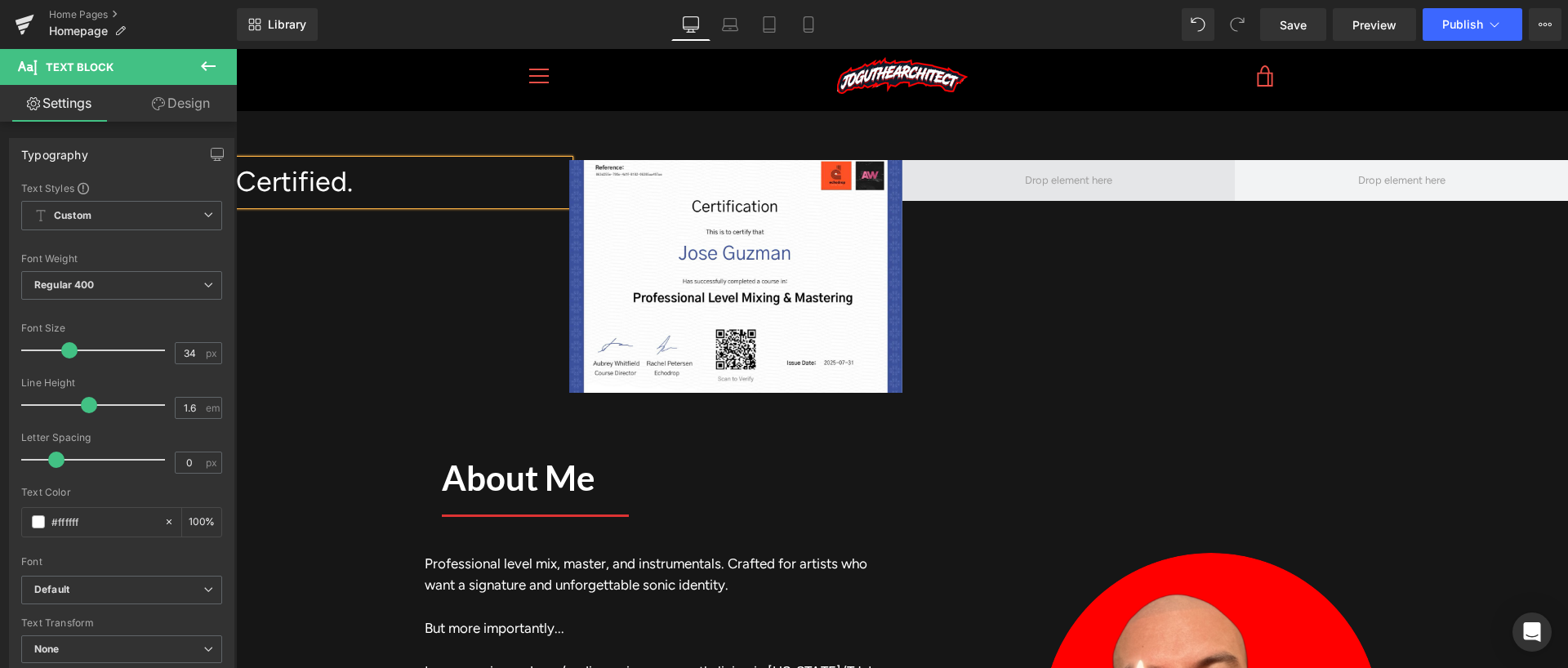
click at [1069, 177] on span at bounding box center [1068, 181] width 99 height 26
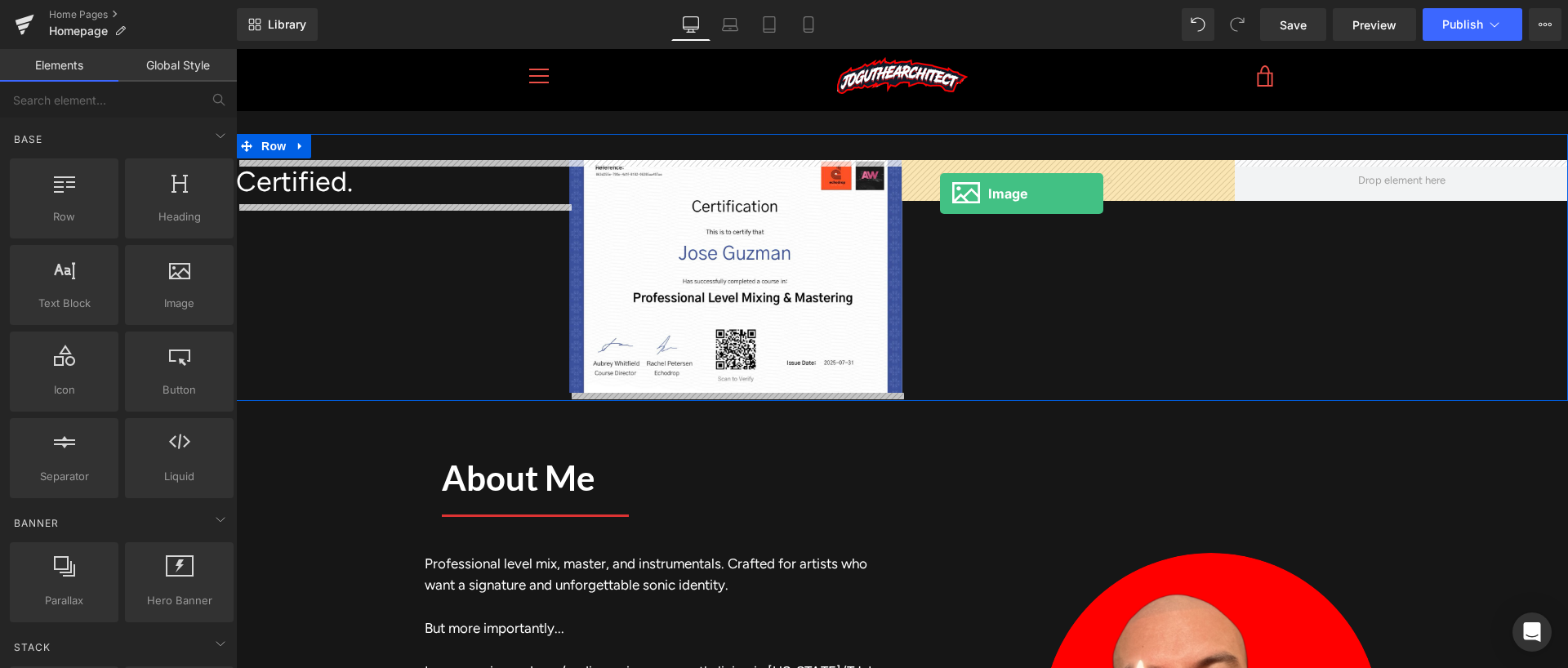
drag, startPoint x: 405, startPoint y: 341, endPoint x: 940, endPoint y: 193, distance: 555.1
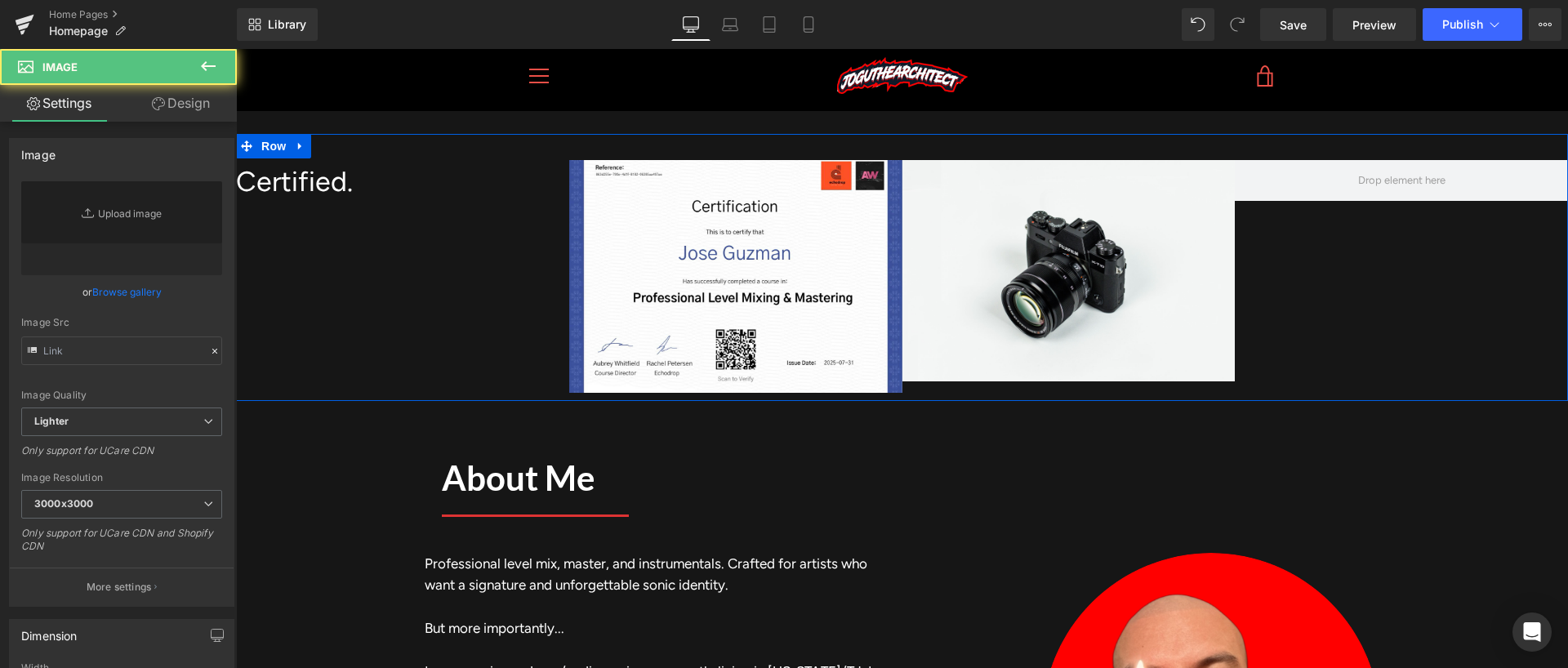
type input "//d1um8515vdn9kb.cloudfront.net/images/parallax.jpg"
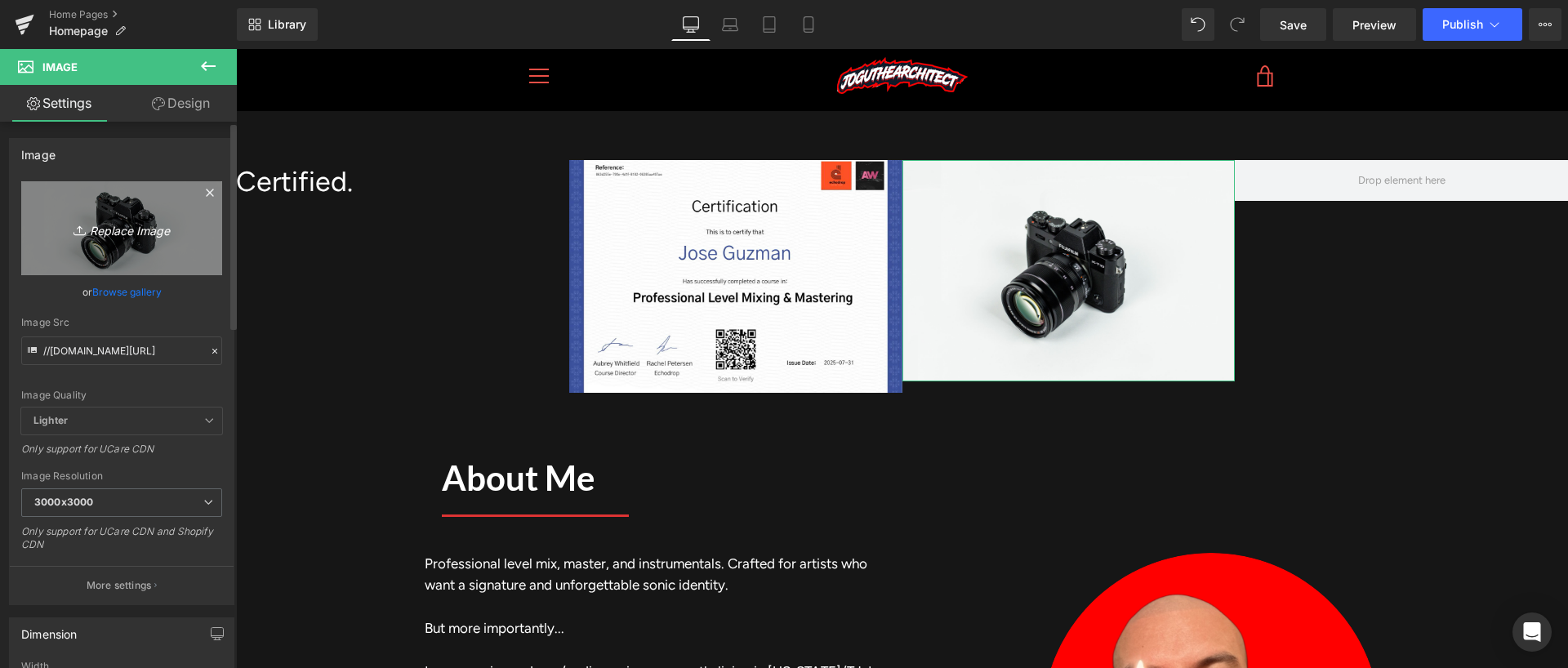
click at [131, 223] on icon "Replace Image" at bounding box center [122, 228] width 131 height 21
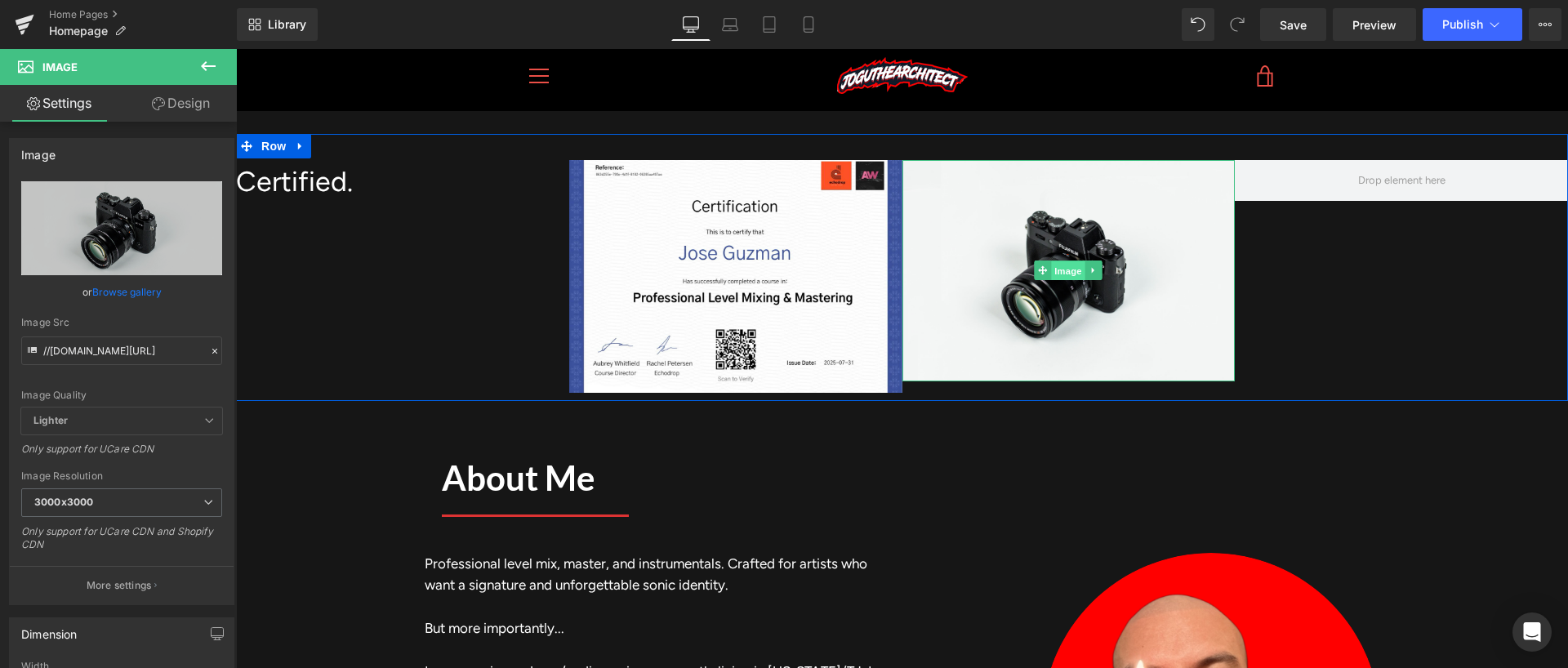
click at [1061, 269] on span "Image" at bounding box center [1068, 272] width 35 height 20
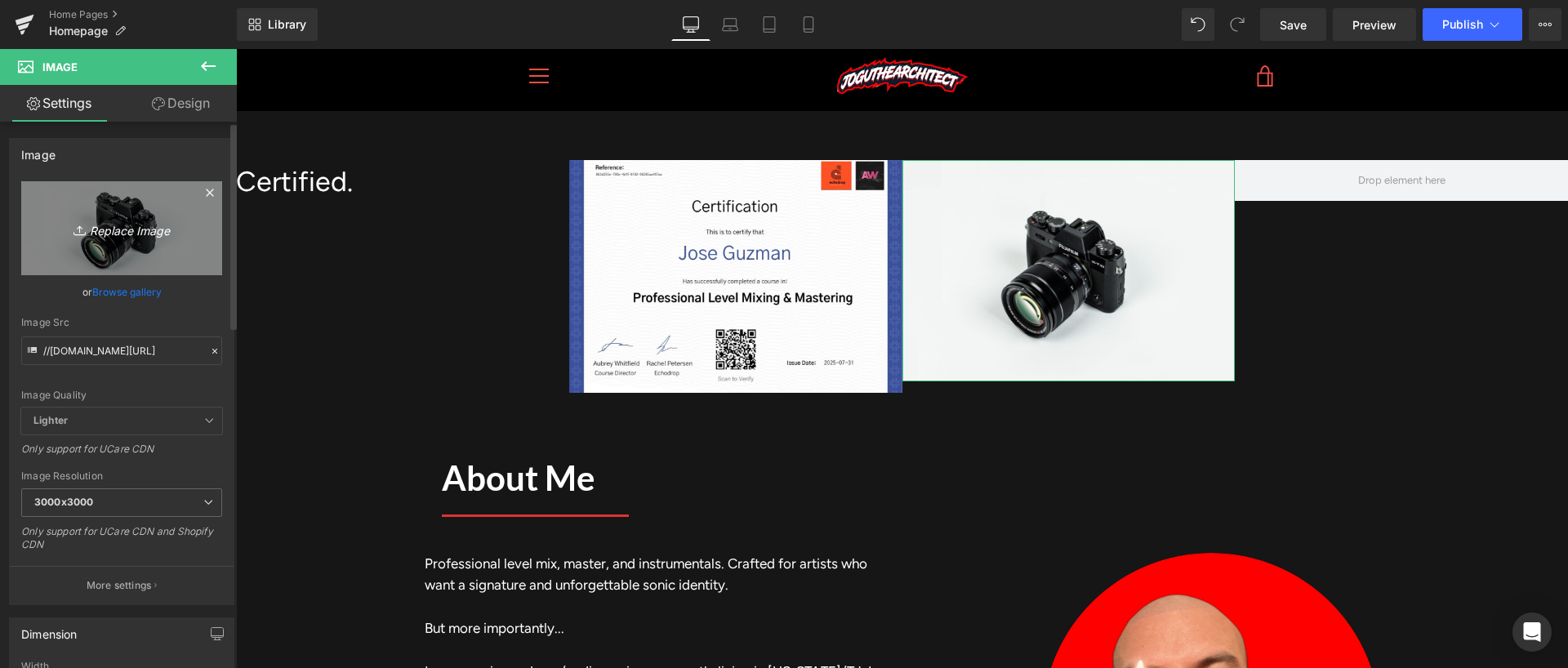
click at [137, 244] on link "Replace Image" at bounding box center [121, 228] width 201 height 94
type input "C:\fakepath\662012C7-2D4E-4F4A-BF1E-7E756AB634C5.jpeg"
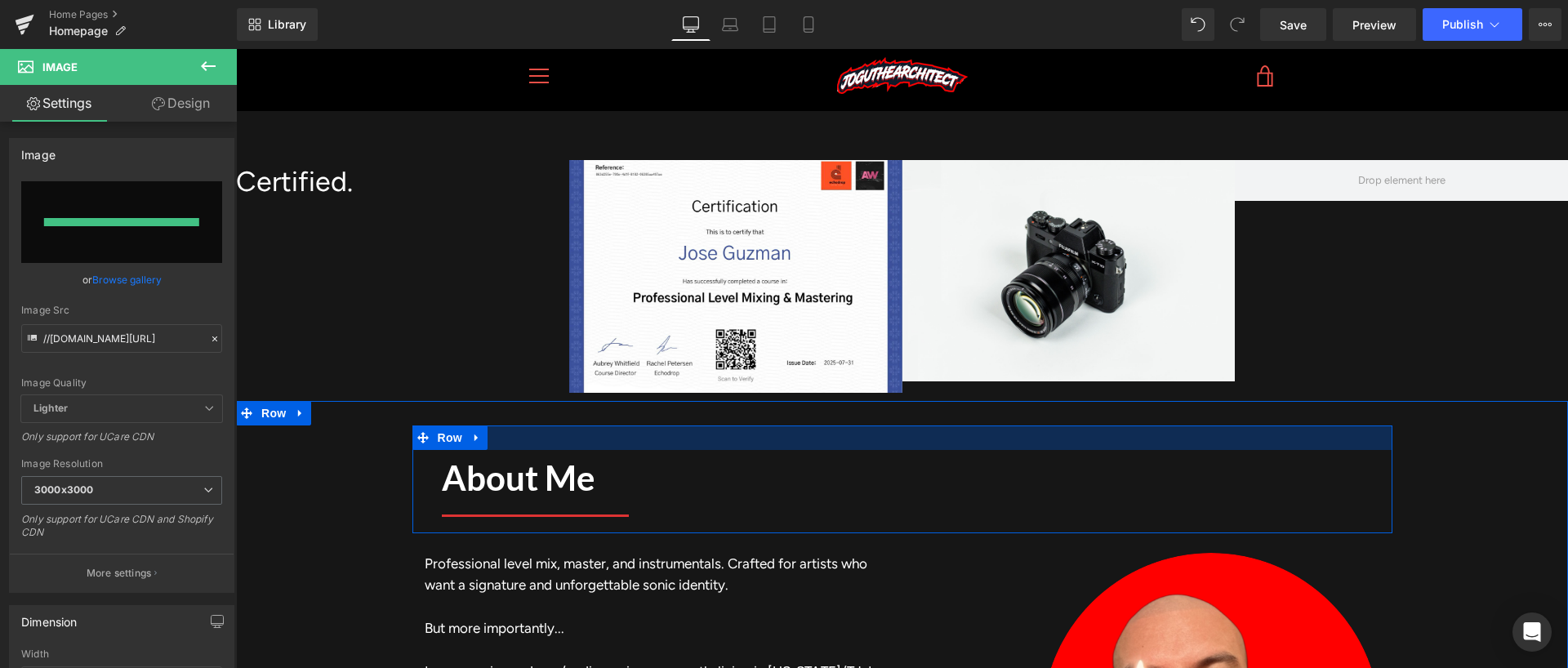
type input "https://ucarecdn.com/965558b4-29dd-459f-a3f3-ccb0daaead2e/-/format/auto/-/previ…"
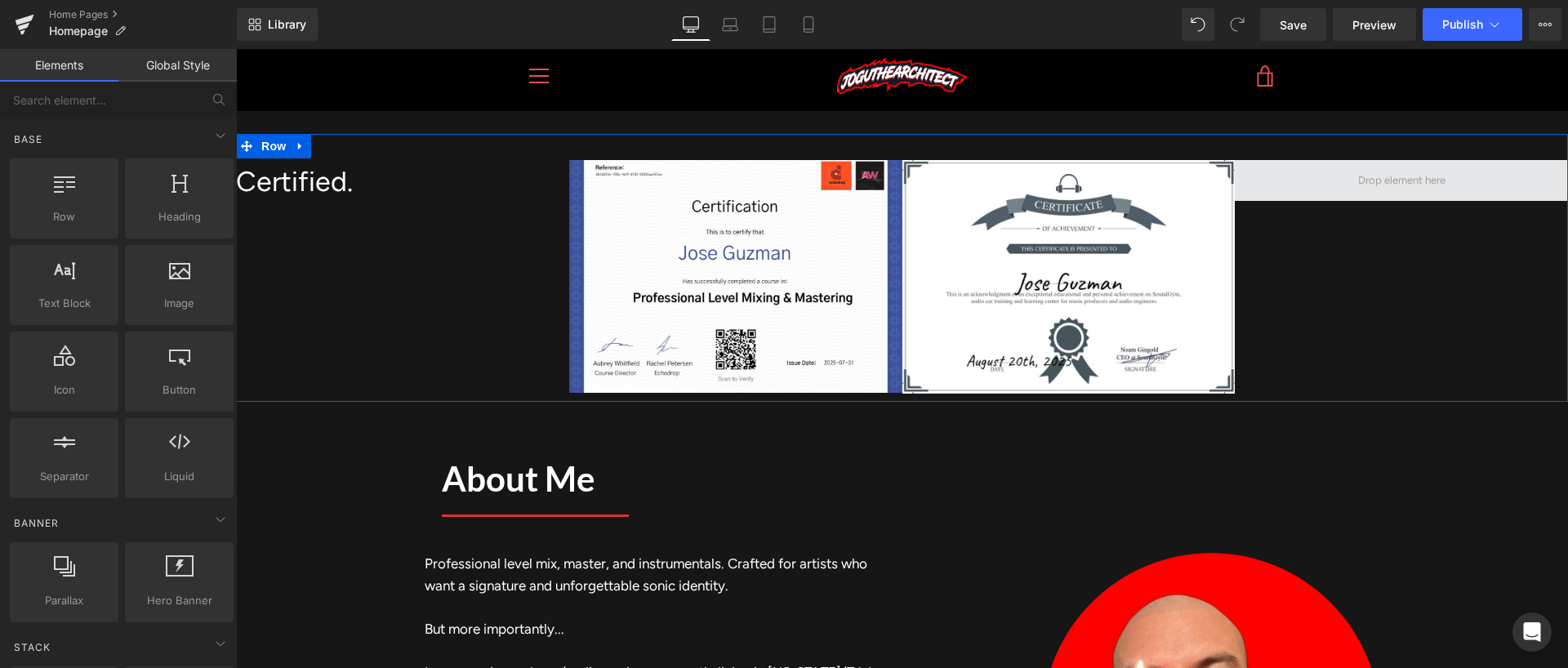
click at [1391, 183] on span at bounding box center [1401, 181] width 99 height 26
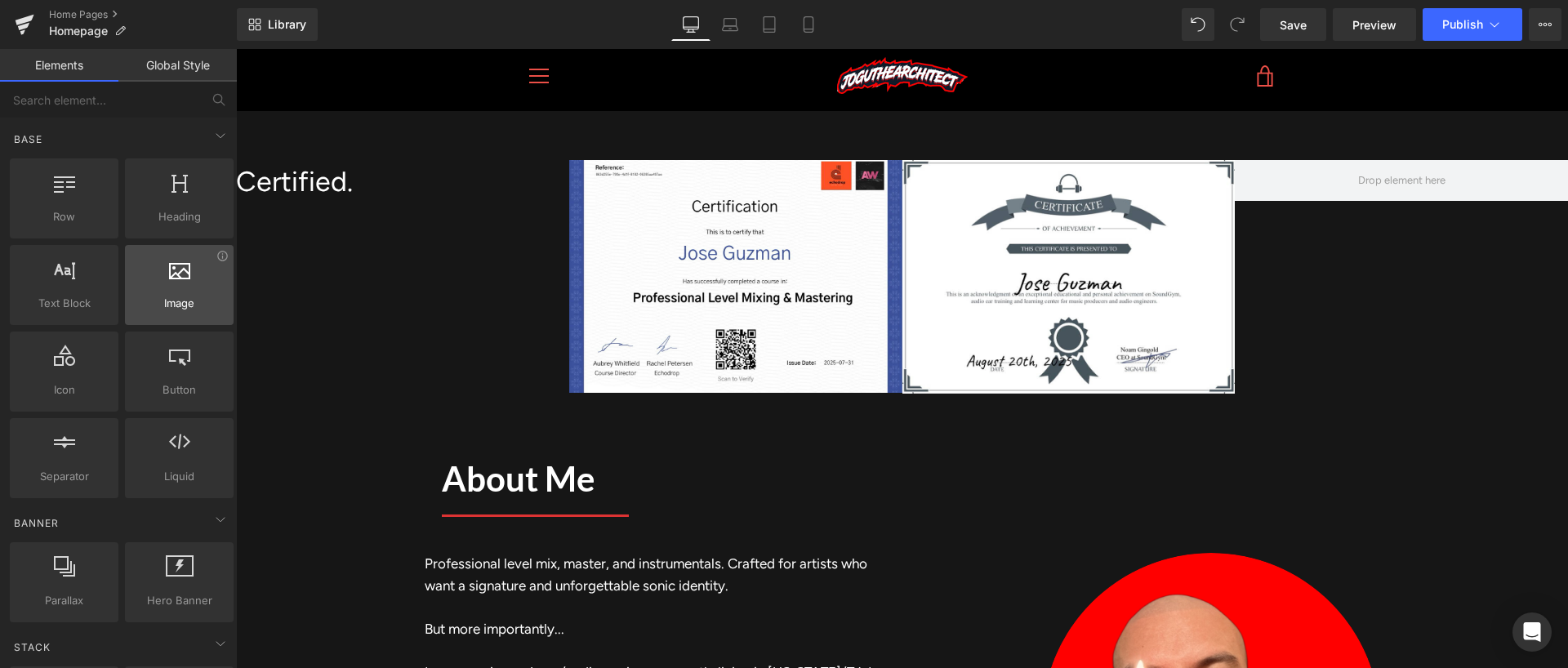
click at [162, 311] on span "Image" at bounding box center [179, 302] width 99 height 17
click at [194, 306] on span "Image" at bounding box center [179, 302] width 99 height 17
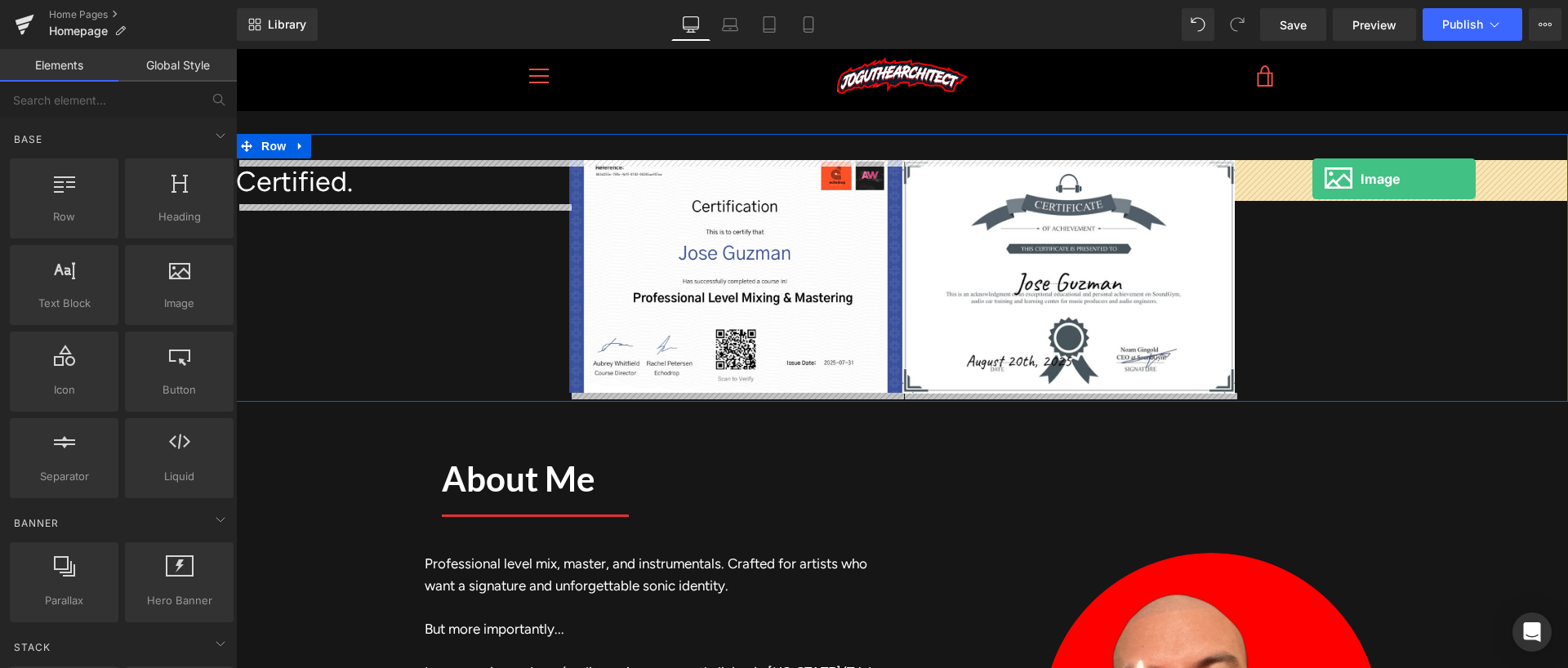
drag, startPoint x: 408, startPoint y: 354, endPoint x: 1311, endPoint y: 178, distance: 920.0
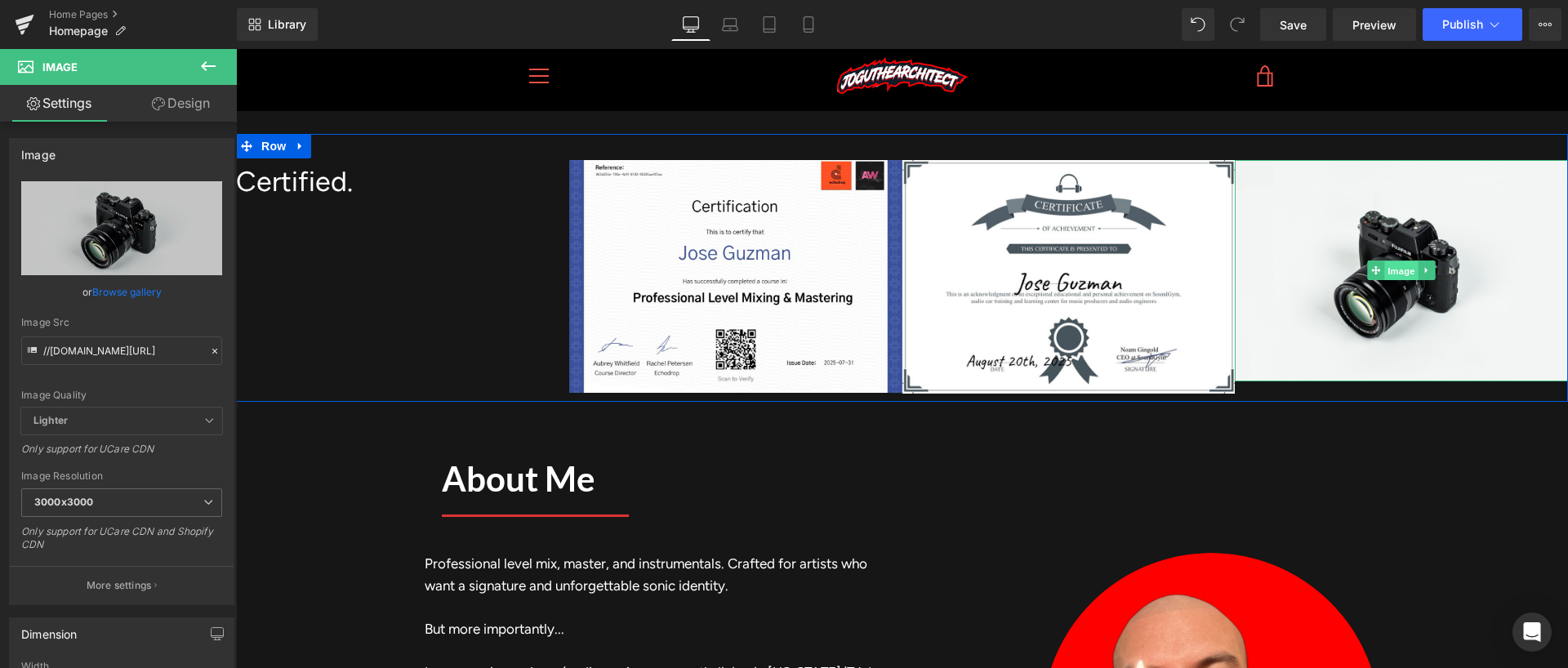
click at [1405, 271] on span "Image" at bounding box center [1400, 272] width 35 height 20
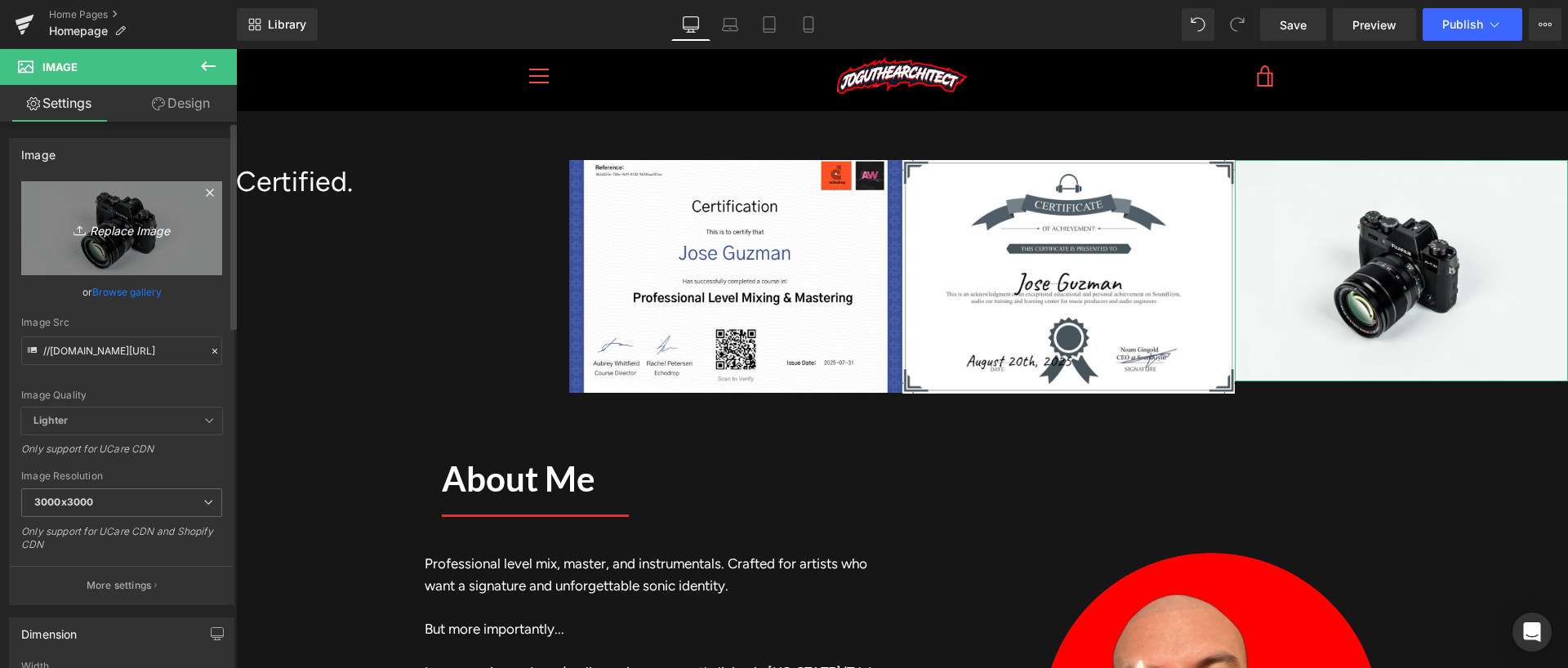
click at [117, 222] on icon "Replace Image" at bounding box center [122, 228] width 131 height 21
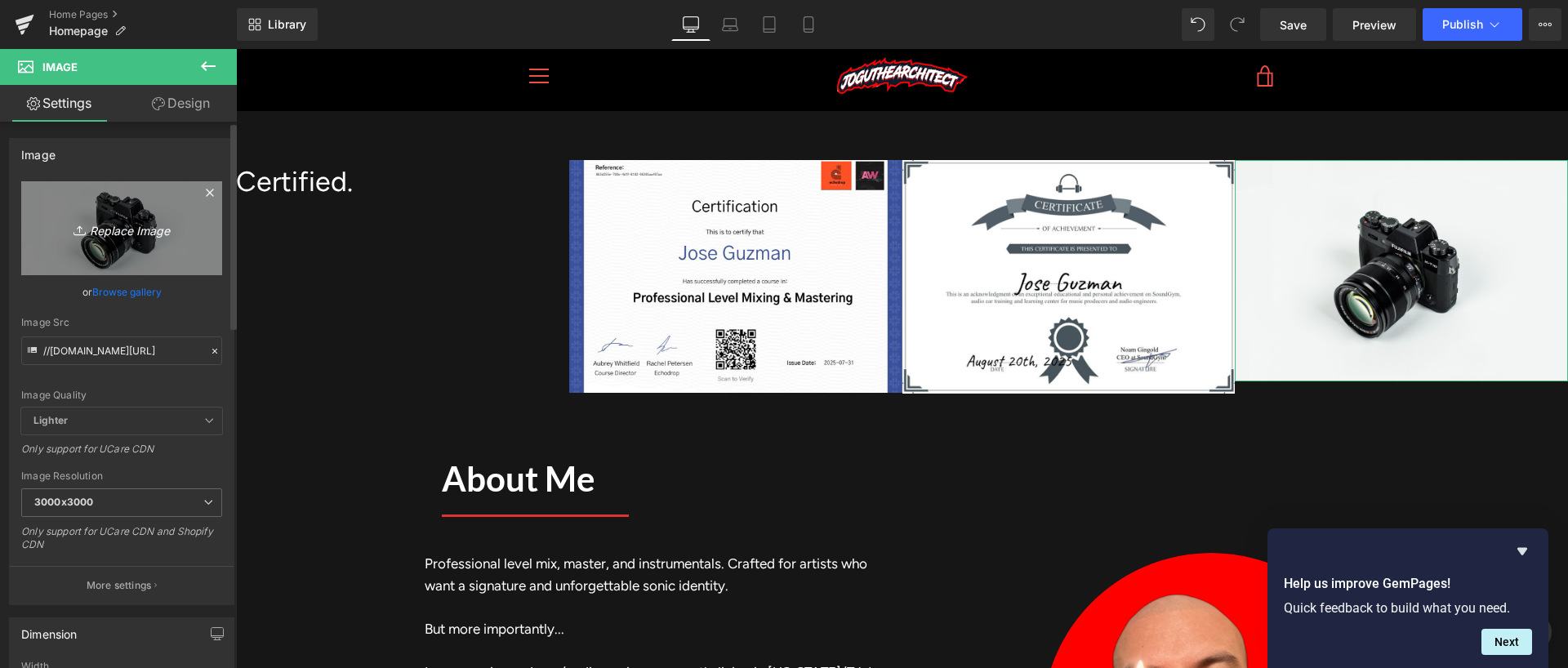
click at [153, 231] on icon "Replace Image" at bounding box center [122, 228] width 131 height 21
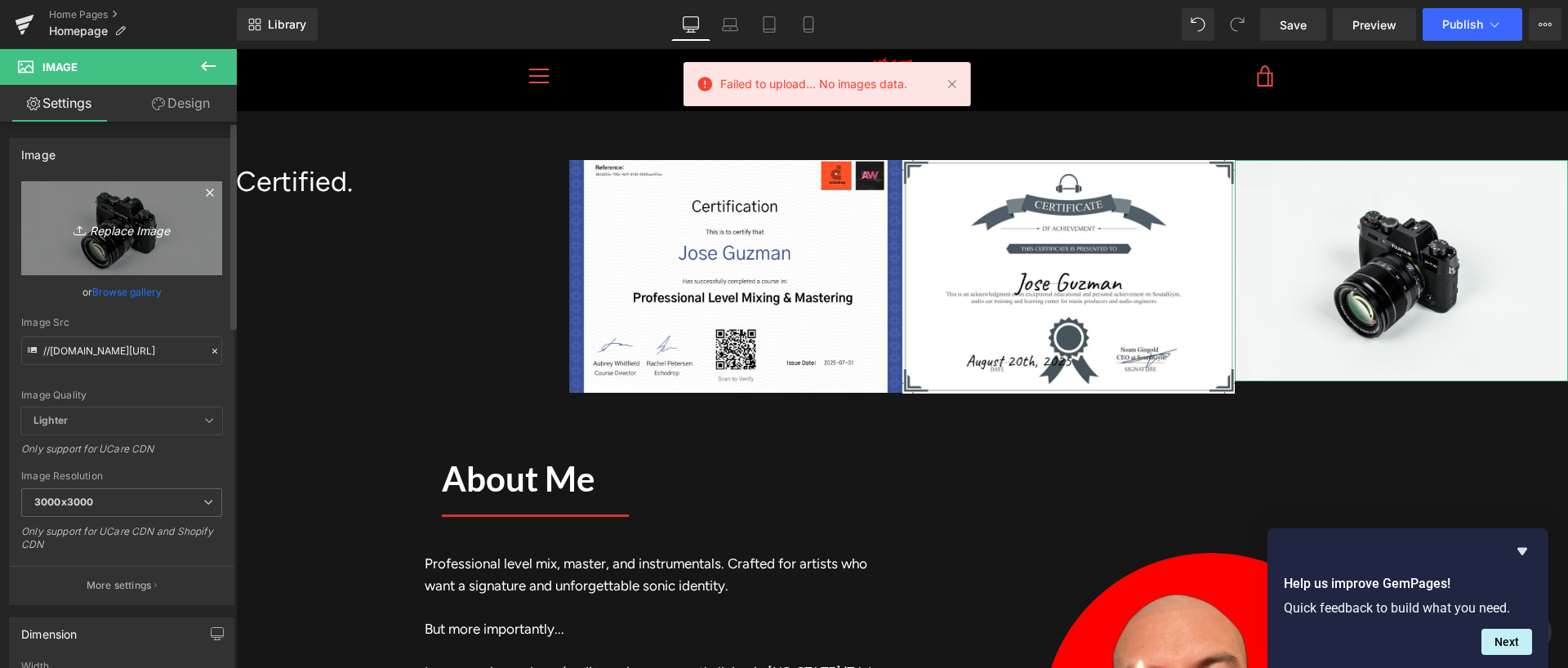
click at [136, 234] on icon "Replace Image" at bounding box center [122, 228] width 131 height 21
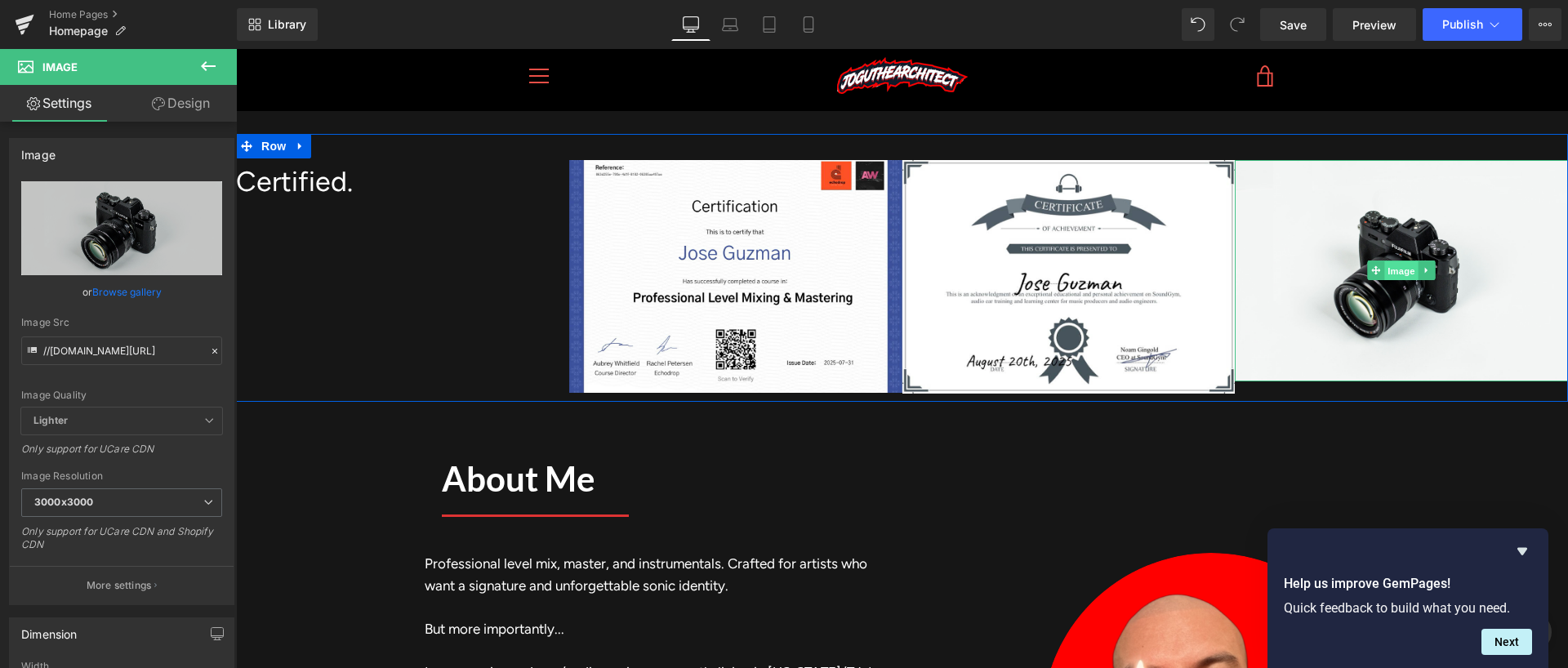
click at [1393, 274] on span "Image" at bounding box center [1400, 272] width 35 height 20
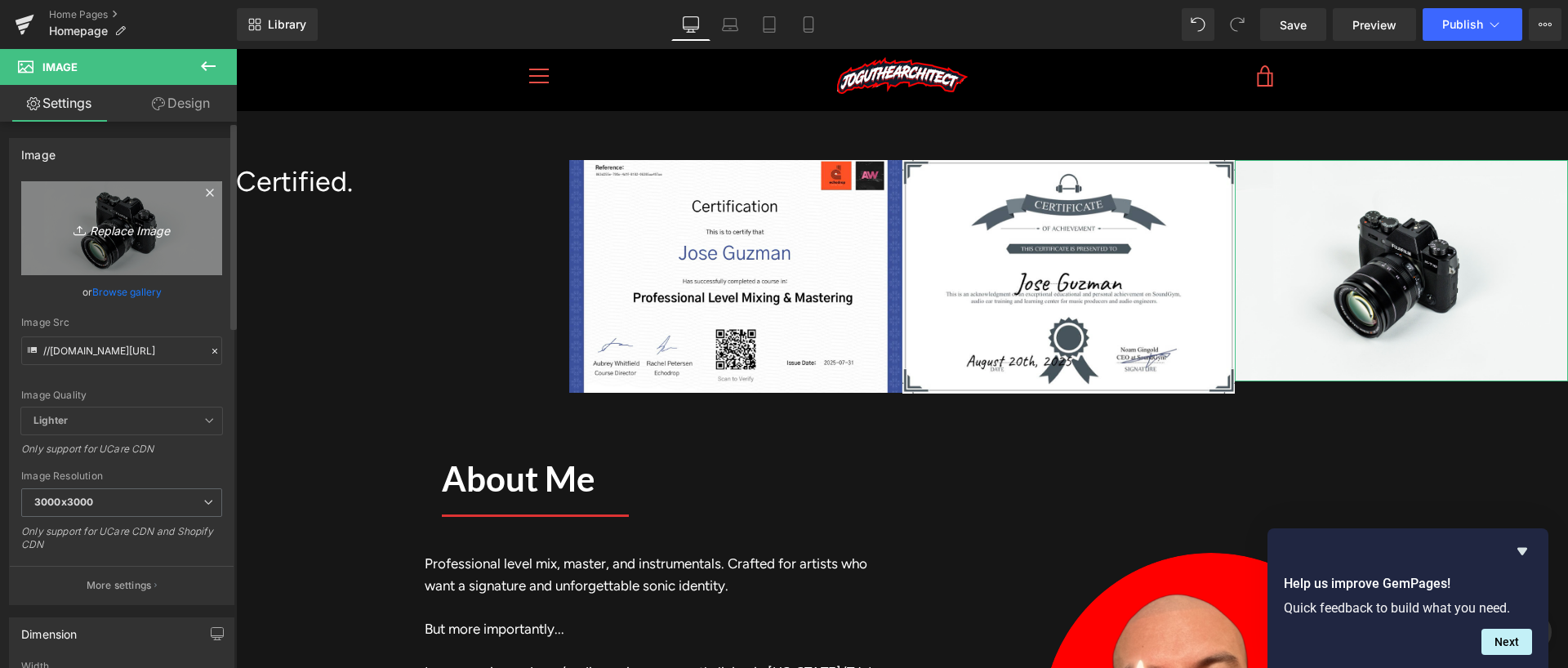
click at [141, 225] on icon "Replace Image" at bounding box center [122, 228] width 131 height 21
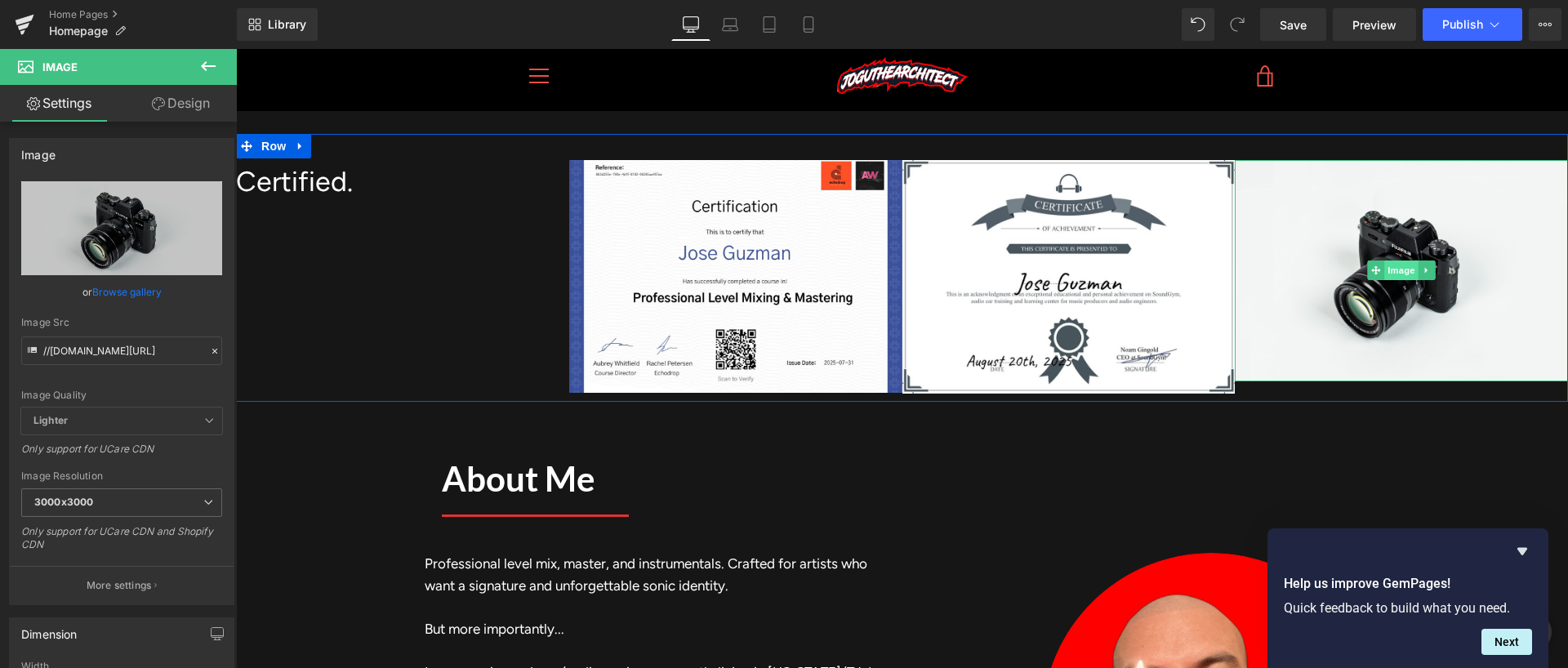
click at [1409, 267] on span "Image" at bounding box center [1400, 271] width 35 height 20
click at [1399, 275] on span "Image" at bounding box center [1400, 272] width 35 height 20
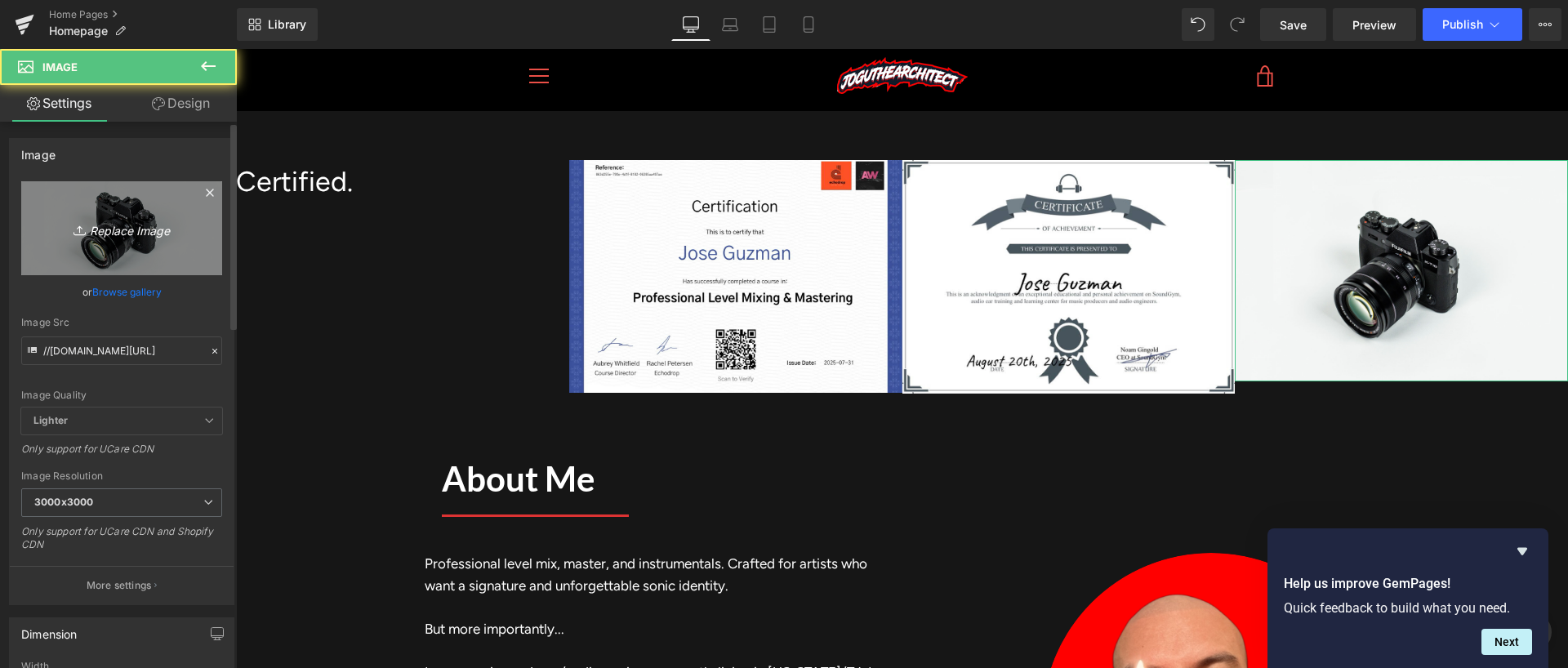
click at [158, 232] on icon "Replace Image" at bounding box center [122, 228] width 131 height 21
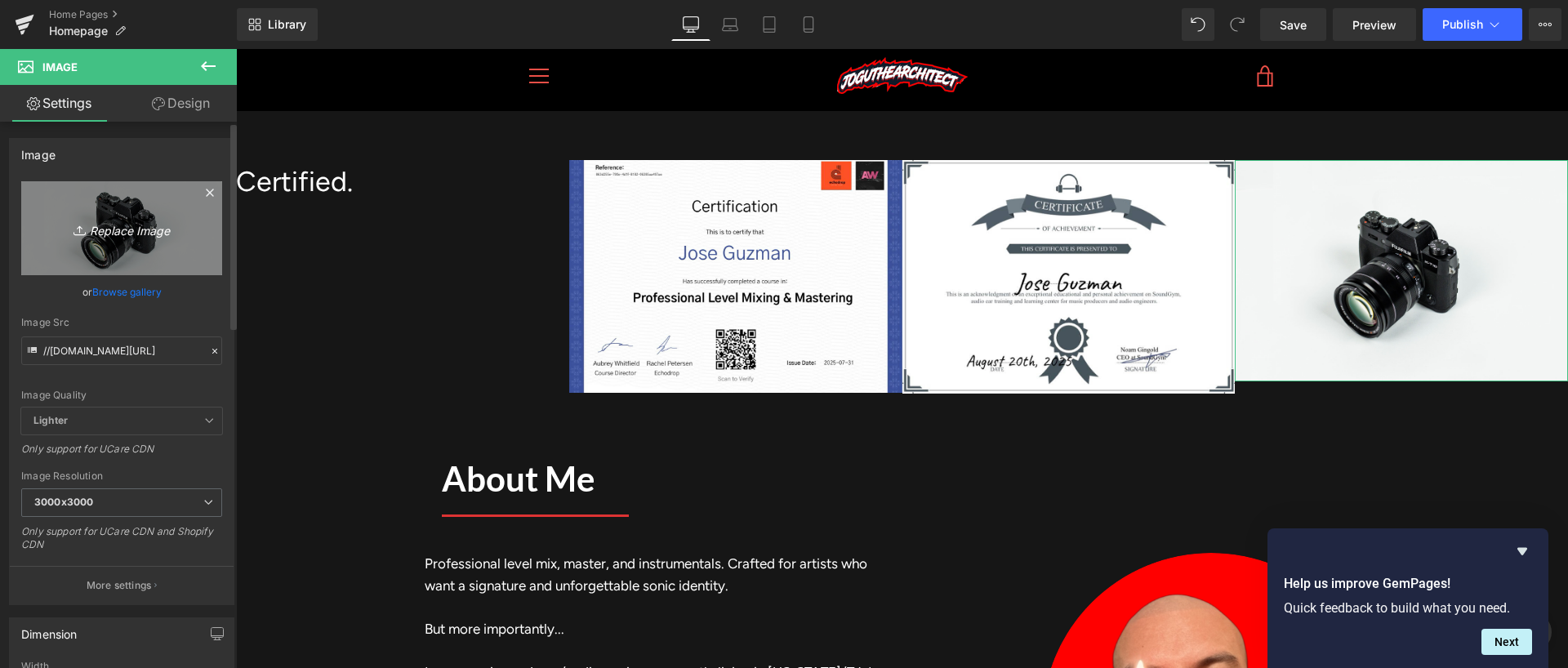
click at [140, 222] on icon "Replace Image" at bounding box center [122, 228] width 131 height 21
type input "C:\fakepath\IMG_2004.png"
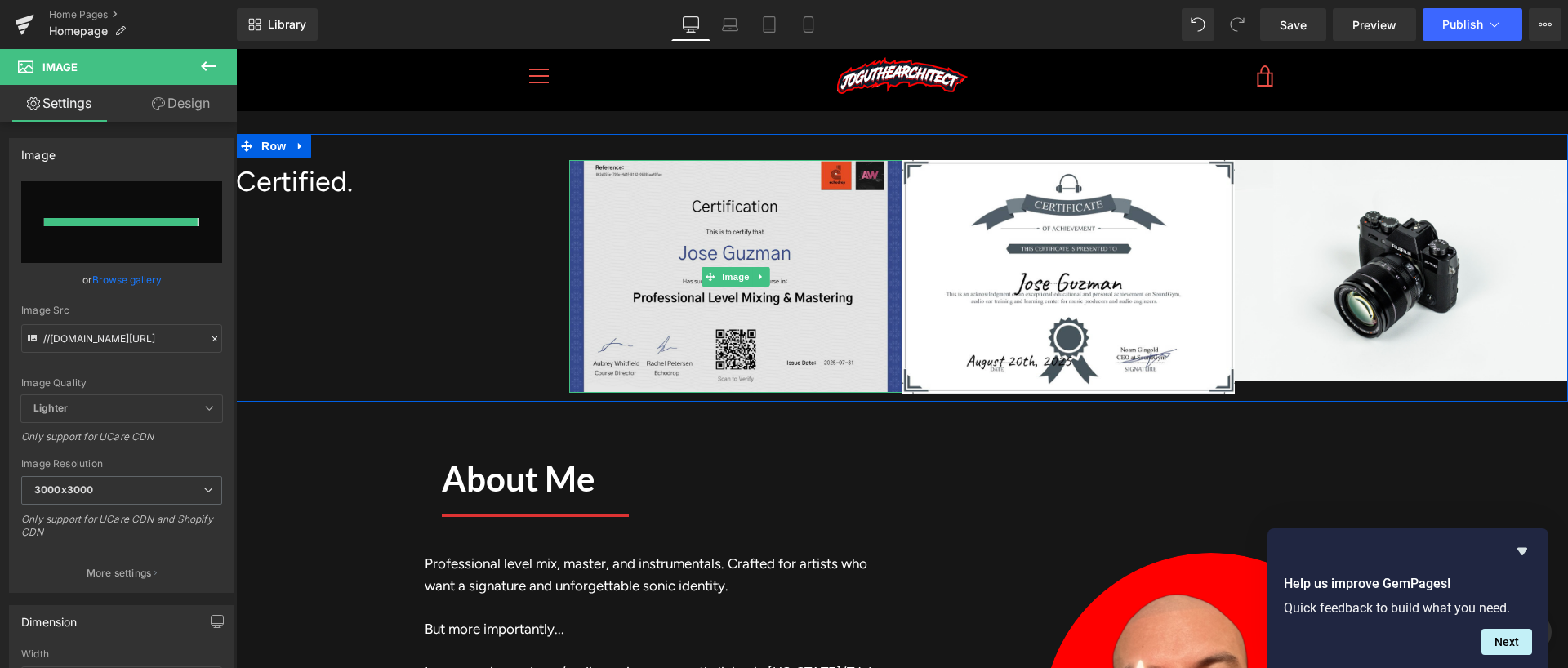
type input "https://ucarecdn.com/20fc1224-4357-4364-bc1f-3486f8685f66/-/format/auto/-/previ…"
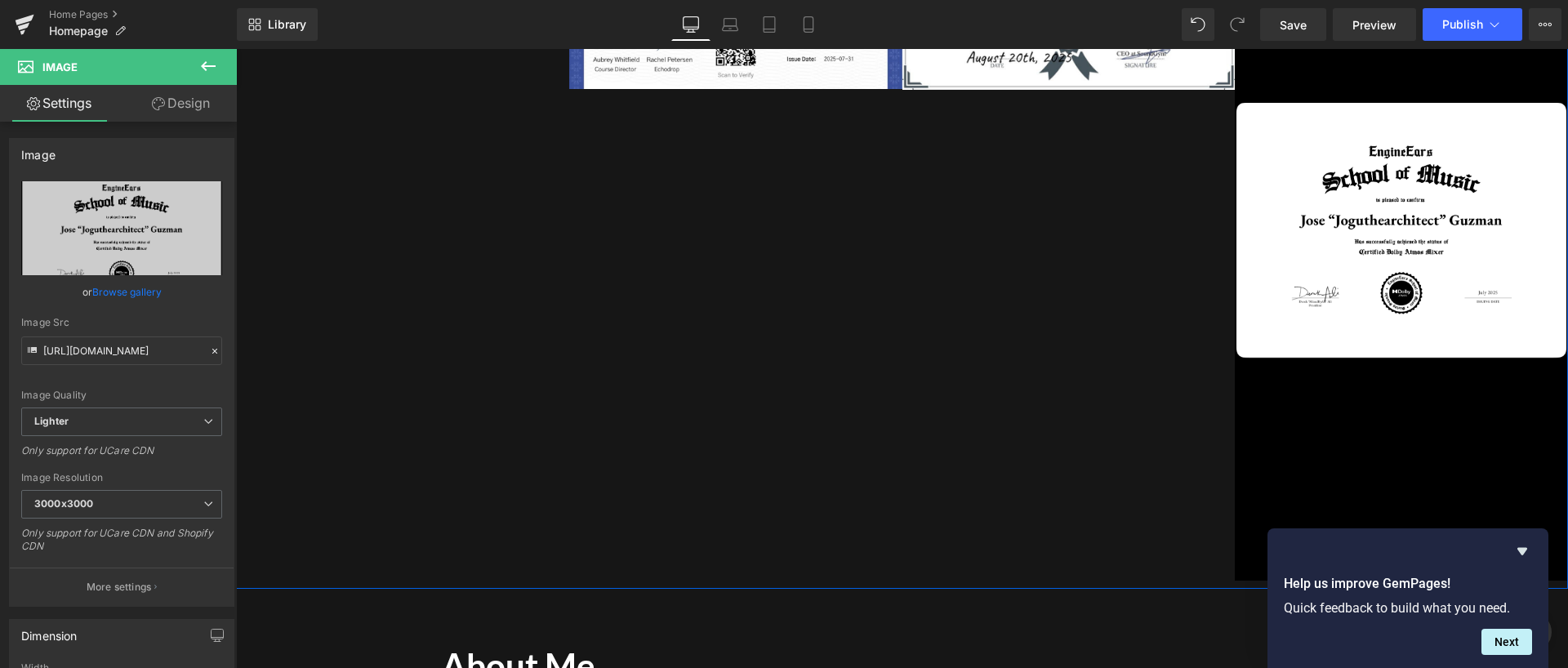
scroll to position [2588, 0]
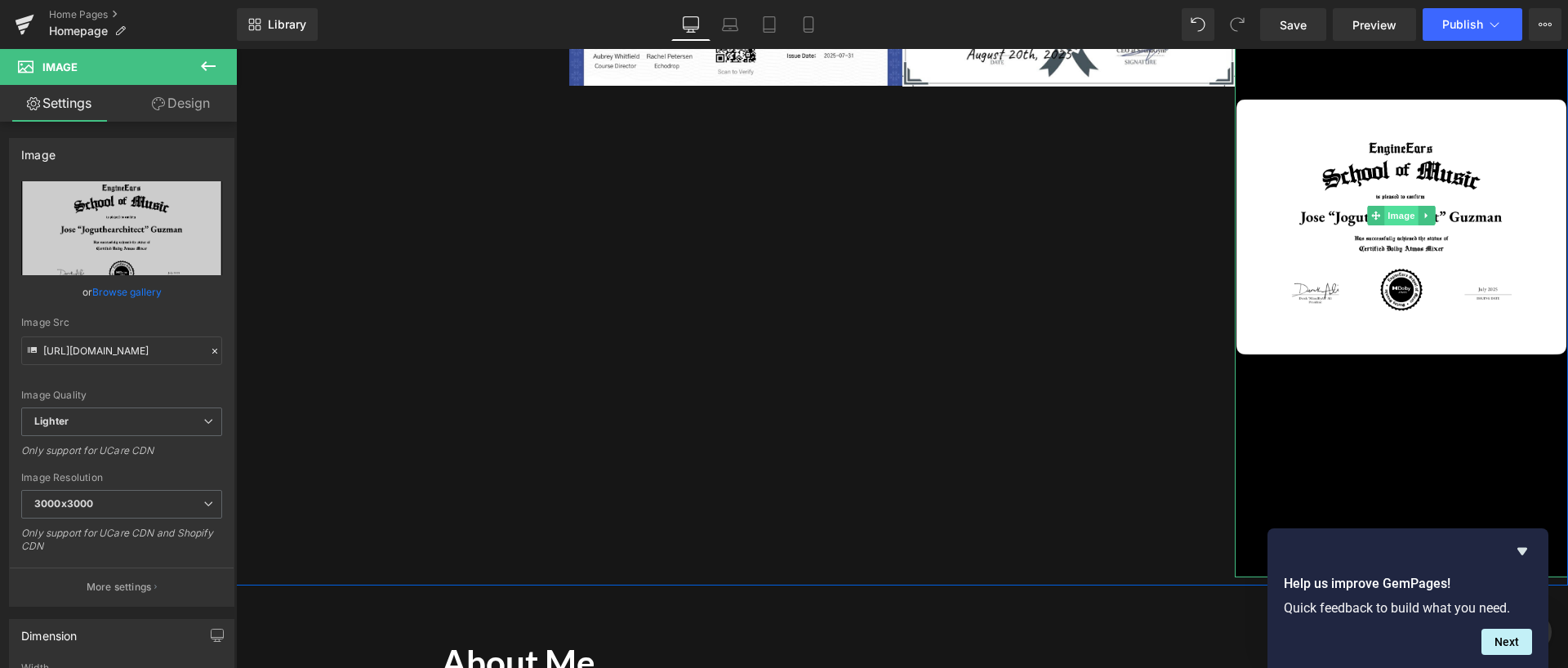
click at [1404, 215] on span "Image" at bounding box center [1400, 216] width 35 height 20
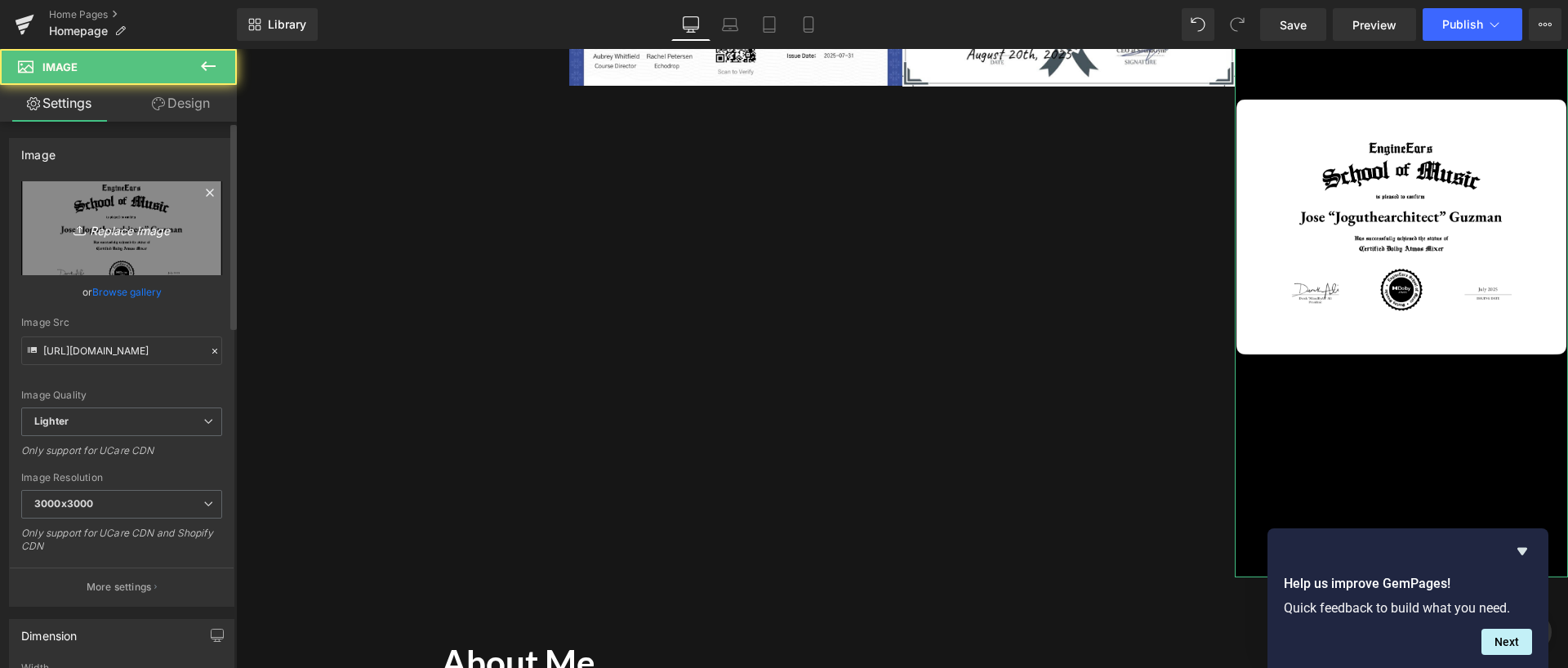
click at [144, 238] on icon "Replace Image" at bounding box center [122, 228] width 131 height 21
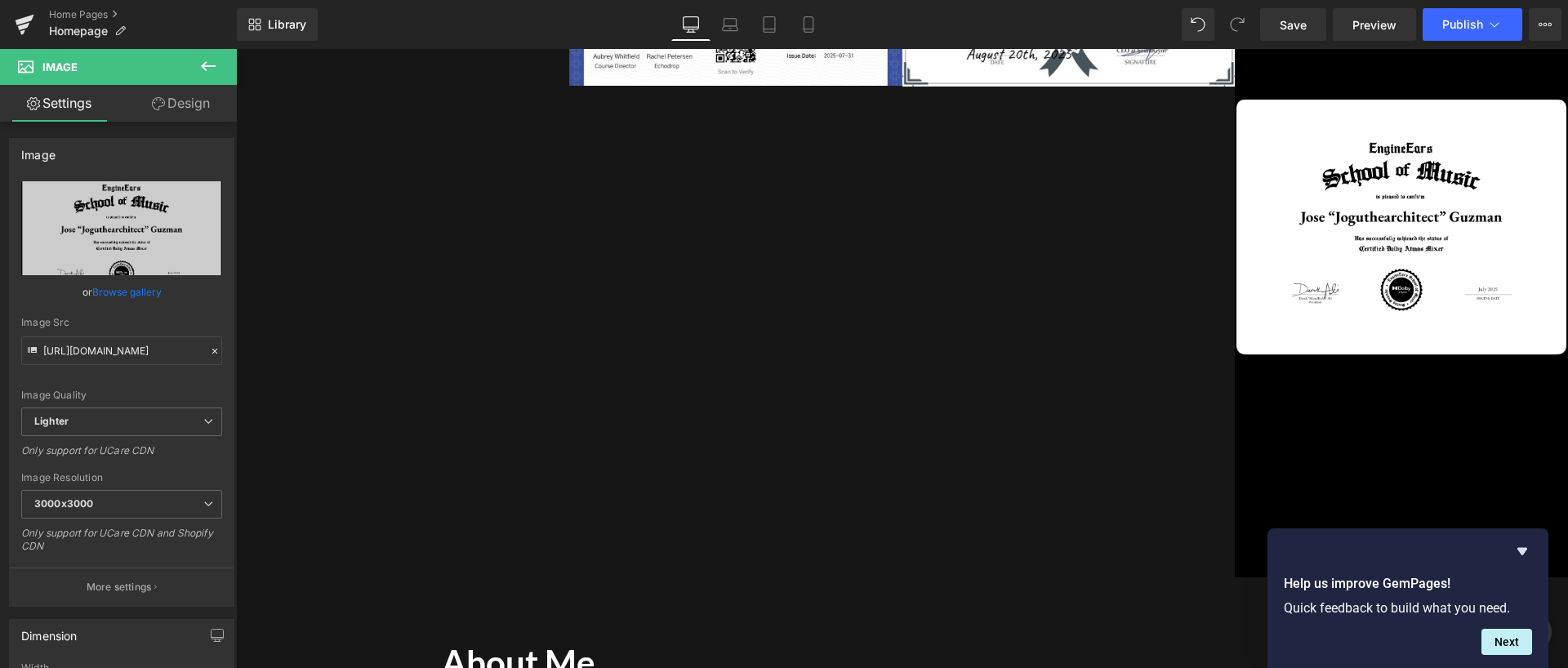
type input "C:\fakepath\IMG_2004.jpeg"
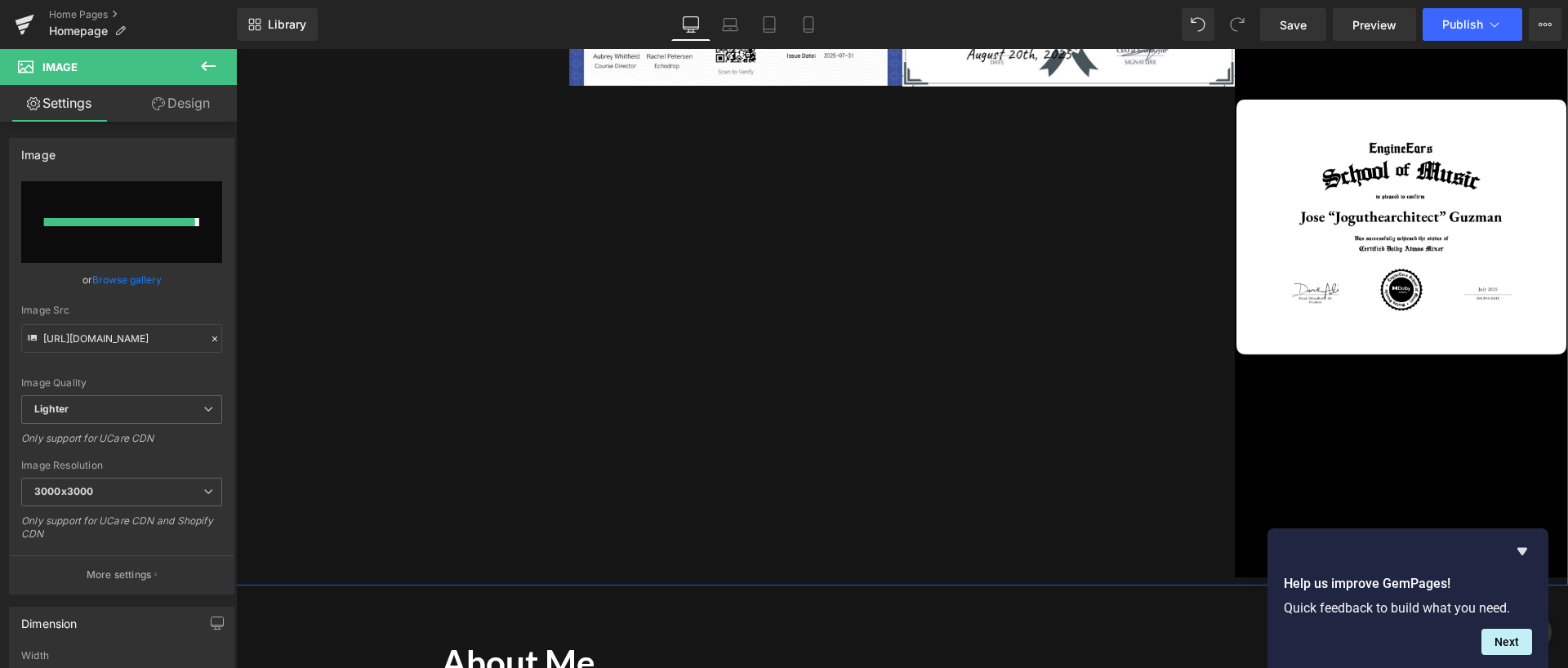
type input "https://ucarecdn.com/d946a809-cc36-4b3c-9797-97d644b83053/-/format/auto/-/previ…"
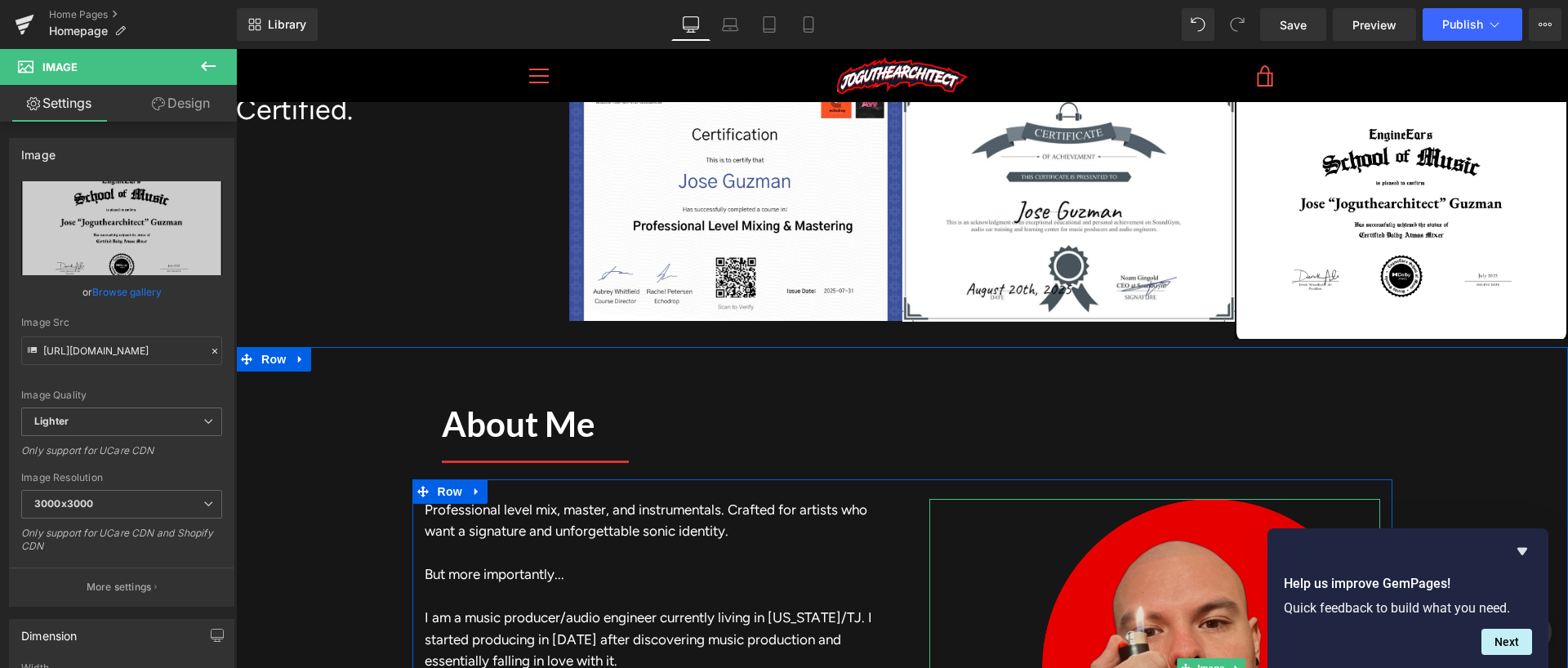
scroll to position [2305, 0]
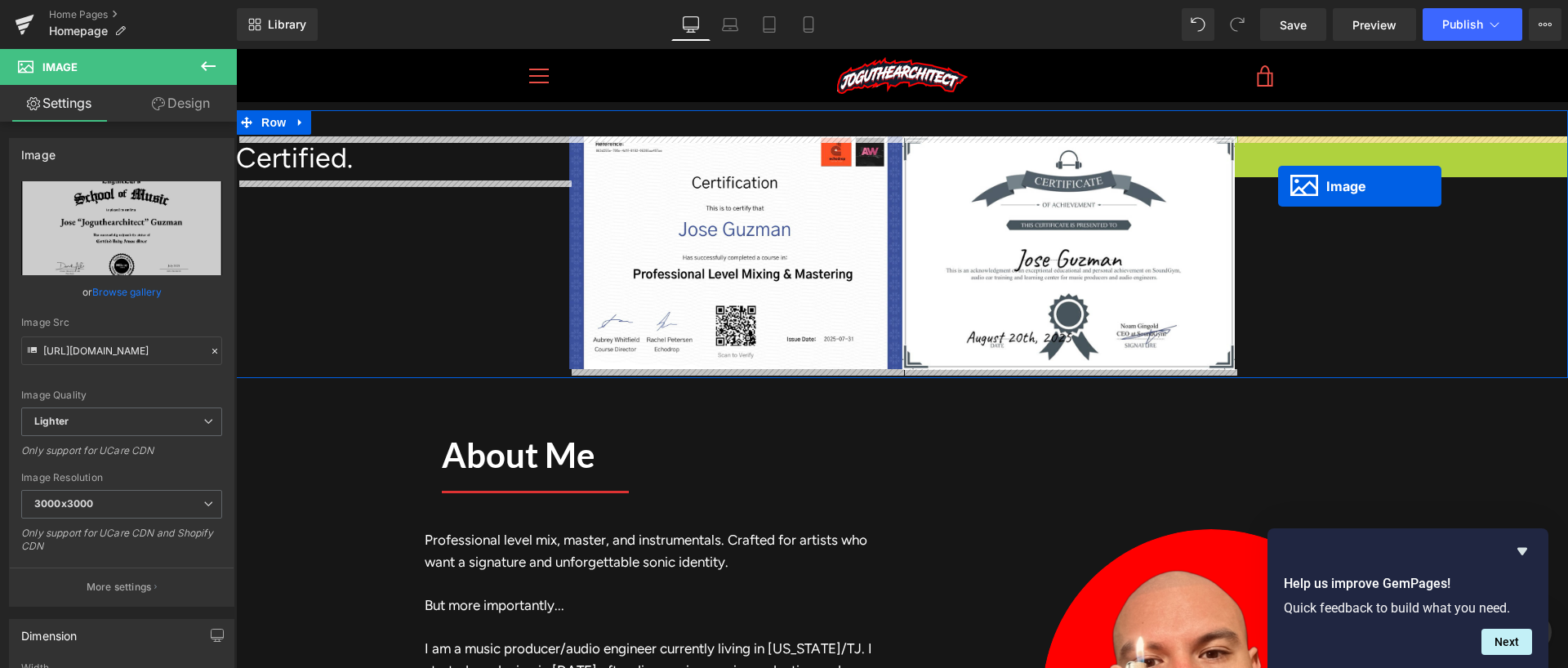
drag, startPoint x: 1400, startPoint y: 262, endPoint x: 1278, endPoint y: 186, distance: 143.7
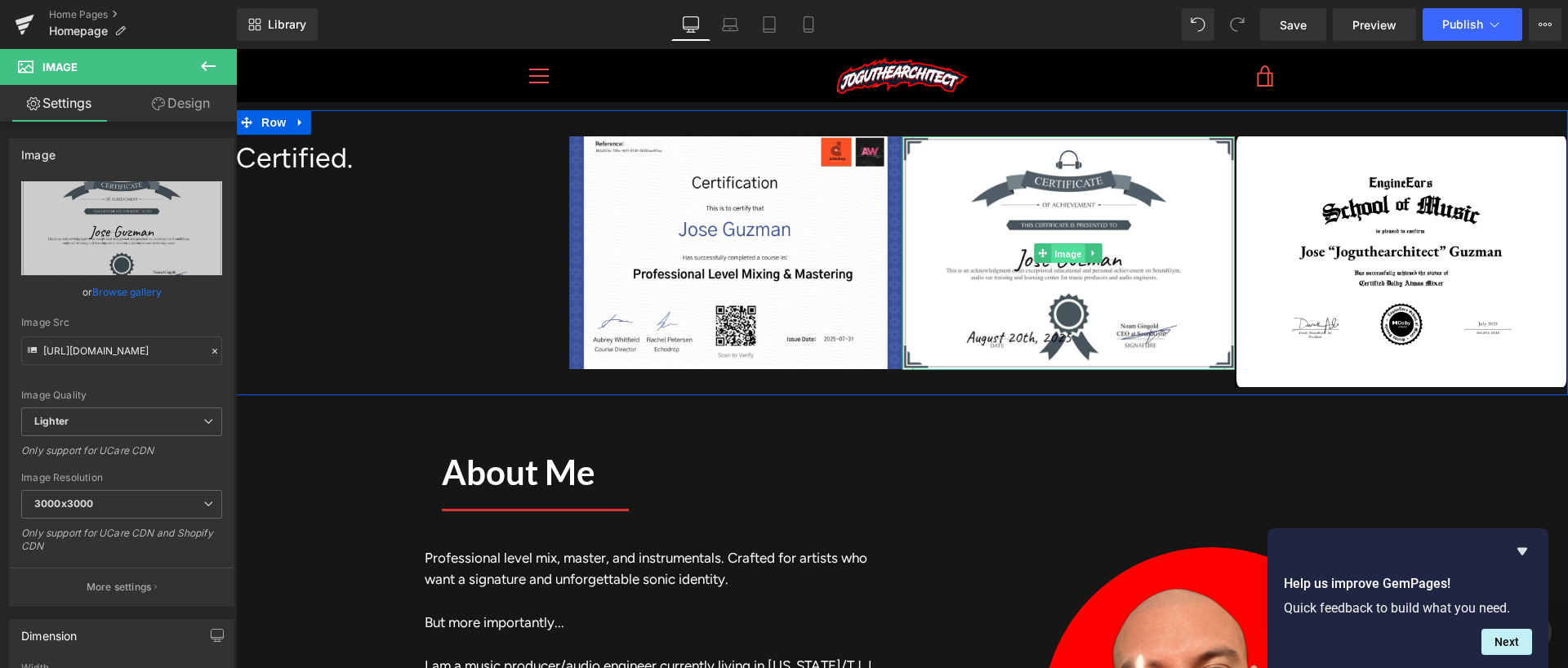
click at [1064, 252] on span "Image" at bounding box center [1068, 254] width 35 height 20
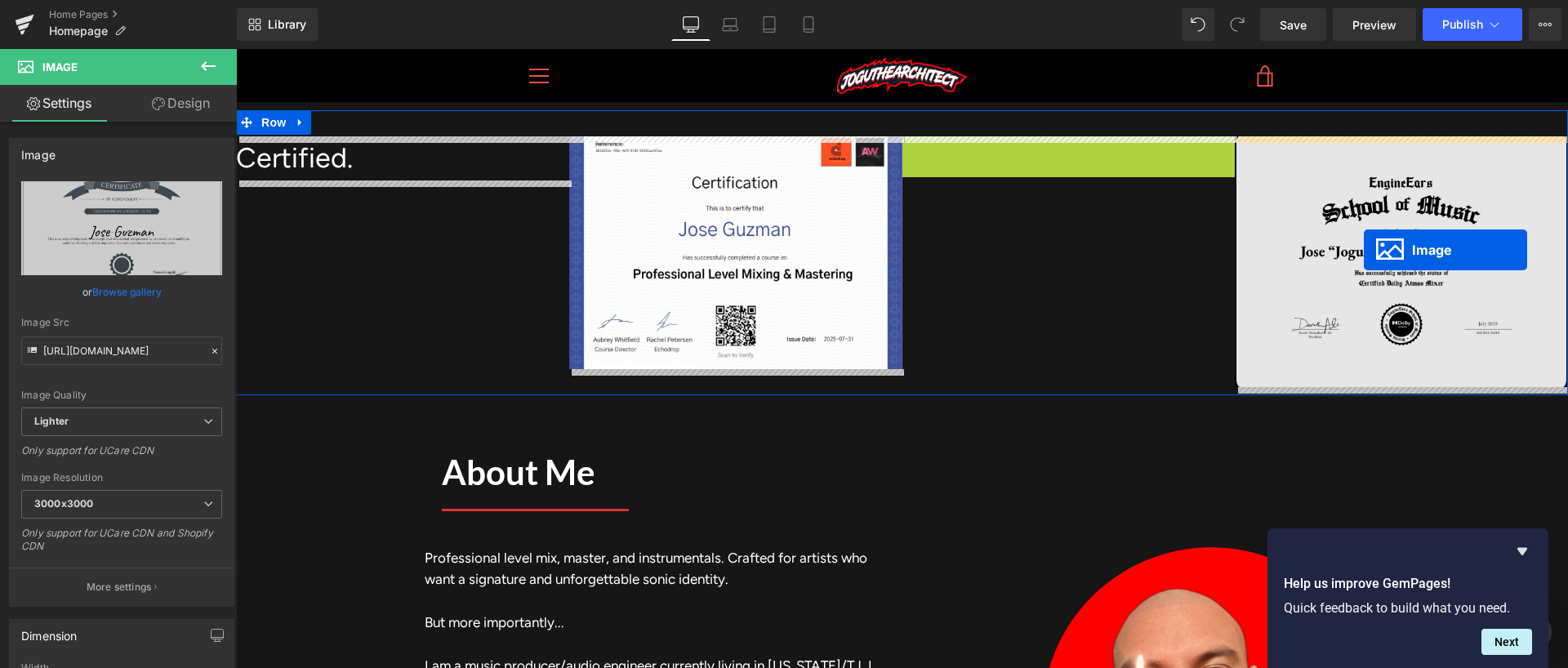
drag, startPoint x: 1064, startPoint y: 252, endPoint x: 1363, endPoint y: 251, distance: 299.0
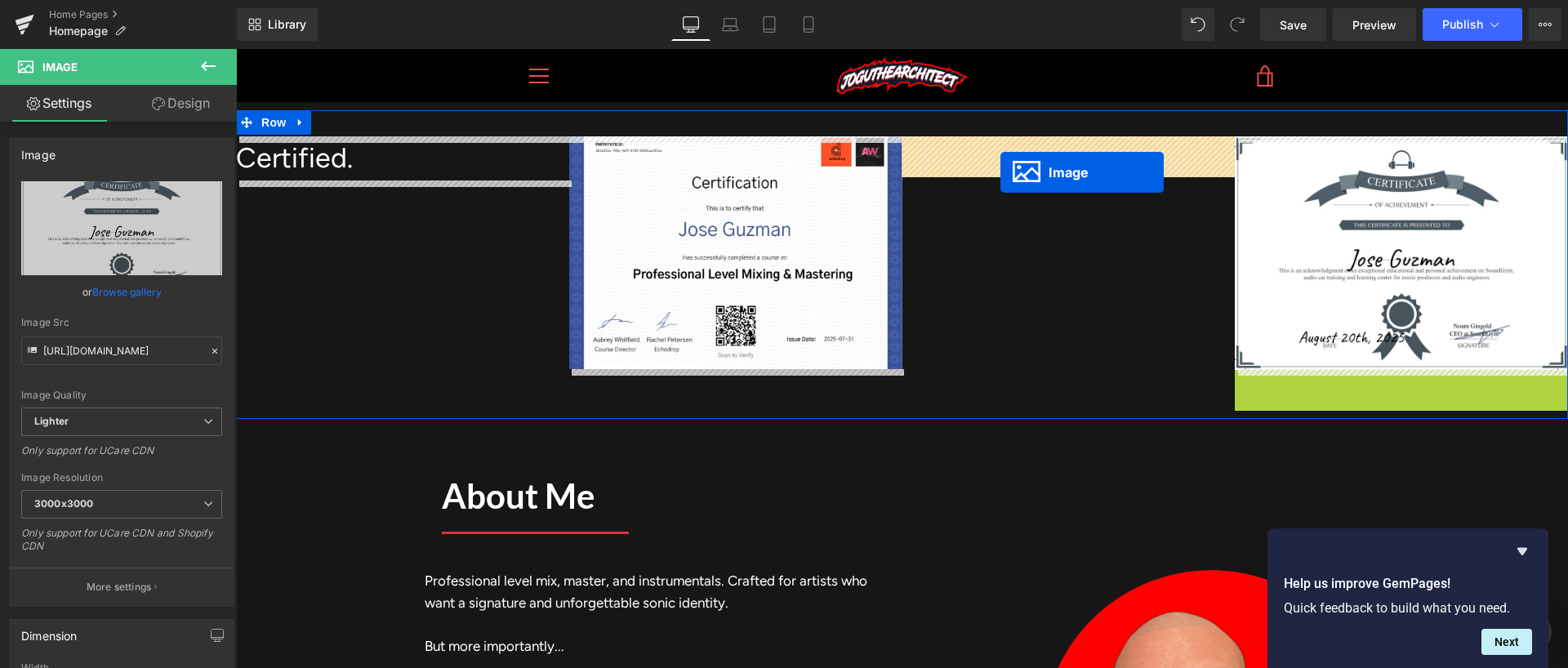
drag, startPoint x: 1404, startPoint y: 498, endPoint x: 999, endPoint y: 172, distance: 519.9
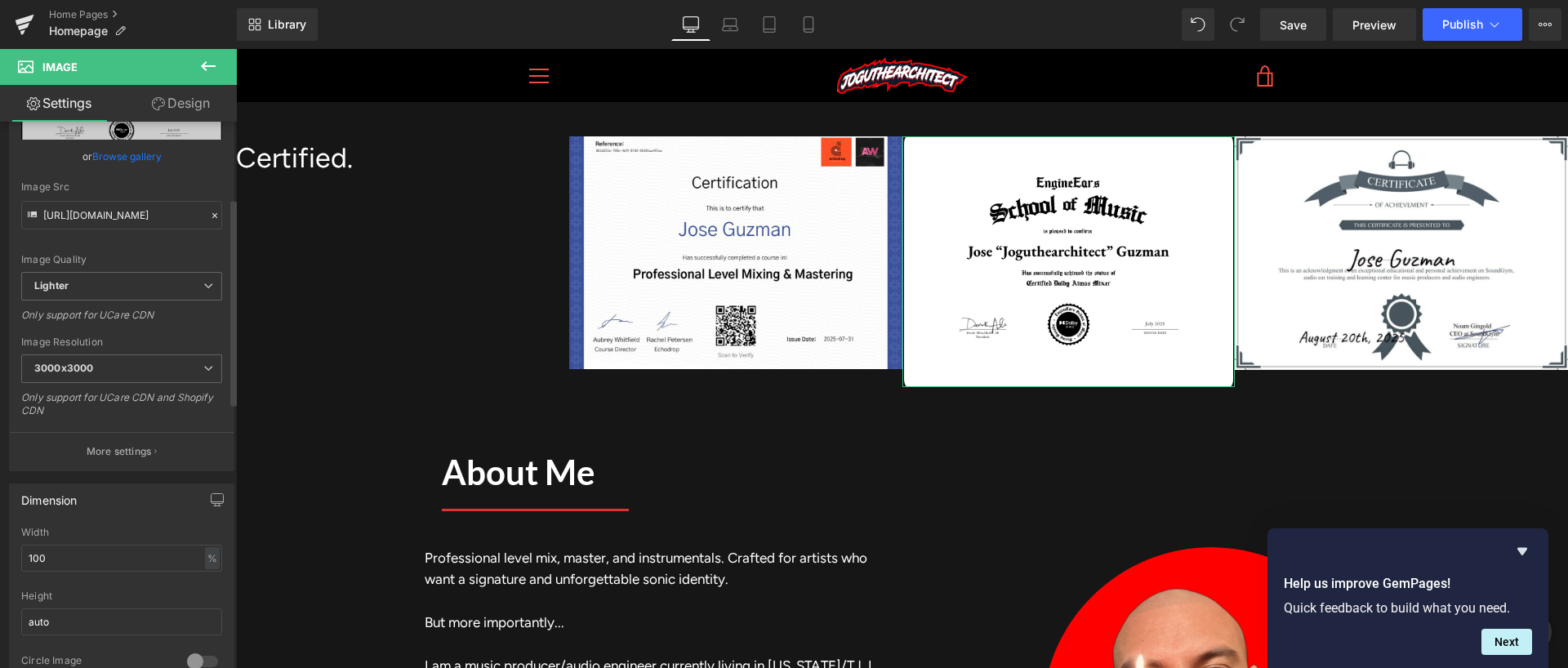
scroll to position [91, 0]
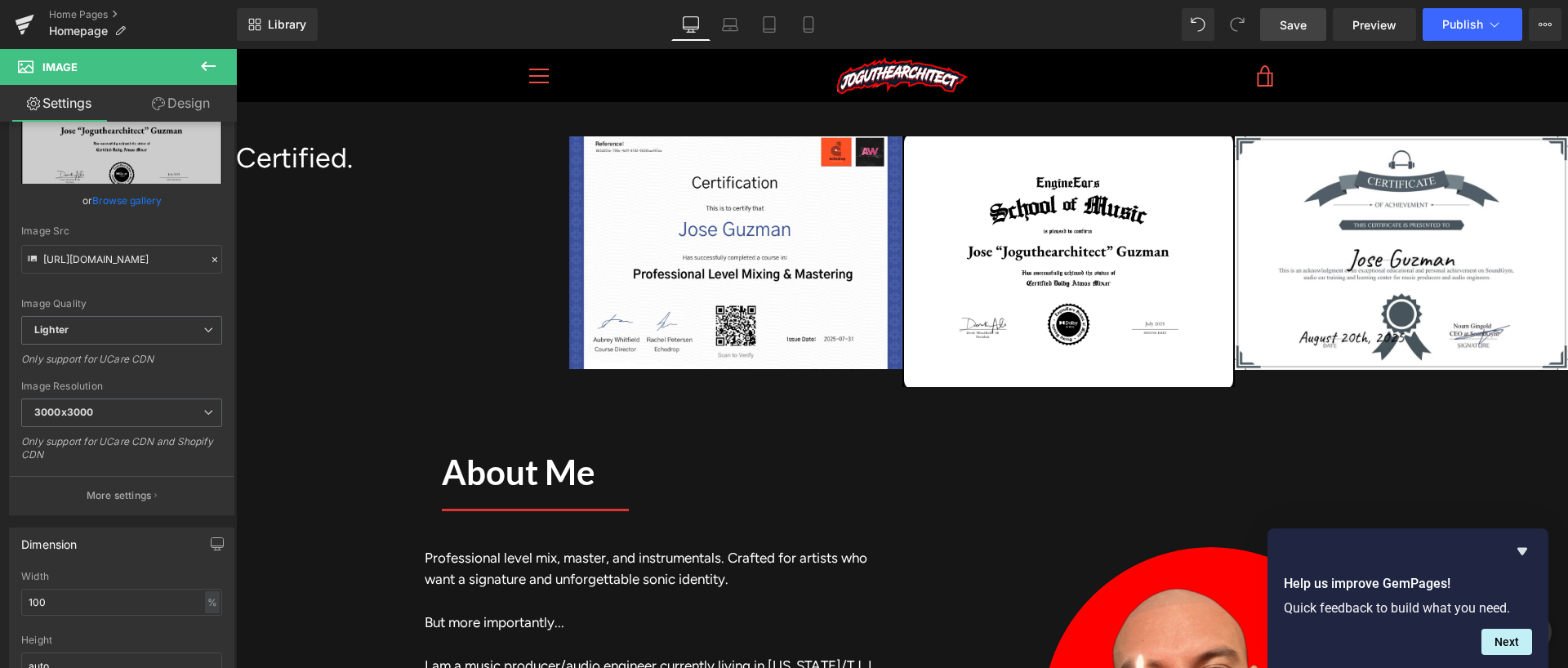
click at [1295, 22] on span "Save" at bounding box center [1292, 24] width 27 height 17
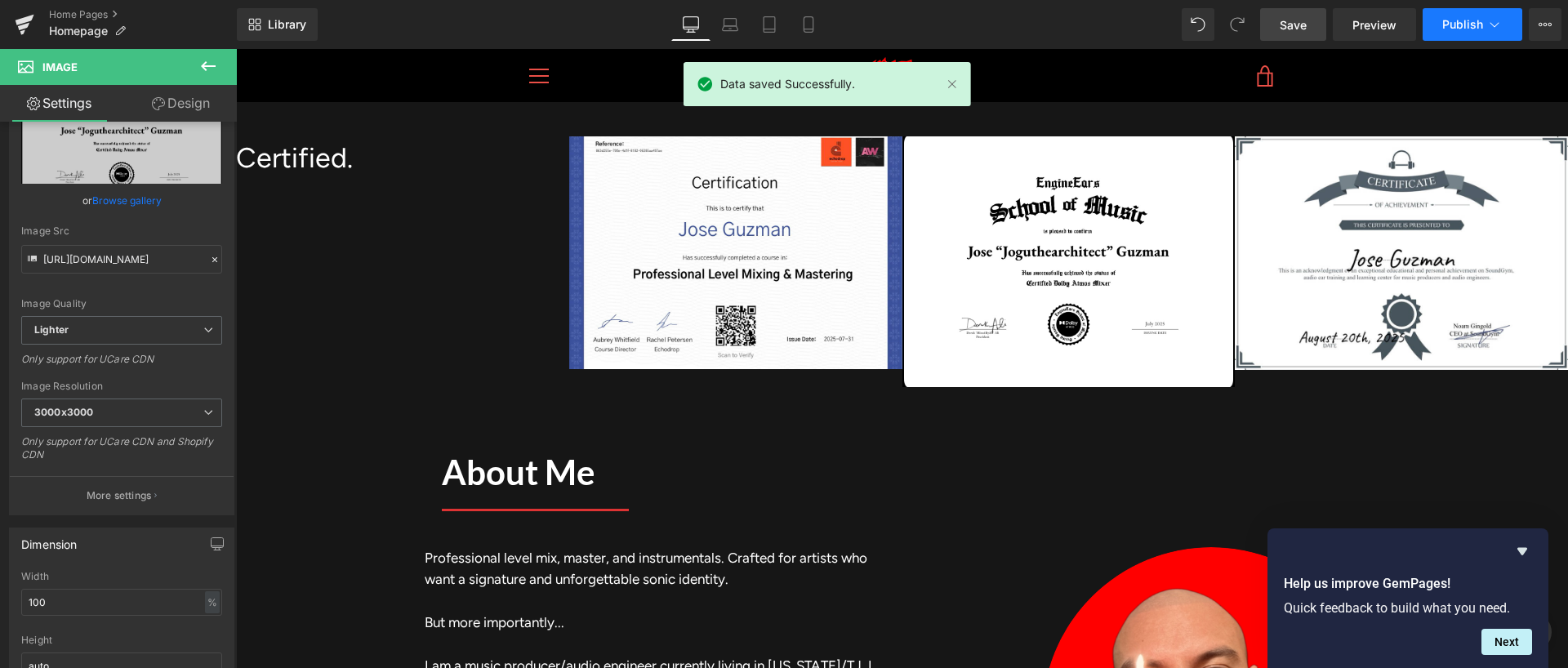
click at [1486, 31] on icon at bounding box center [1494, 24] width 16 height 16
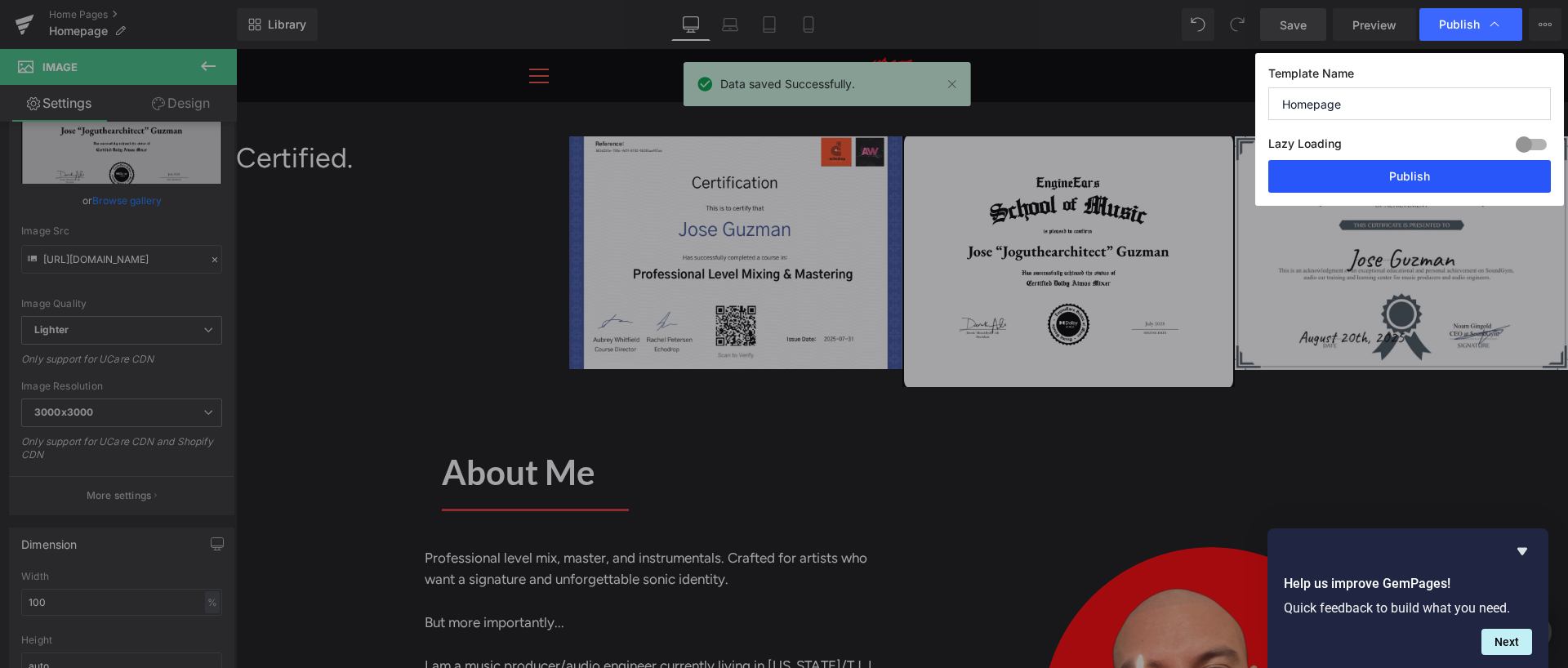
click at [1410, 178] on button "Publish" at bounding box center [1408, 175] width 282 height 33
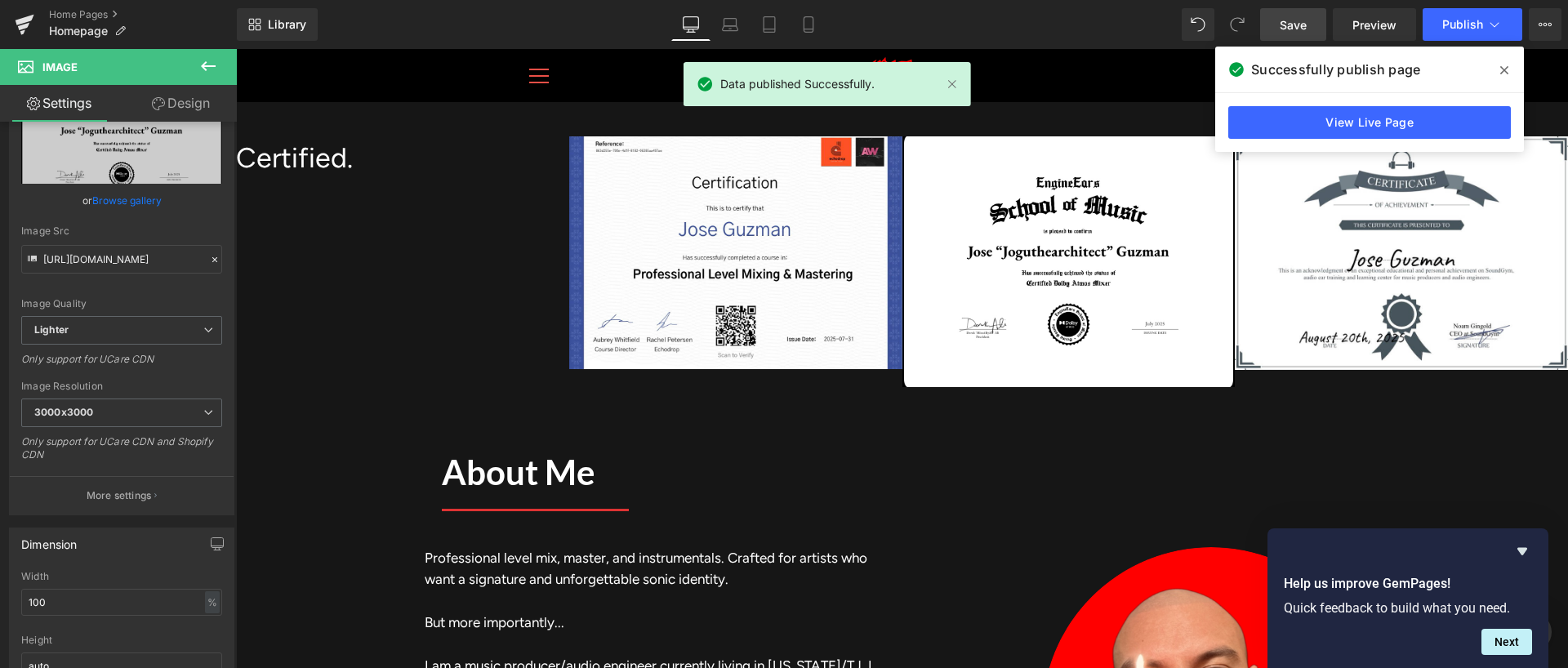
click at [1505, 68] on icon at bounding box center [1504, 70] width 8 height 8
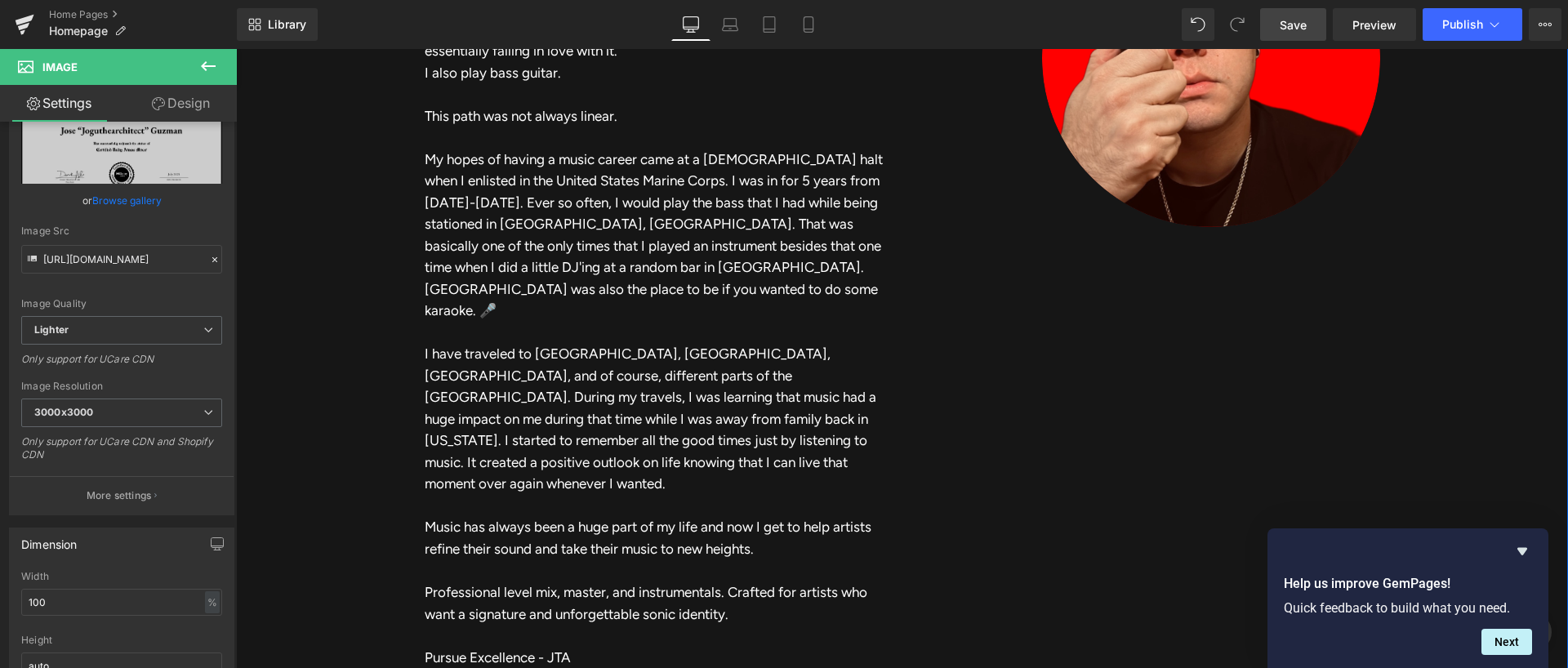
scroll to position [2966, 0]
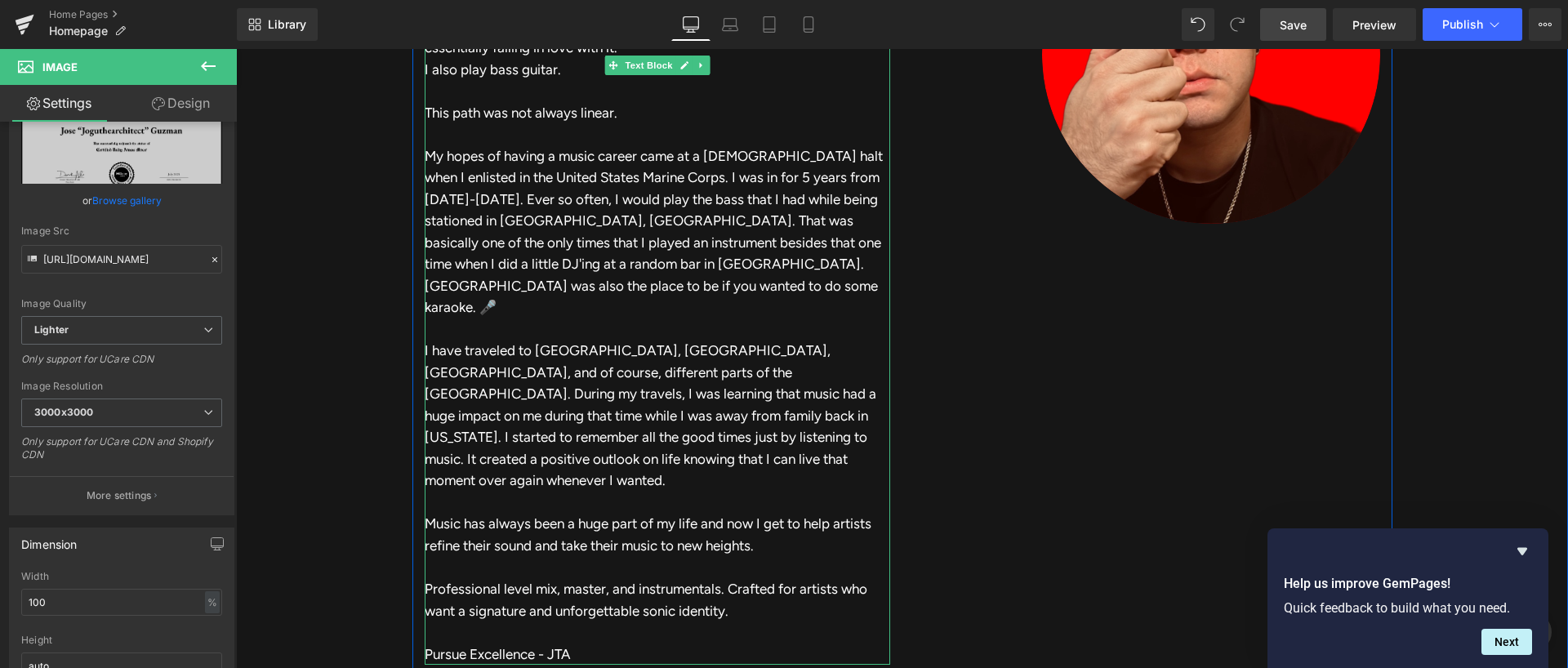
click at [721, 581] on span "Professional level mix, master, and instrumentals. Crafted for artists who want…" at bounding box center [645, 600] width 442 height 39
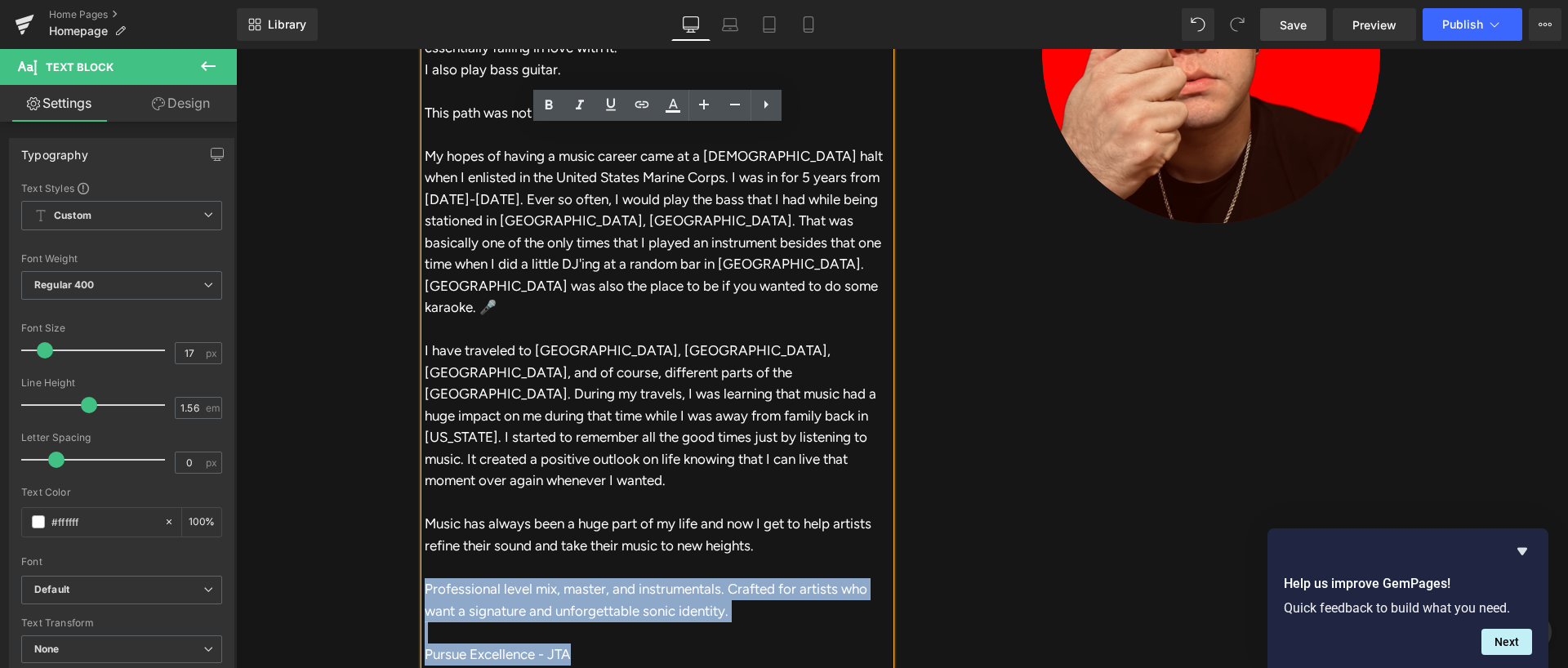
drag, startPoint x: 618, startPoint y: 610, endPoint x: 428, endPoint y: 549, distance: 199.6
click at [428, 549] on div "Professional level mix, master, and instrumentals. Crafted for artists who want…" at bounding box center [657, 276] width 466 height 780
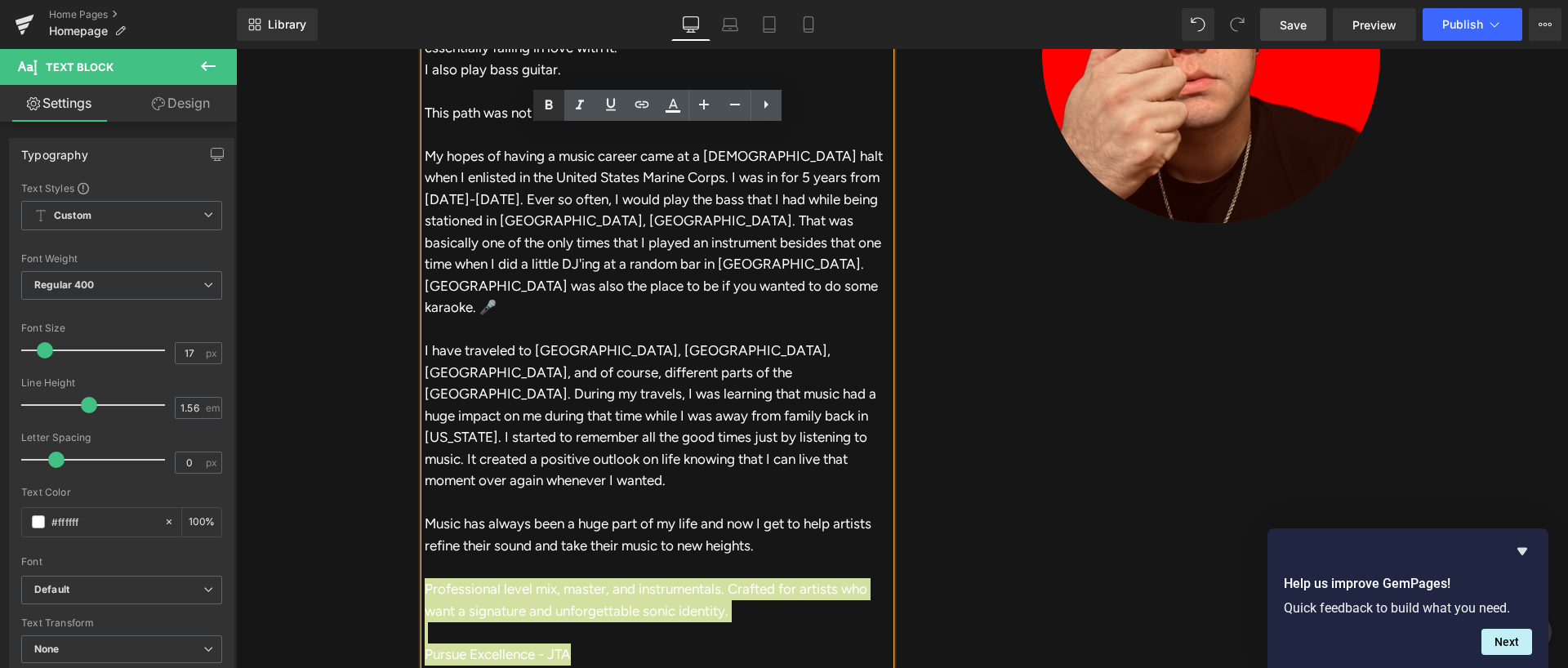
click at [548, 104] on icon at bounding box center [547, 105] width 7 height 10
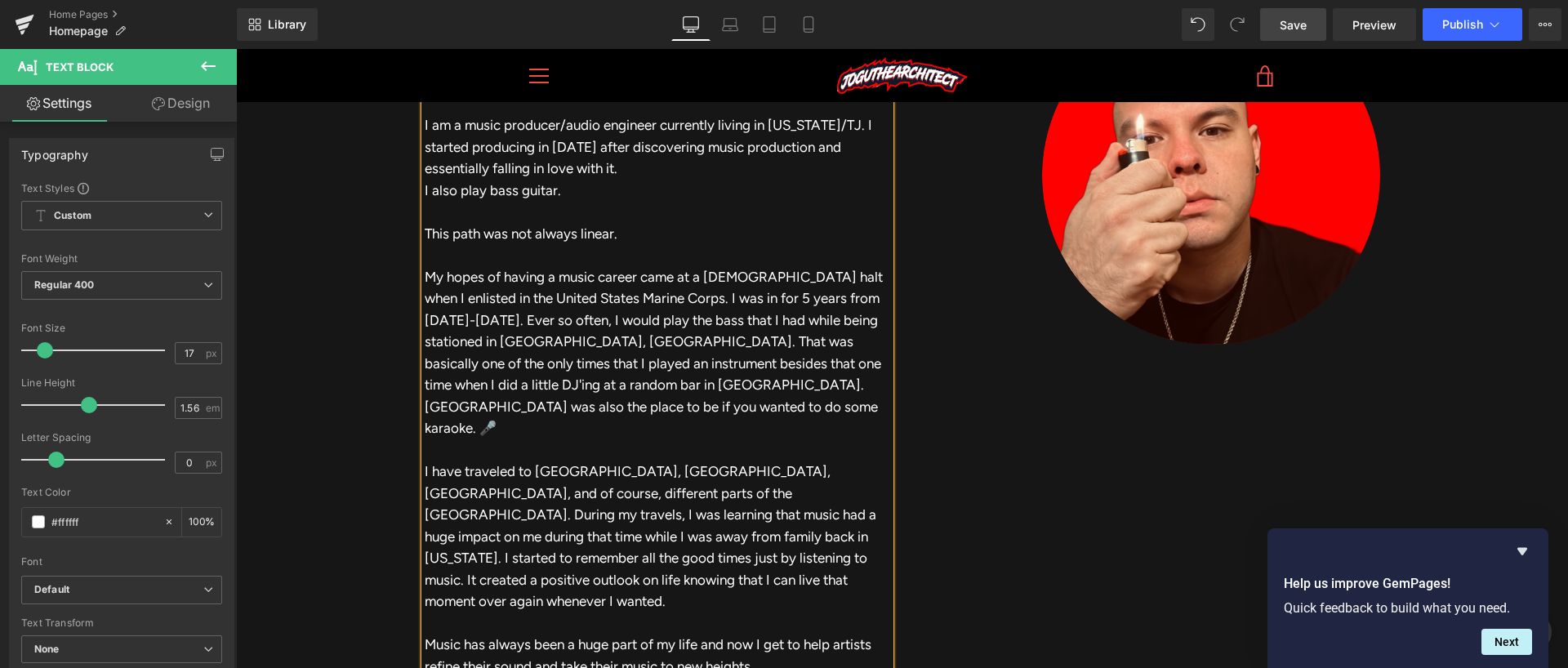
scroll to position [2741, 0]
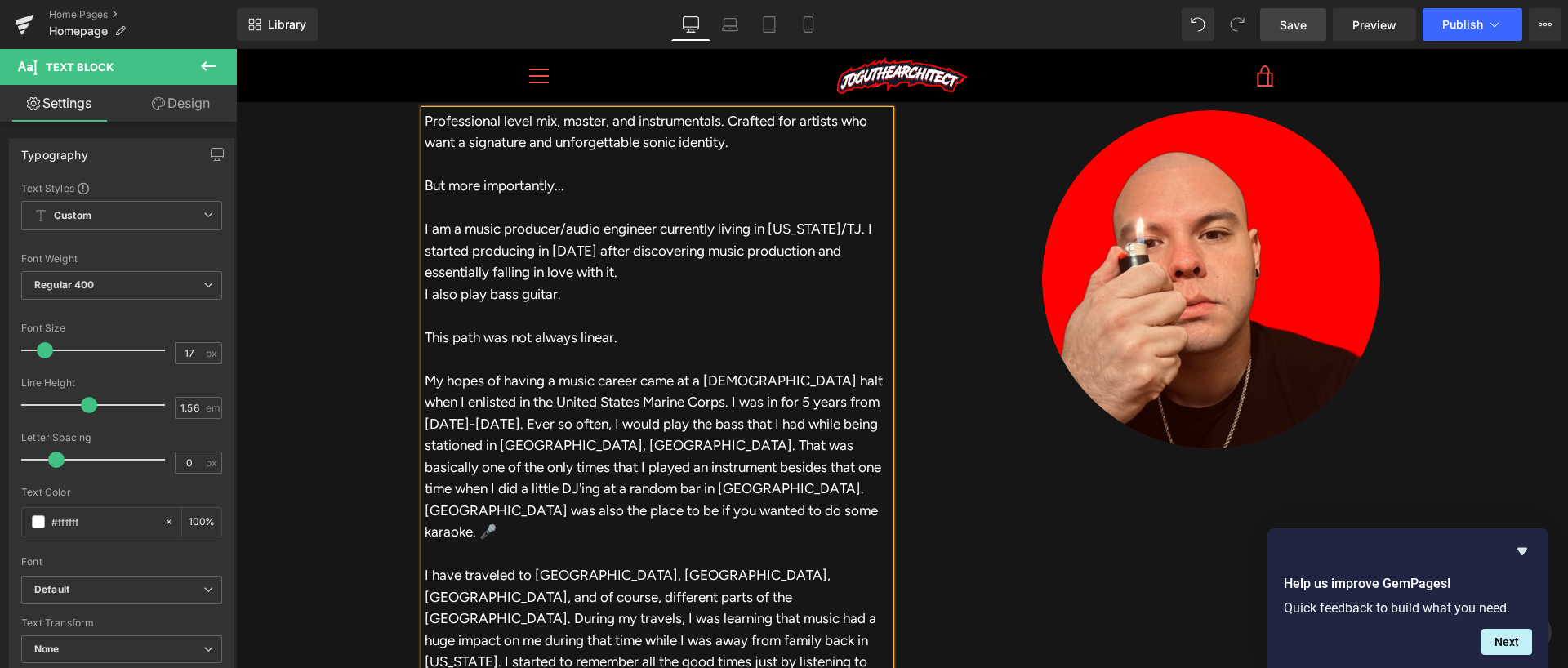
click at [1301, 34] on link "Save" at bounding box center [1292, 24] width 66 height 33
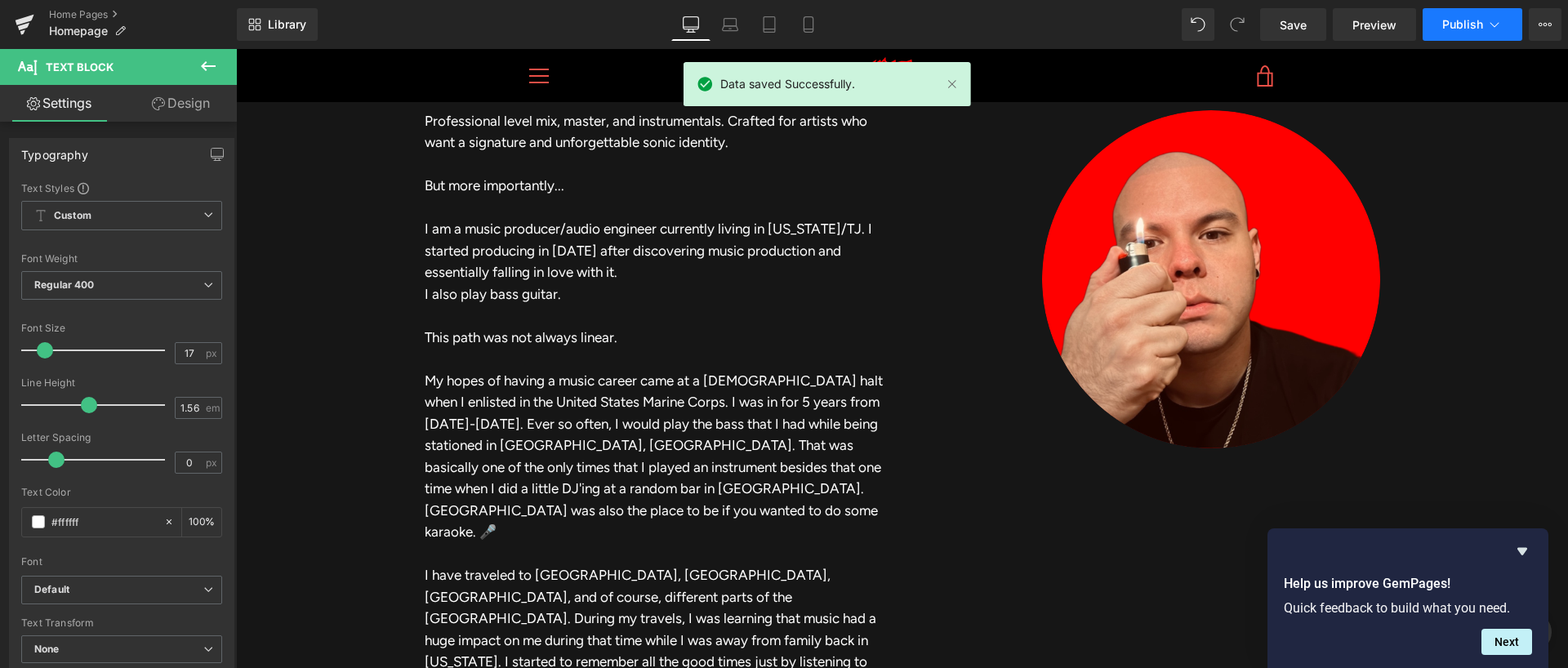
click at [1483, 29] on button "Publish" at bounding box center [1472, 24] width 100 height 33
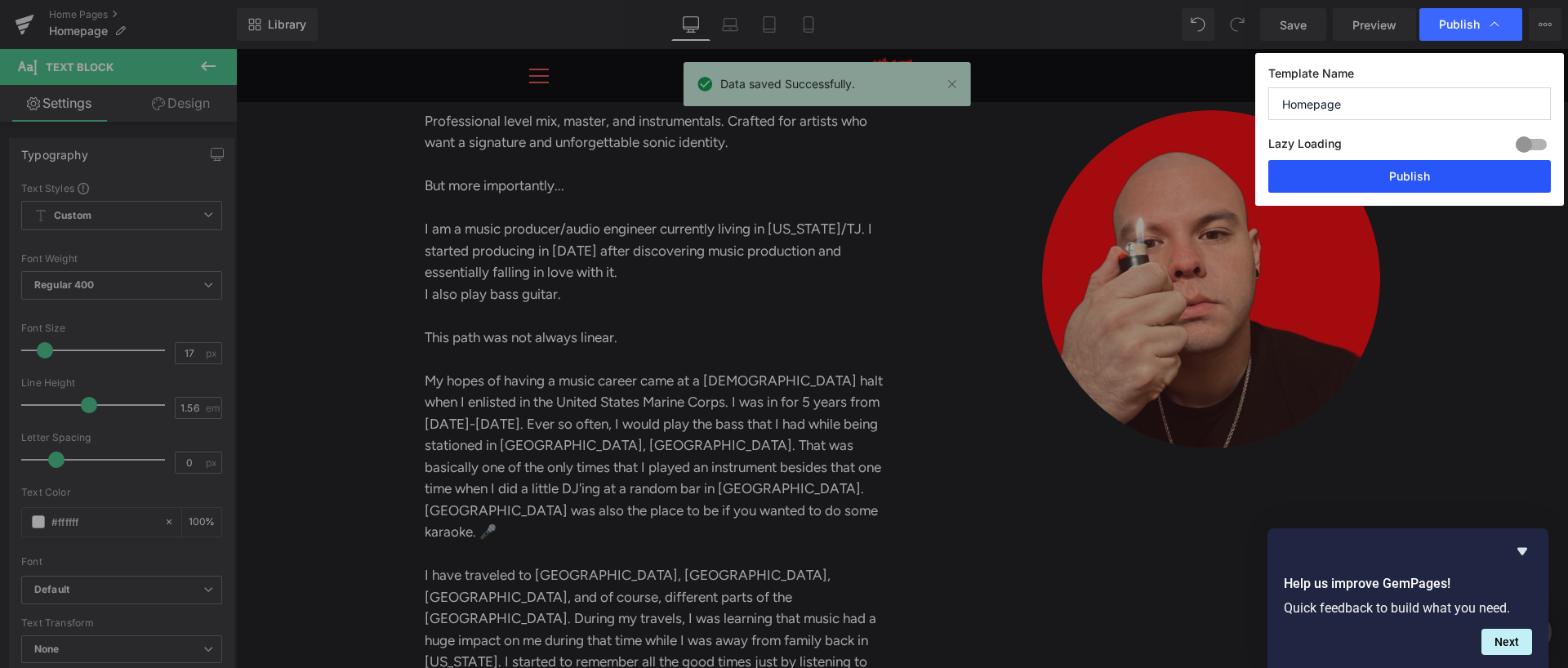
click at [1423, 178] on button "Publish" at bounding box center [1408, 175] width 282 height 33
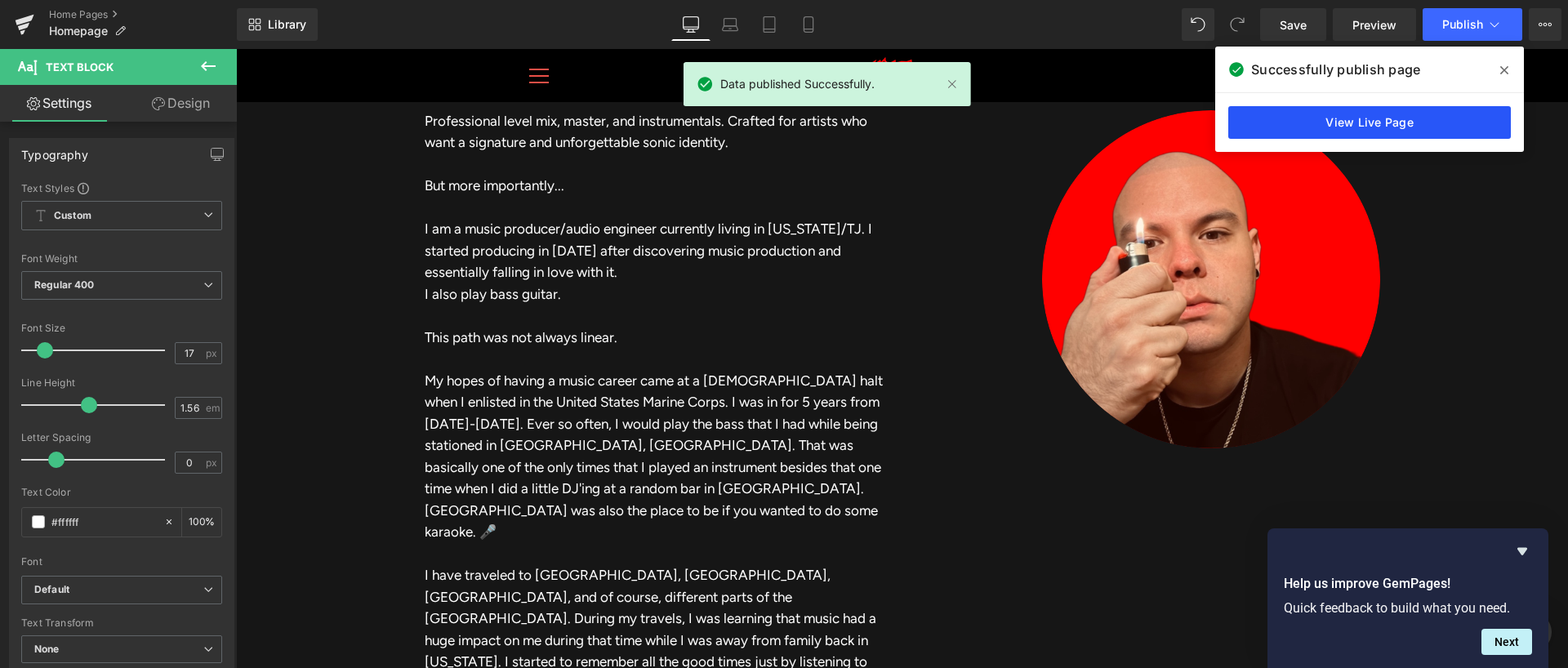
click at [1409, 117] on link "View Live Page" at bounding box center [1369, 122] width 282 height 33
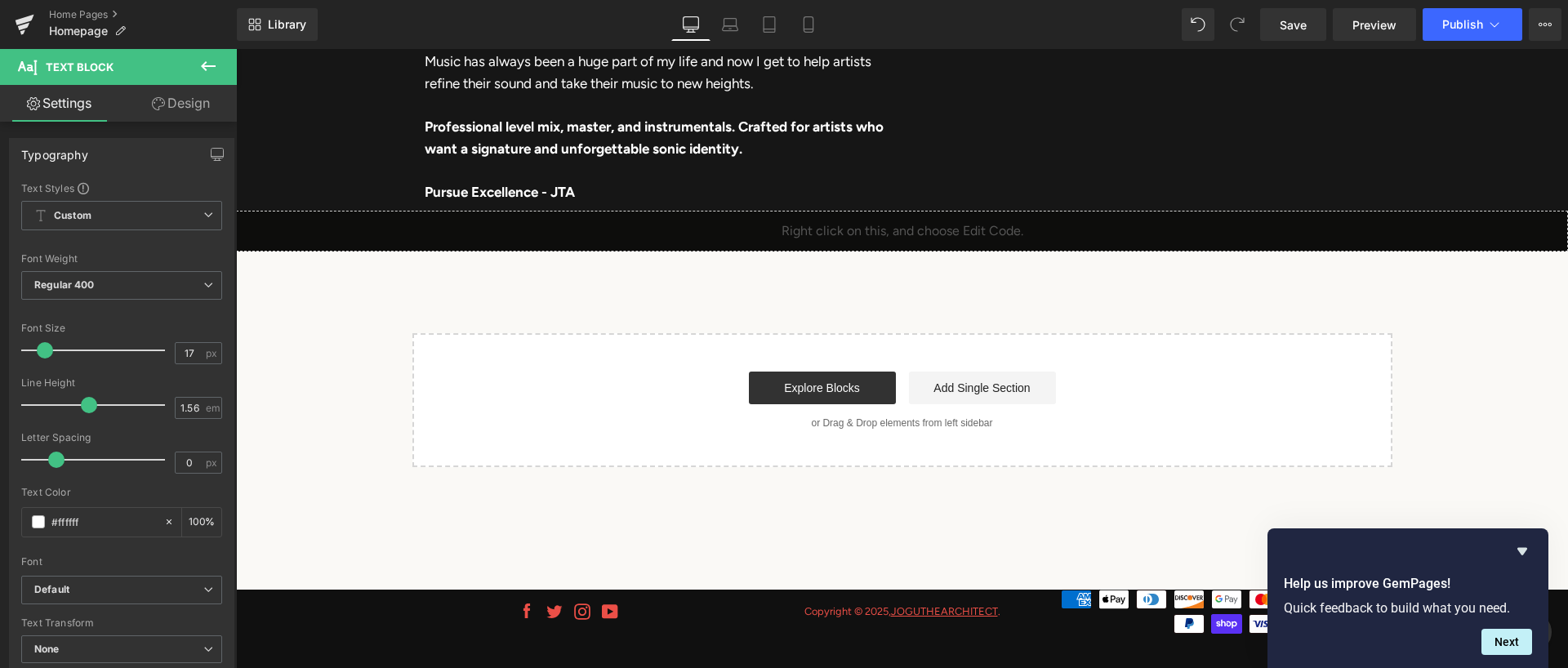
scroll to position [3576, 0]
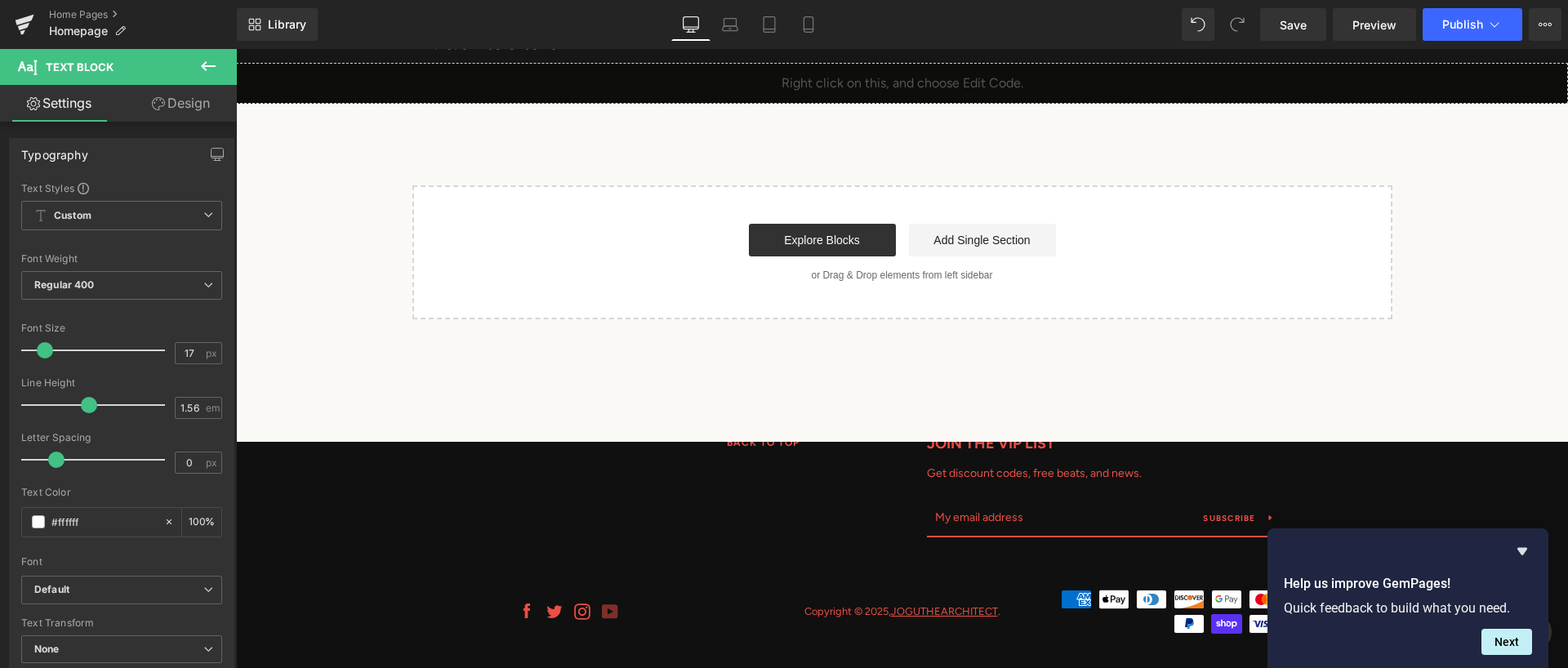
click at [611, 612] on icon at bounding box center [609, 612] width 16 height 14
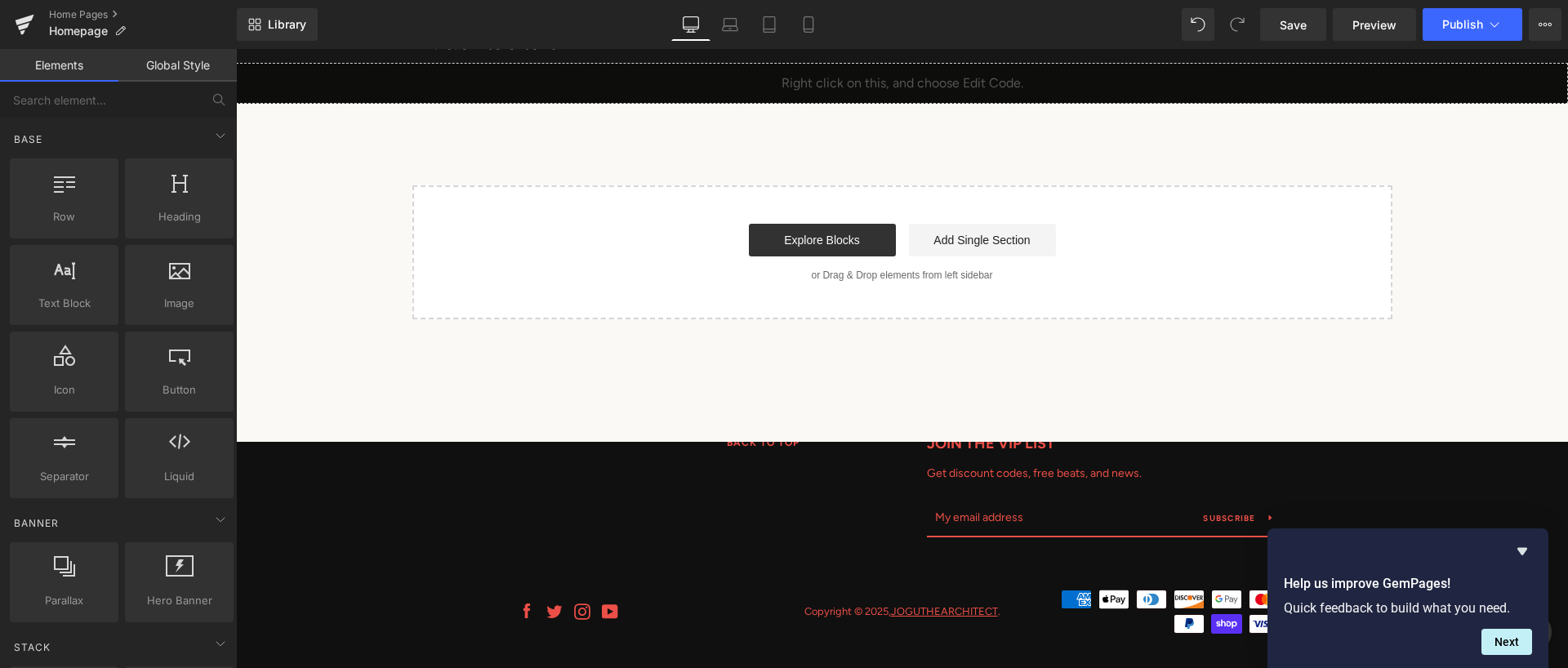
click at [594, 579] on div "Back To Top Join the VIP LIST Get discount codes, free beats, and news. Subscri…" at bounding box center [902, 508] width 767 height 156
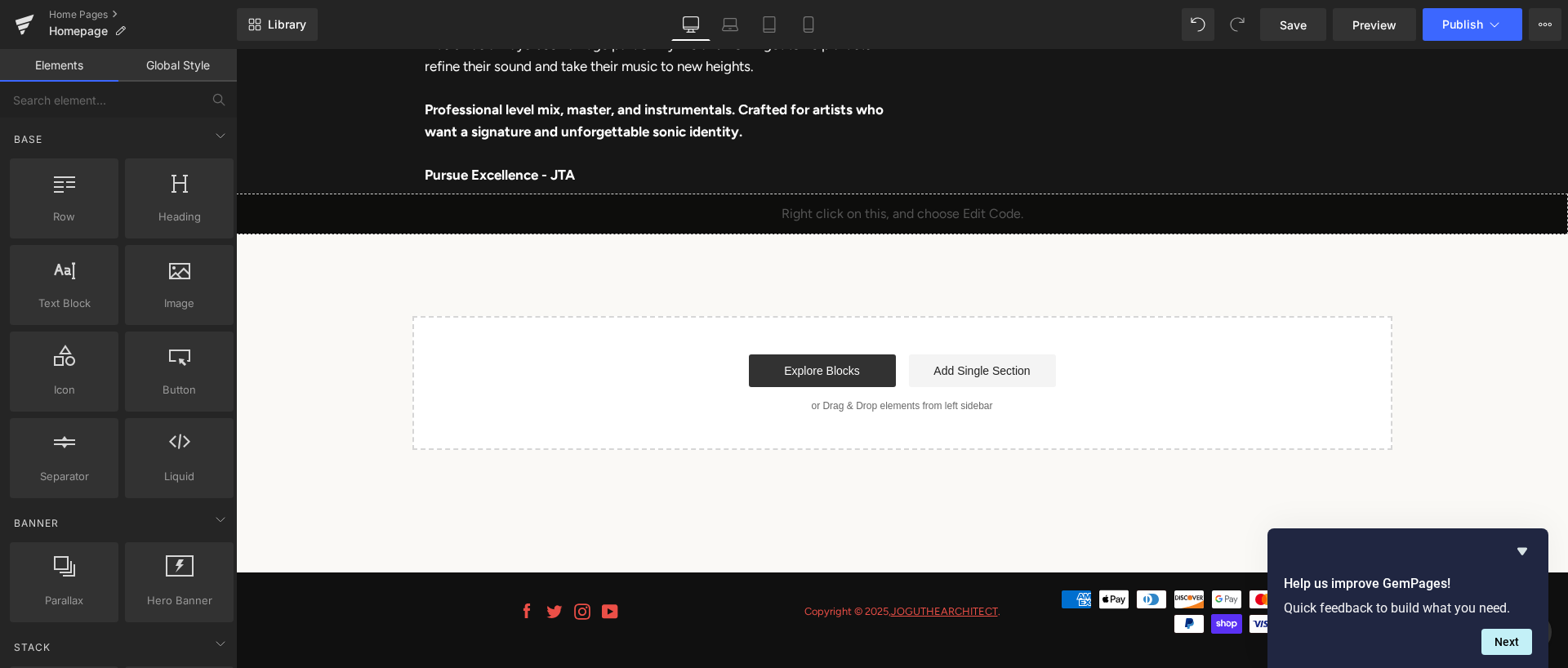
scroll to position [3457, 0]
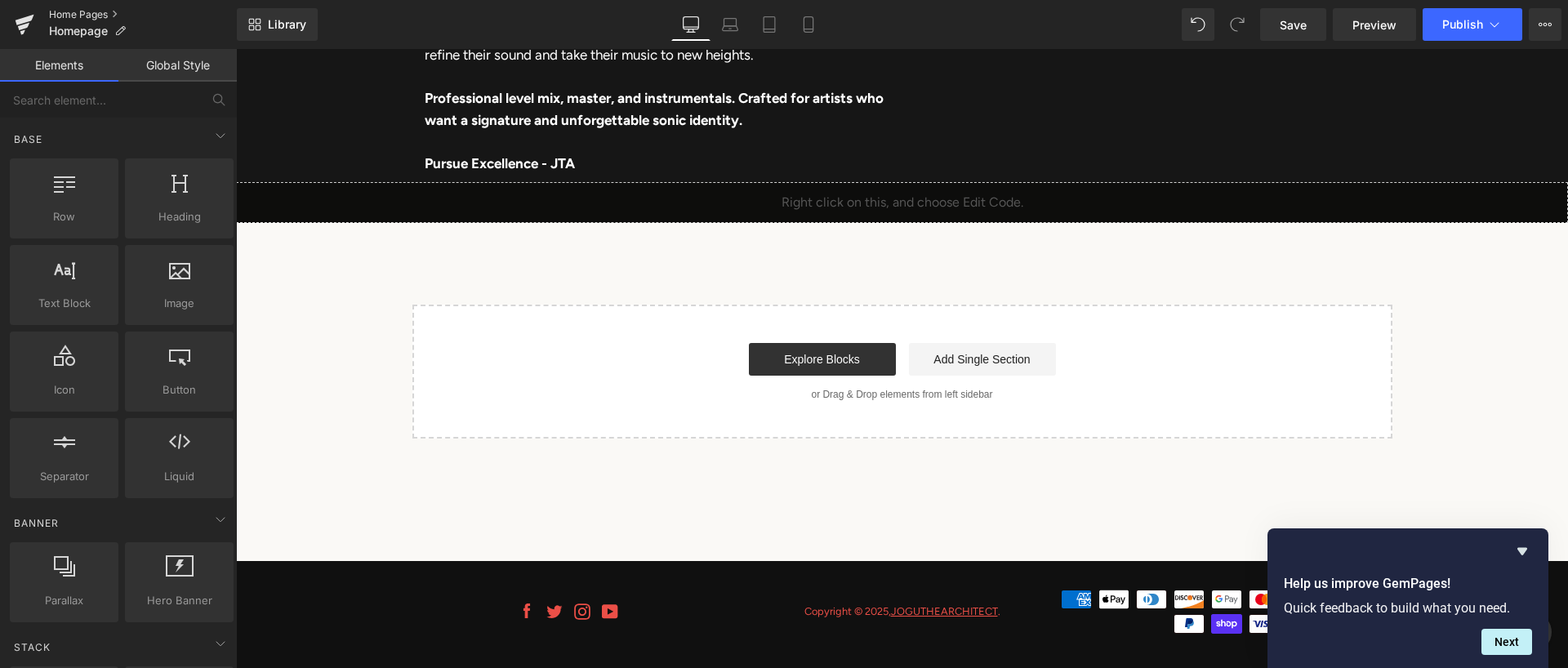
click at [108, 12] on link "Home Pages" at bounding box center [142, 14] width 187 height 13
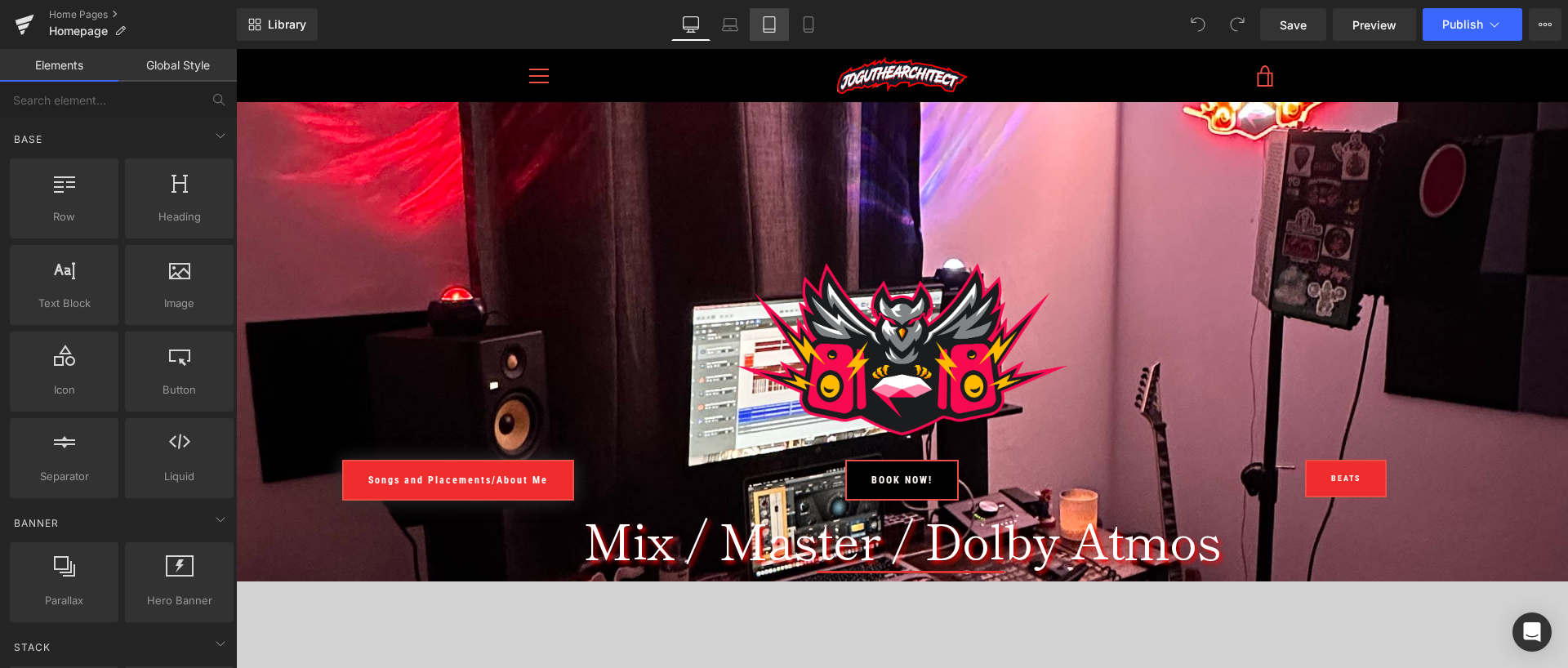
click at [776, 32] on icon at bounding box center [769, 24] width 16 height 16
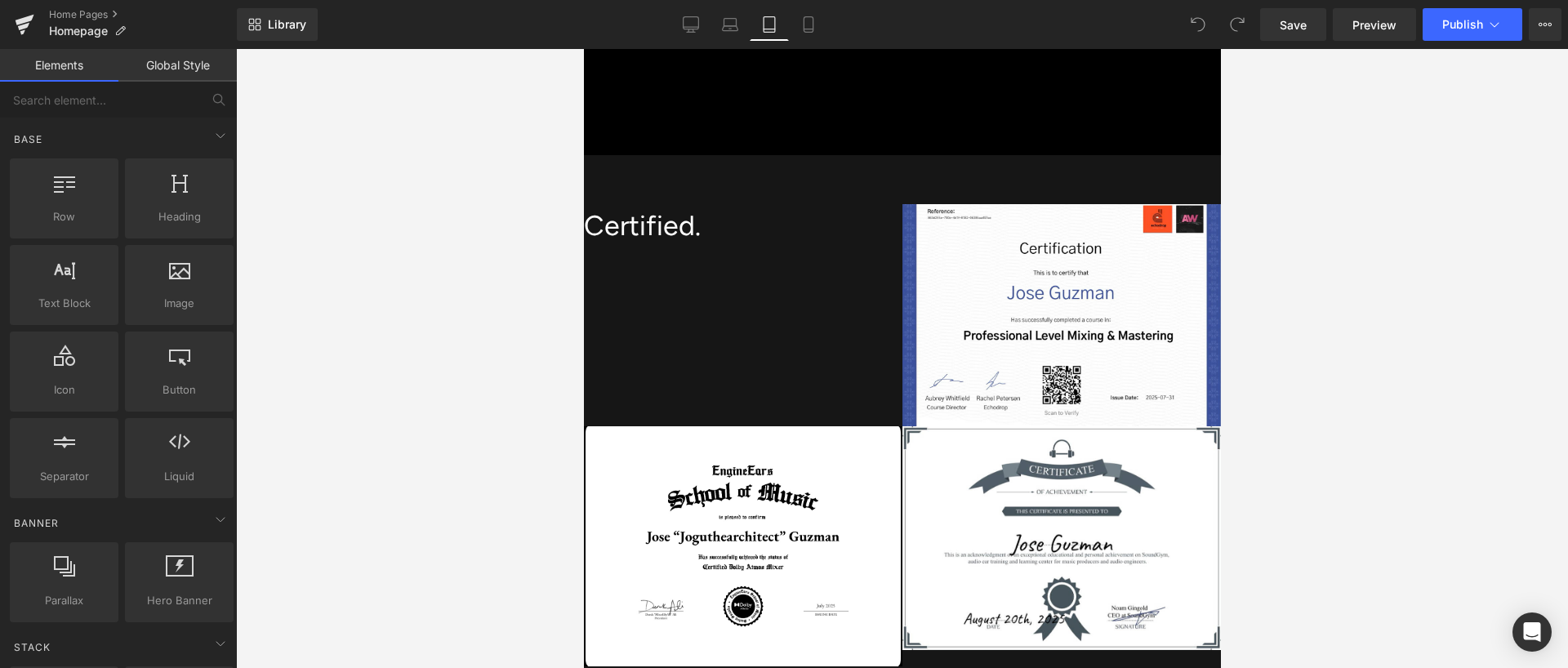
scroll to position [2361, 0]
click at [698, 19] on icon at bounding box center [691, 24] width 16 height 16
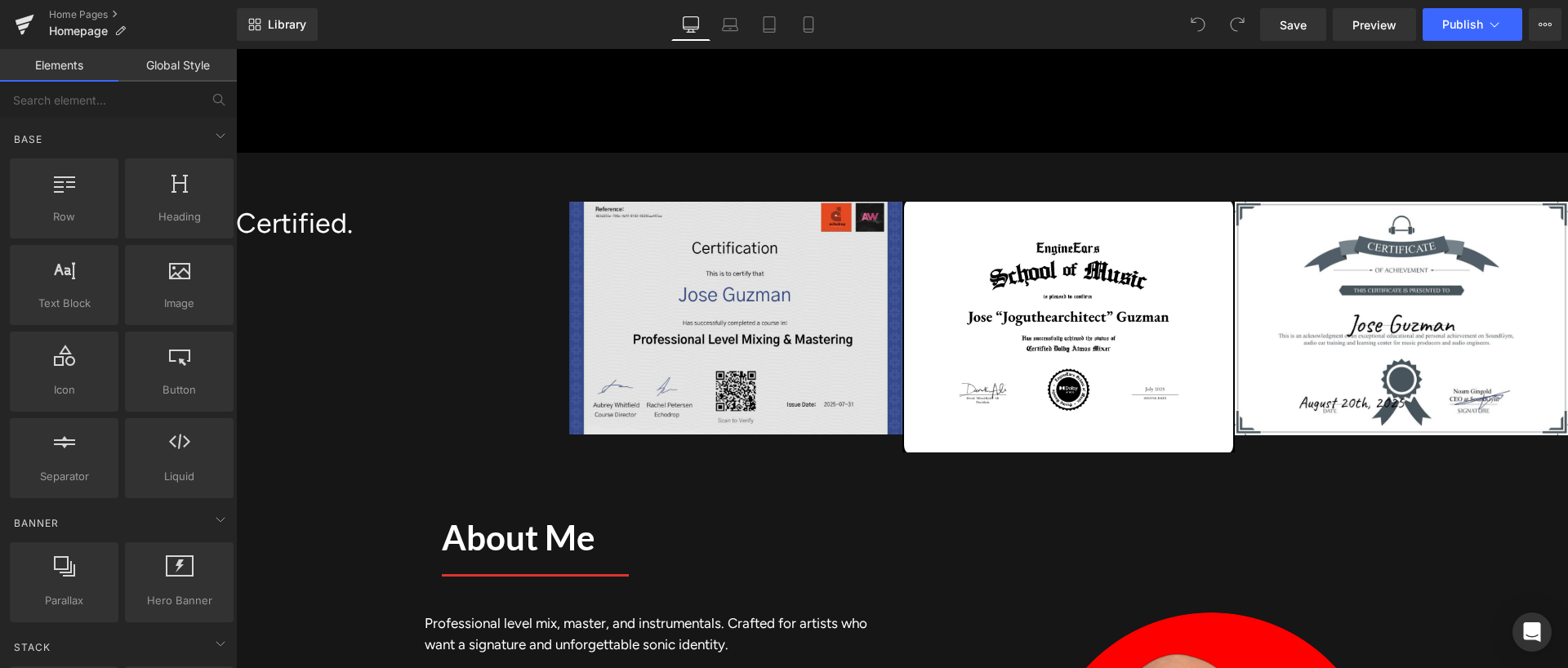
scroll to position [2281, 0]
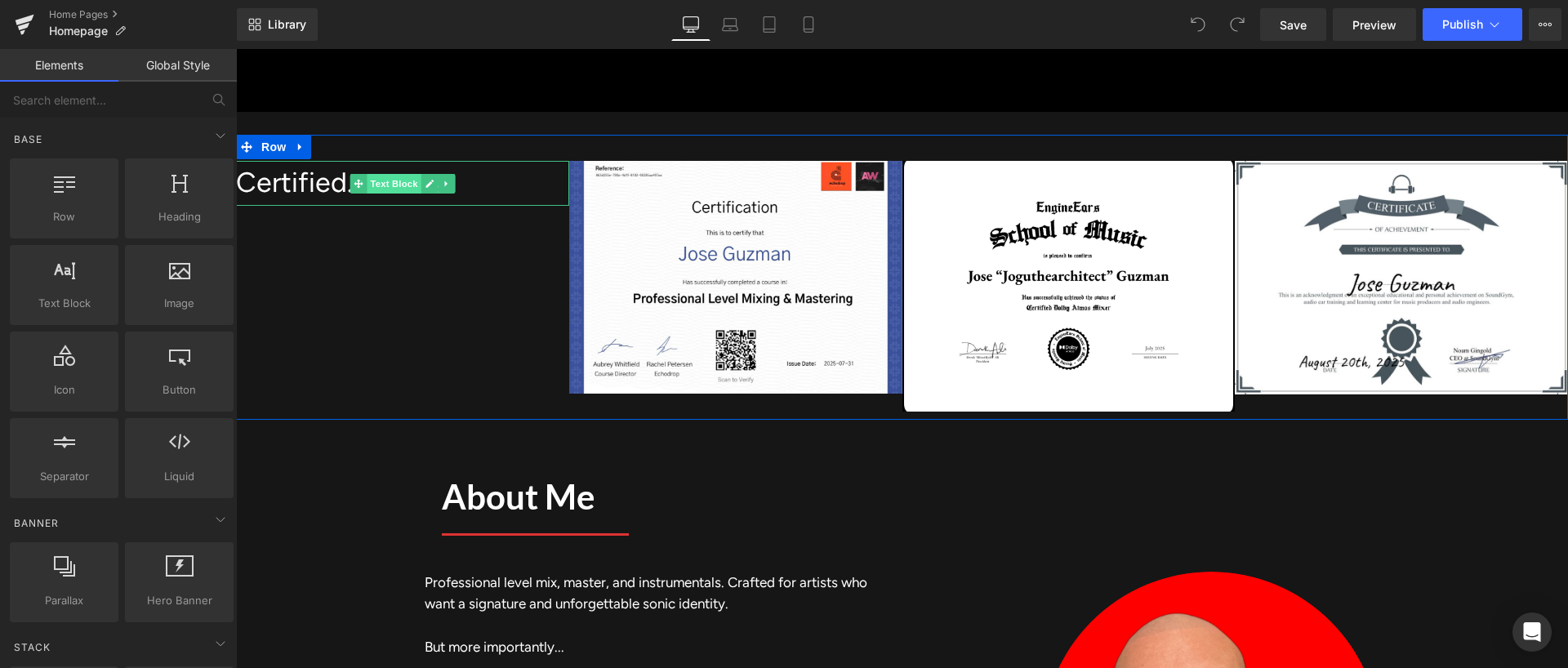
click at [400, 187] on span "Text Block" at bounding box center [393, 183] width 54 height 20
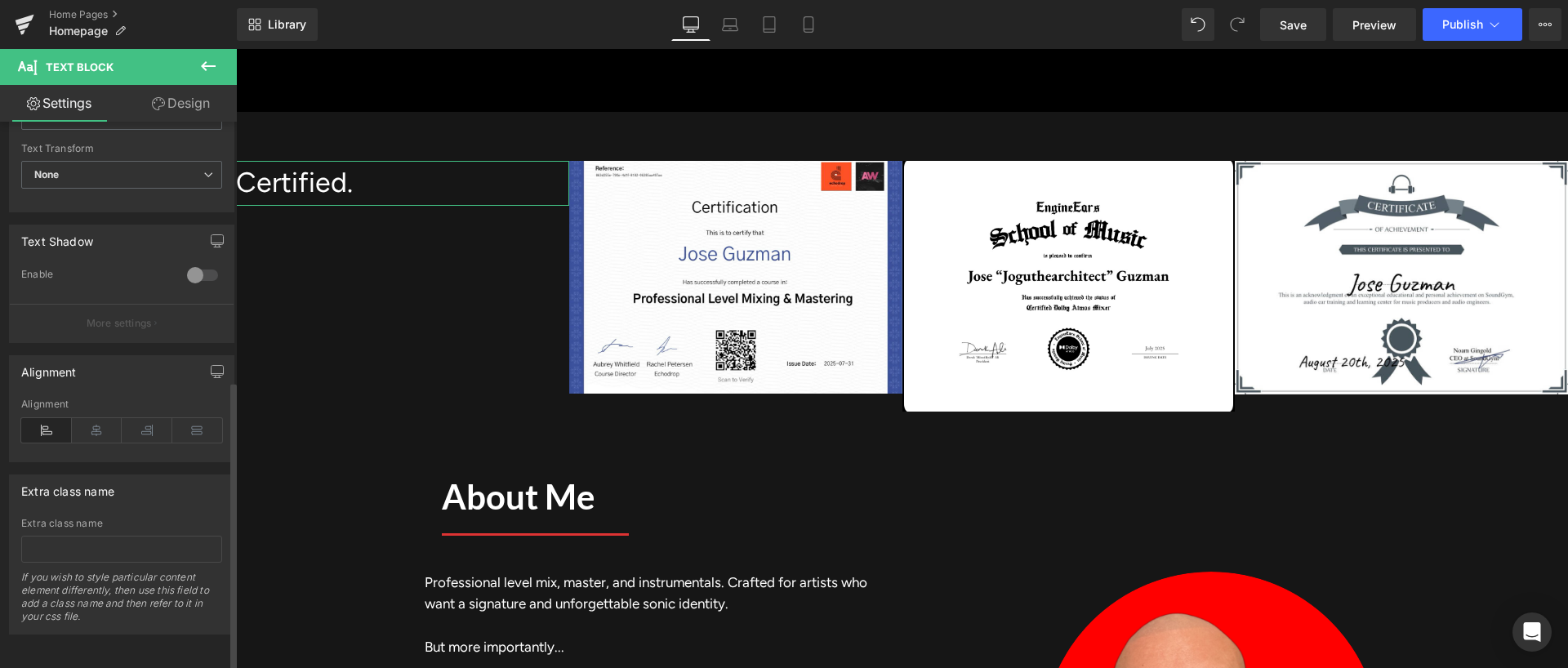
scroll to position [488, 0]
click at [99, 418] on icon at bounding box center [96, 430] width 51 height 25
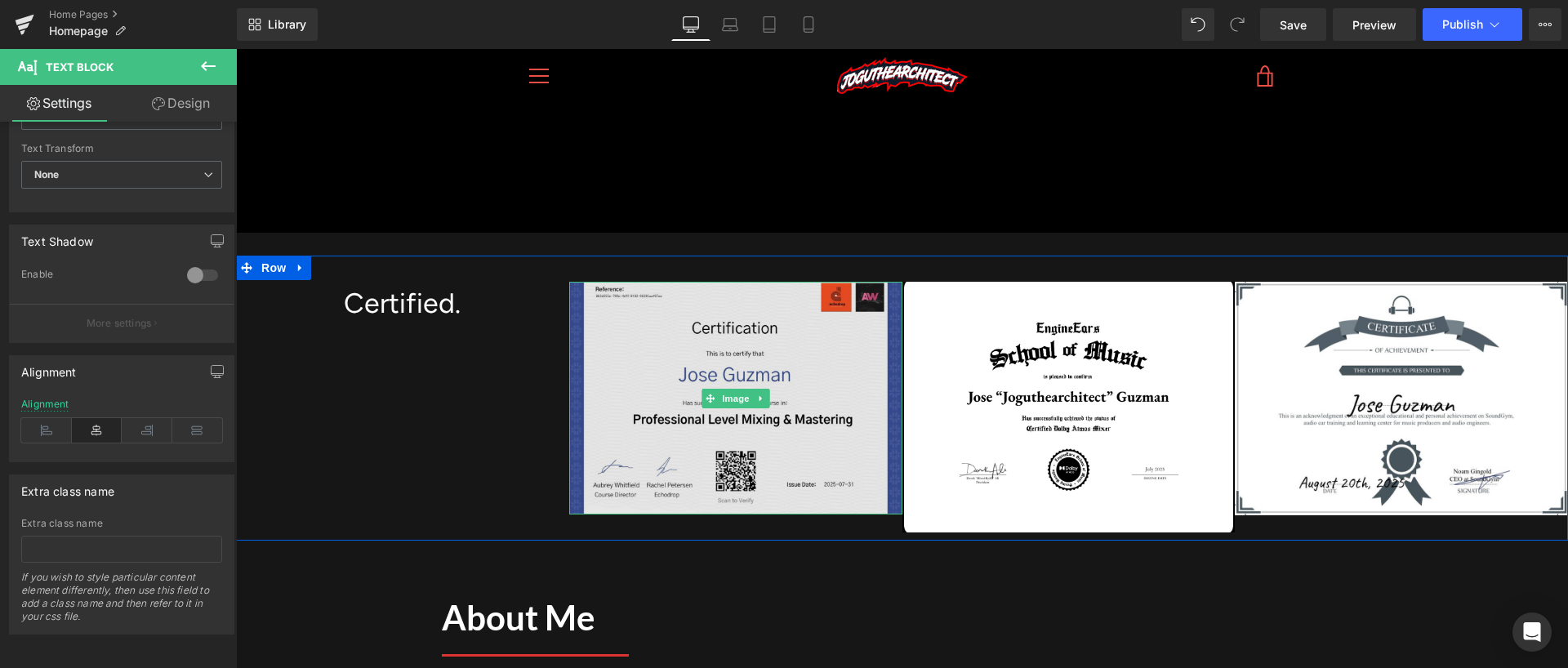
scroll to position [2159, 0]
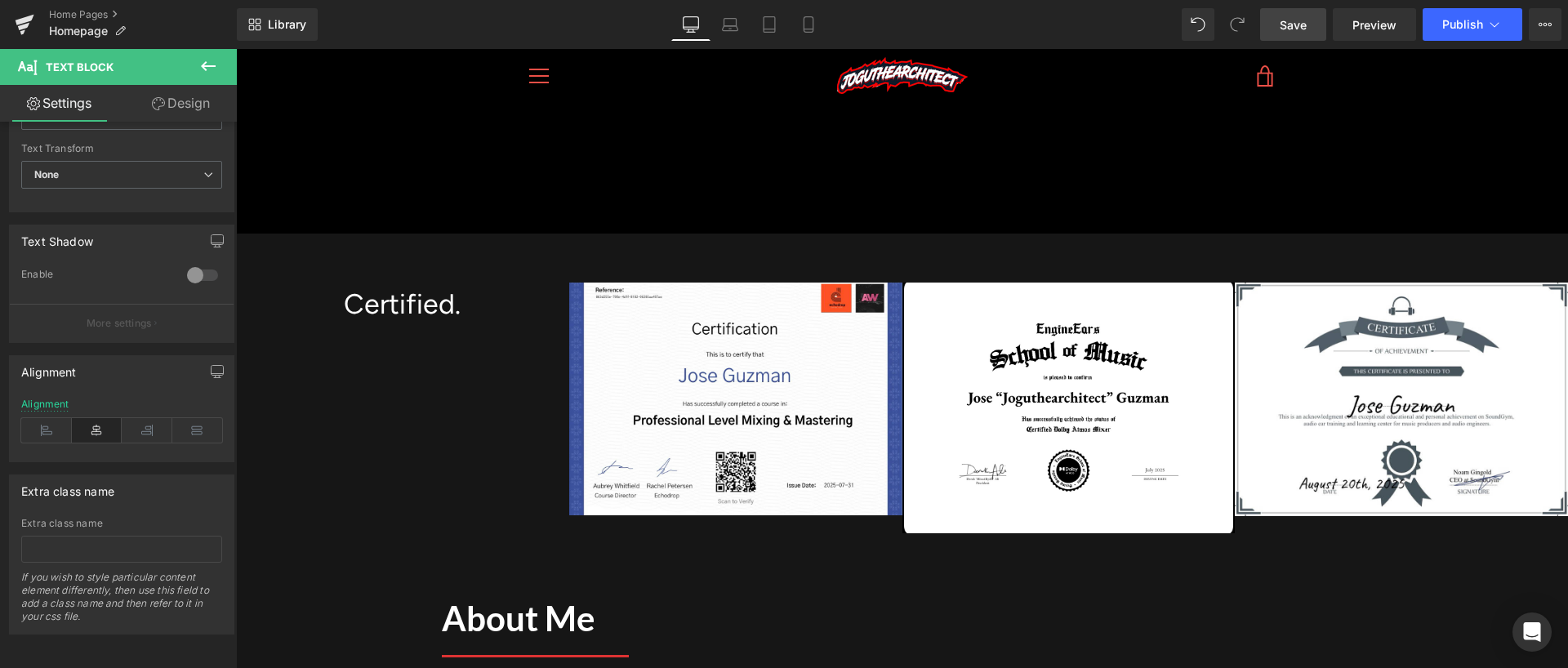
click at [1307, 29] on link "Save" at bounding box center [1292, 24] width 66 height 33
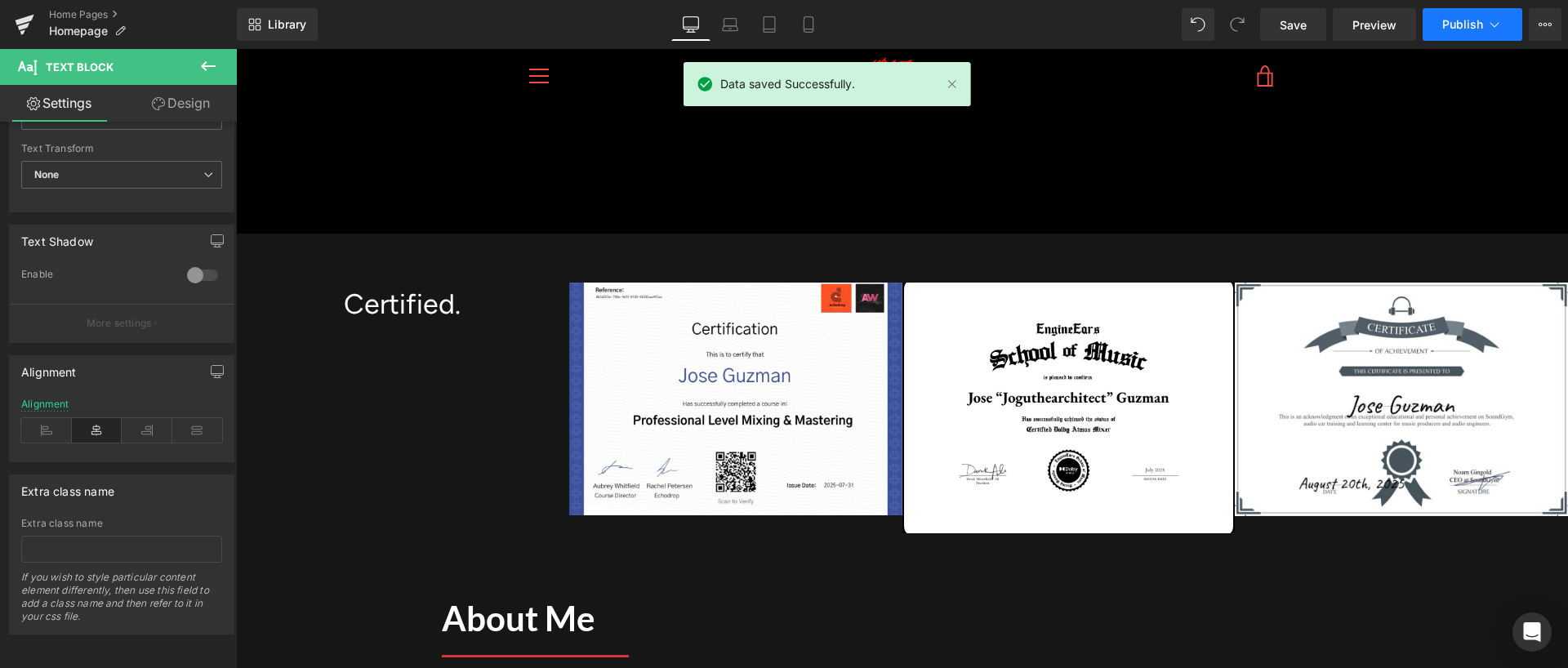
click at [1485, 27] on button "Publish" at bounding box center [1472, 24] width 100 height 33
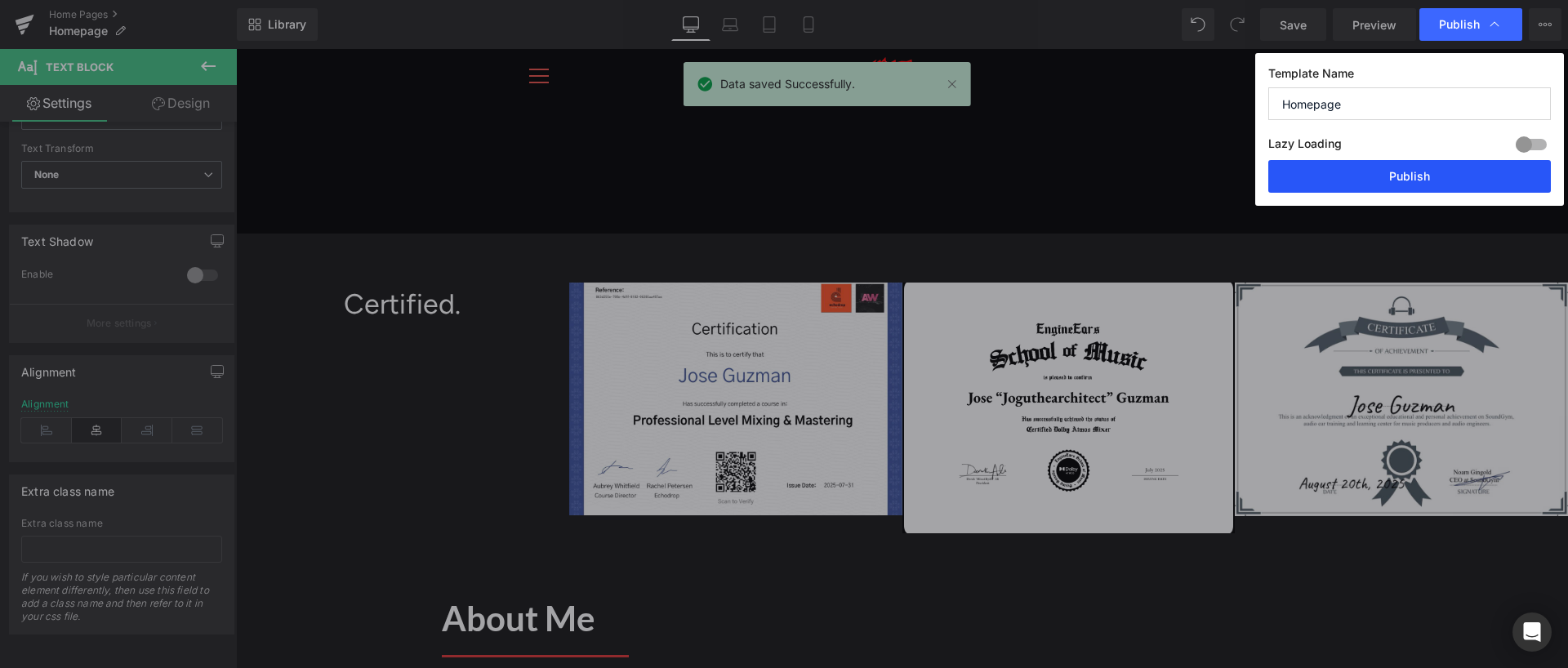
click at [1420, 176] on button "Publish" at bounding box center [1408, 175] width 282 height 33
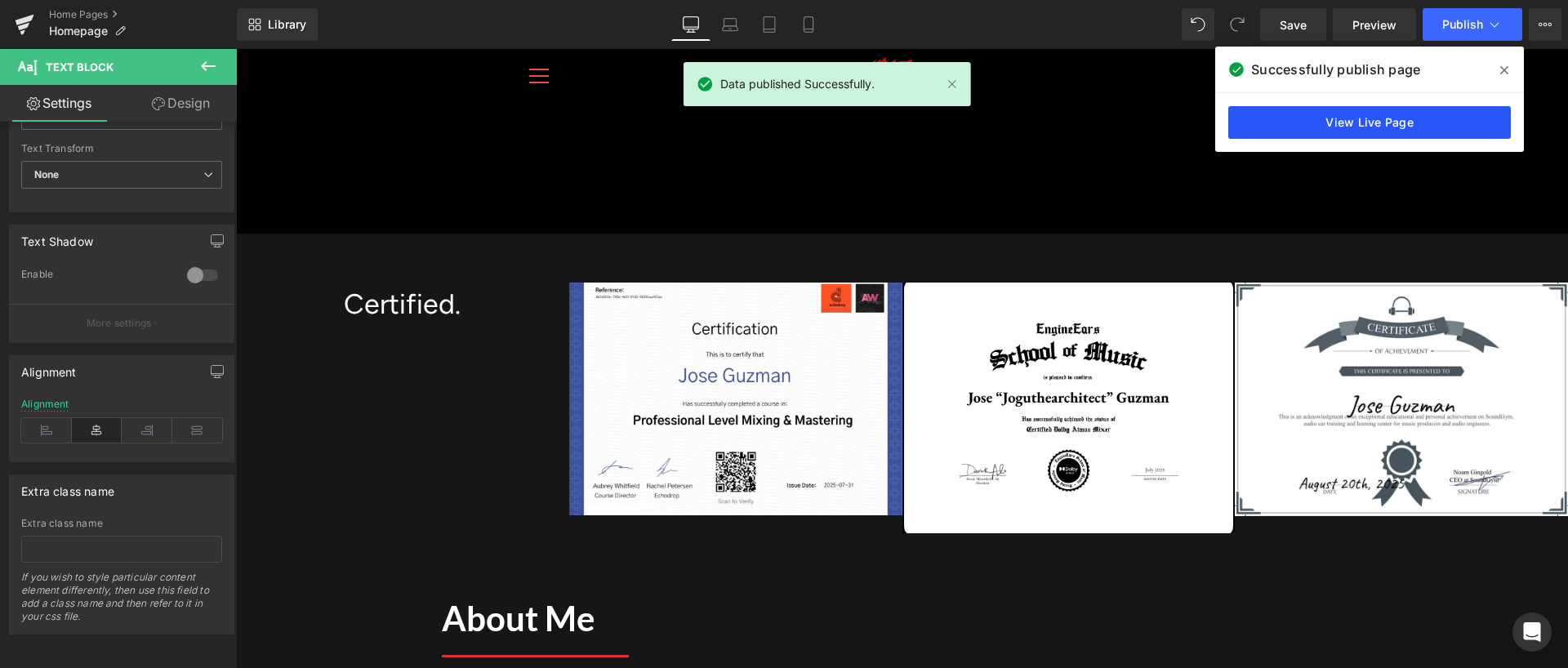
click at [1348, 130] on link "View Live Page" at bounding box center [1369, 122] width 282 height 33
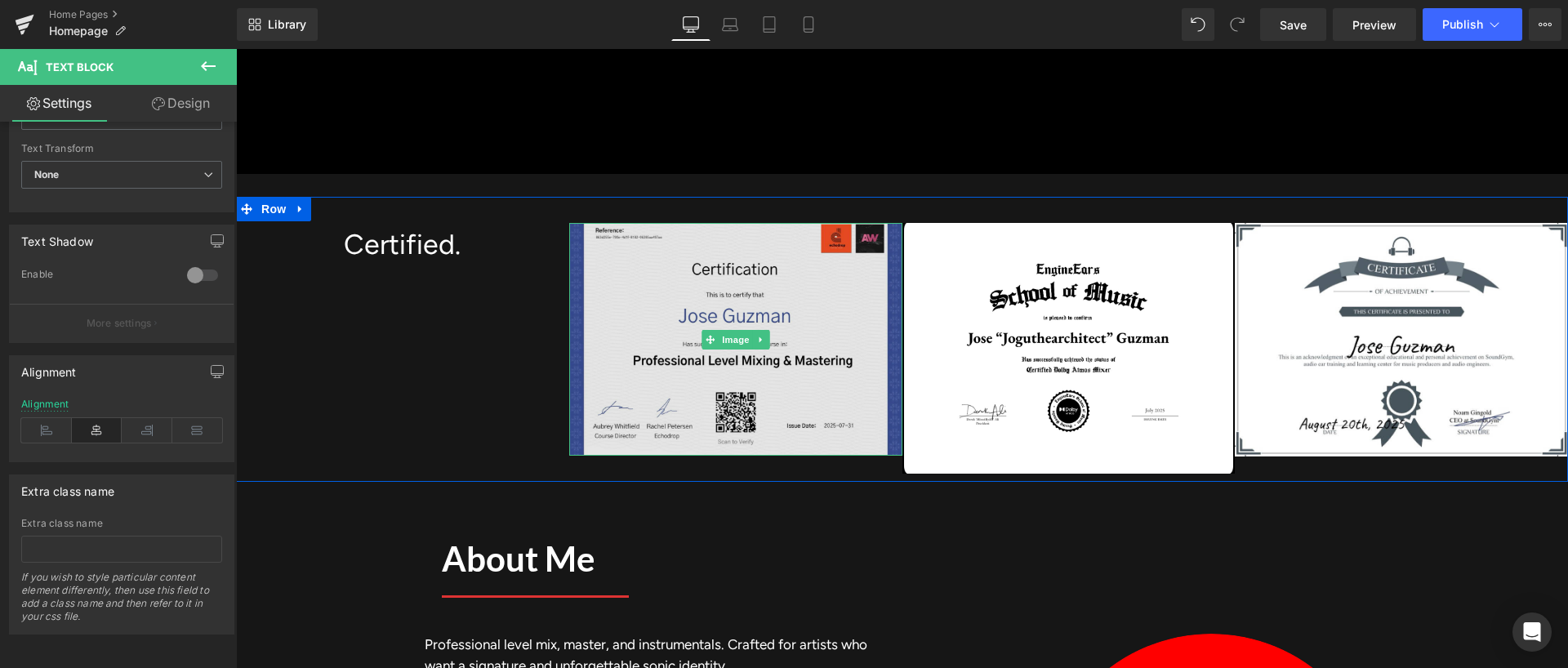
scroll to position [2220, 0]
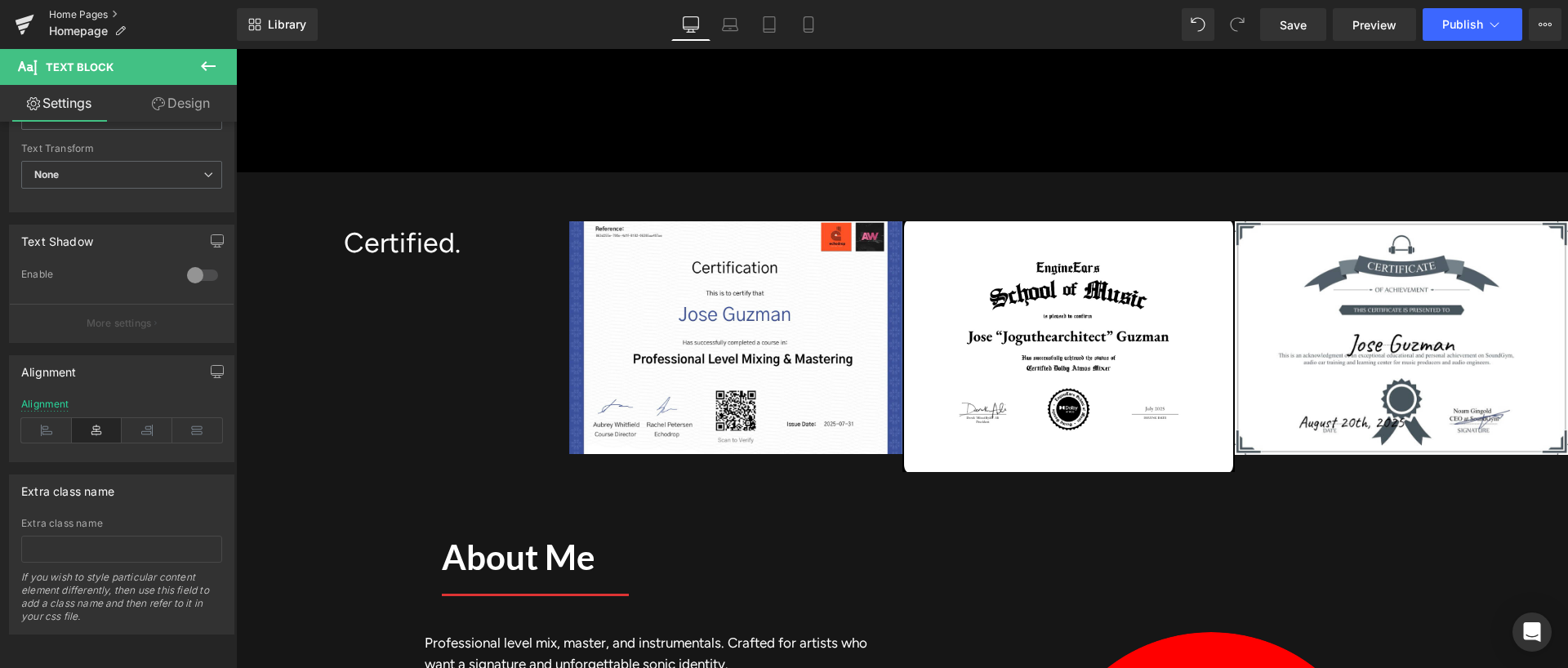
click at [101, 10] on link "Home Pages" at bounding box center [142, 14] width 187 height 13
